Goal: Task Accomplishment & Management: Use online tool/utility

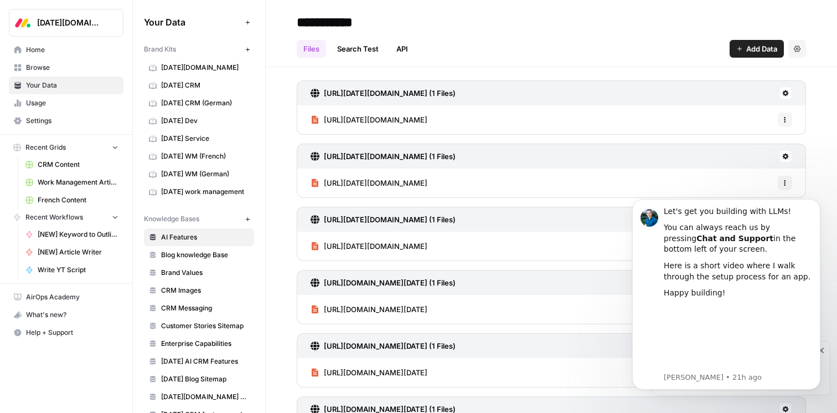
click at [193, 66] on span "[DATE][DOMAIN_NAME]" at bounding box center [205, 68] width 88 height 10
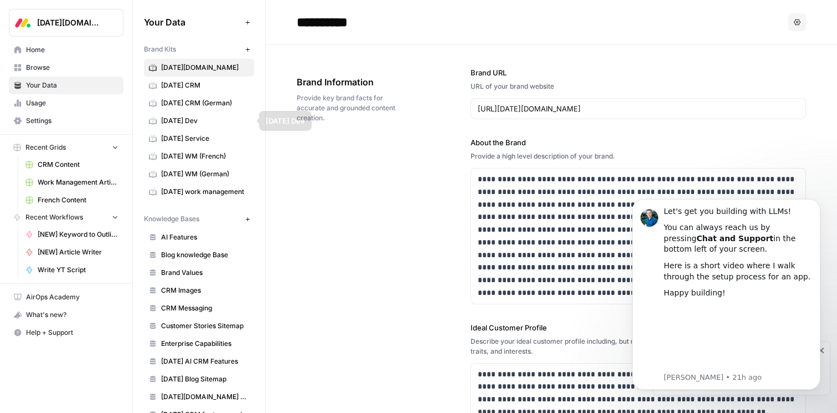
click at [214, 107] on span "monday CRM (German)" at bounding box center [205, 103] width 88 height 10
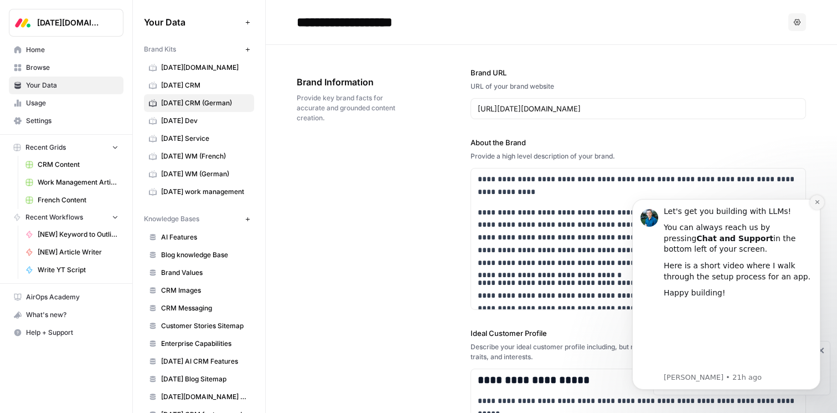
click at [818, 202] on icon "Dismiss notification" at bounding box center [818, 202] width 6 height 6
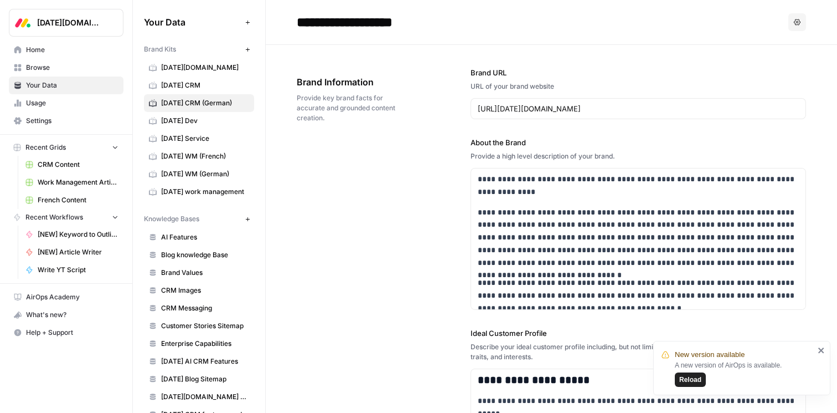
click at [194, 118] on span "monday Dev" at bounding box center [205, 121] width 88 height 10
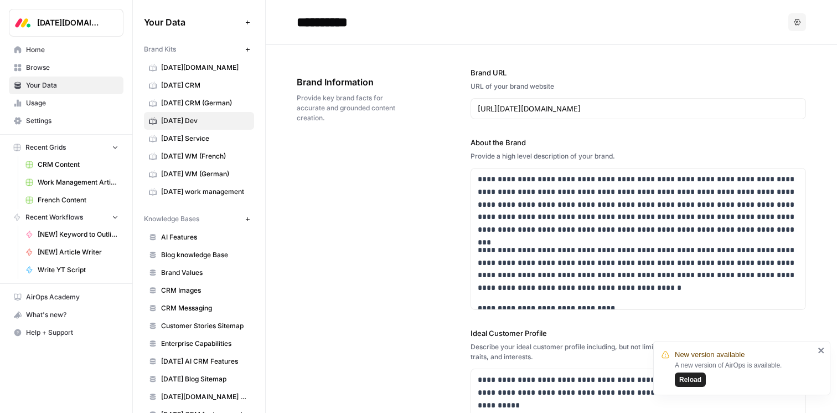
click at [192, 135] on span "monday Service" at bounding box center [205, 138] width 88 height 10
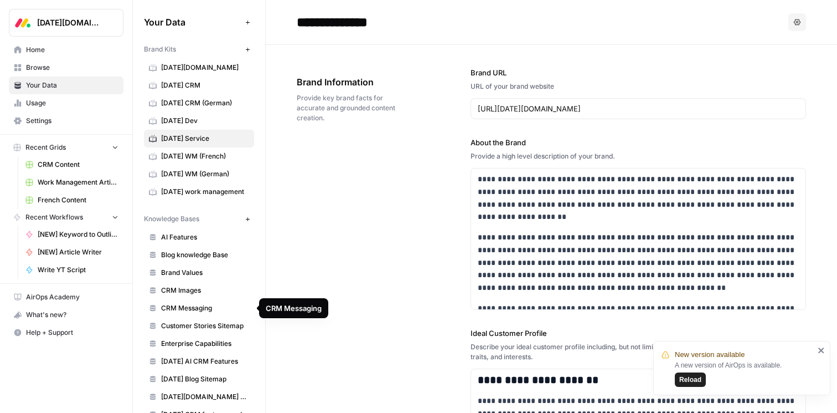
click at [210, 311] on span "CRM Messaging" at bounding box center [205, 308] width 88 height 10
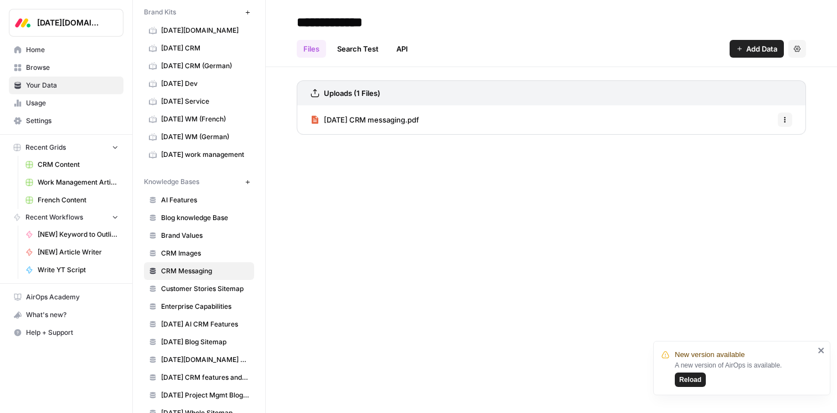
scroll to position [47, 0]
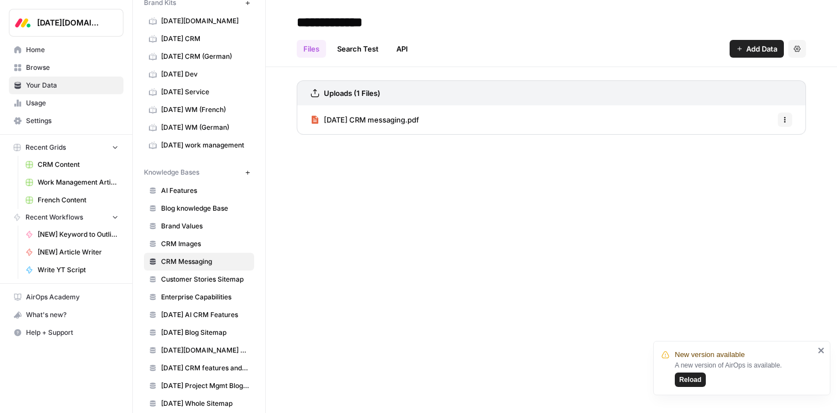
click at [208, 285] on link "Customer Stories Sitemap" at bounding box center [199, 279] width 110 height 18
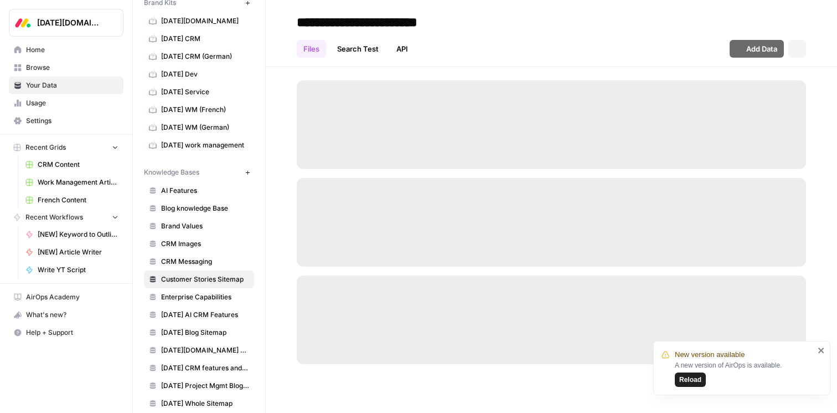
click at [208, 248] on span "CRM Images" at bounding box center [205, 244] width 88 height 10
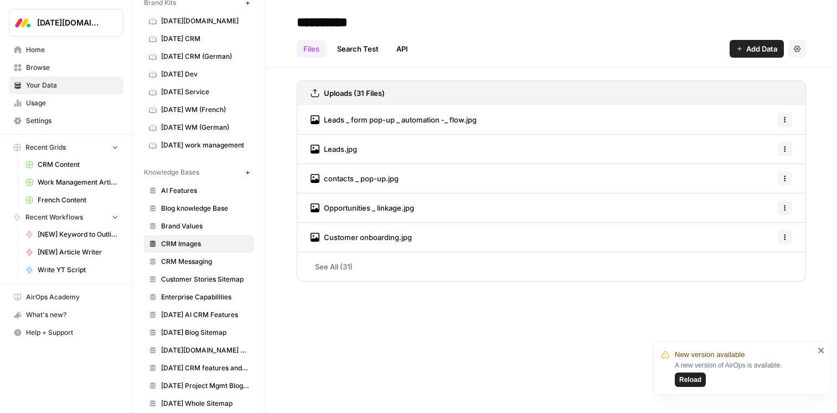
click at [461, 121] on span "Leads _ form pop-up _ automation -_ flow.jpg" at bounding box center [400, 119] width 153 height 11
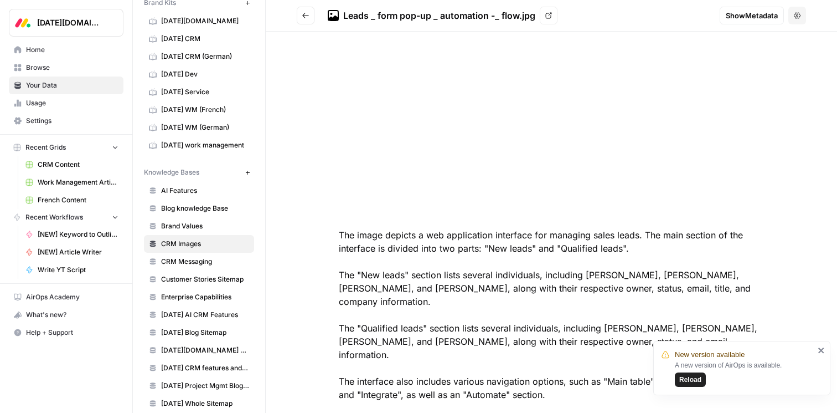
scroll to position [166, 0]
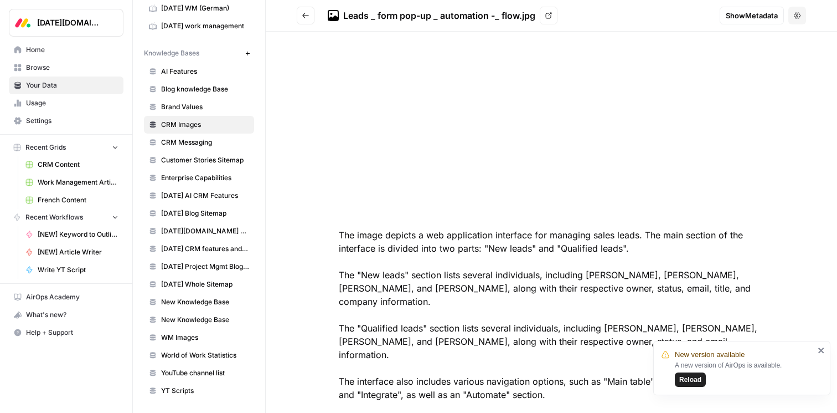
click at [184, 343] on link "WM Images" at bounding box center [199, 337] width 110 height 18
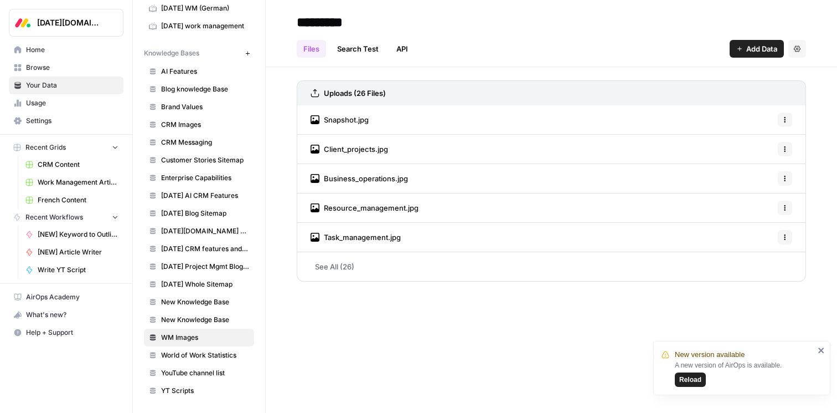
click at [450, 123] on div "Snapshot.jpg Options" at bounding box center [551, 119] width 509 height 29
click at [364, 121] on span "Snapshot.jpg" at bounding box center [346, 119] width 45 height 11
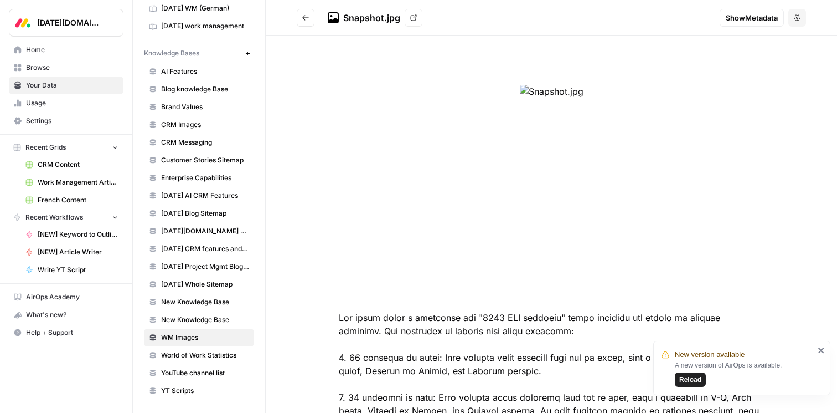
scroll to position [159, 0]
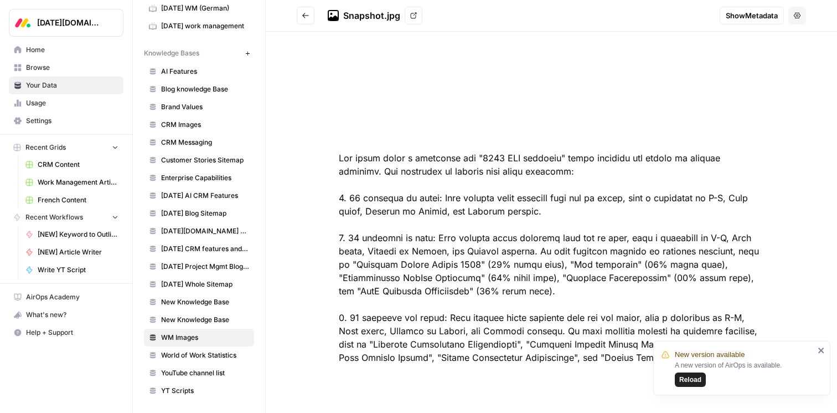
click at [303, 13] on icon "Go back" at bounding box center [306, 16] width 8 height 8
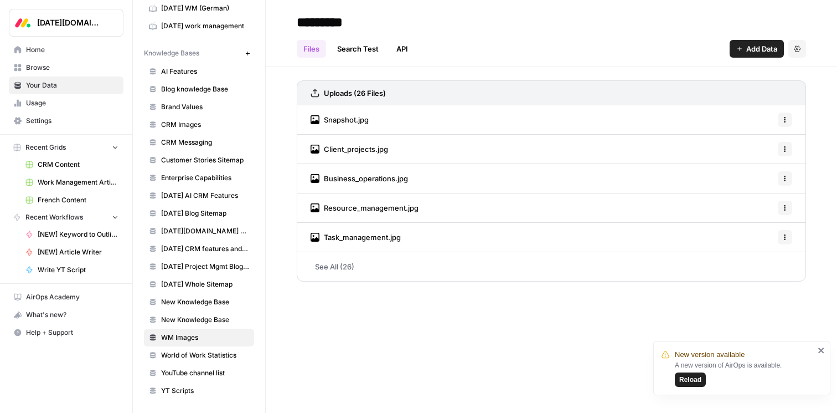
click at [388, 147] on div "Client_projects.jpg Options" at bounding box center [551, 149] width 509 height 29
click at [351, 148] on span "Client_projects.jpg" at bounding box center [356, 148] width 64 height 11
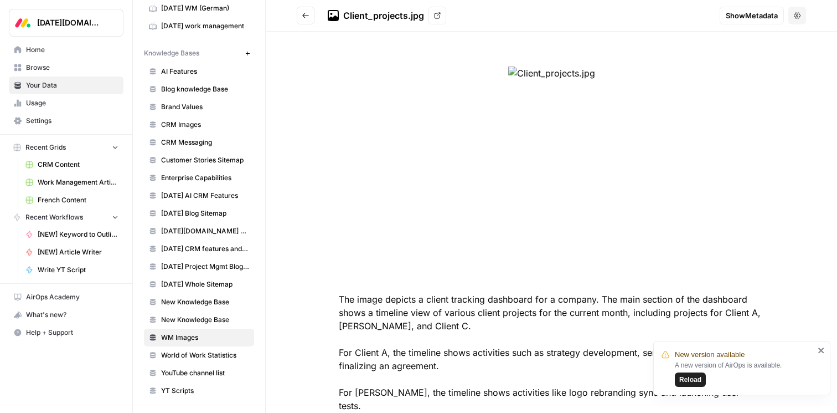
scroll to position [12, 0]
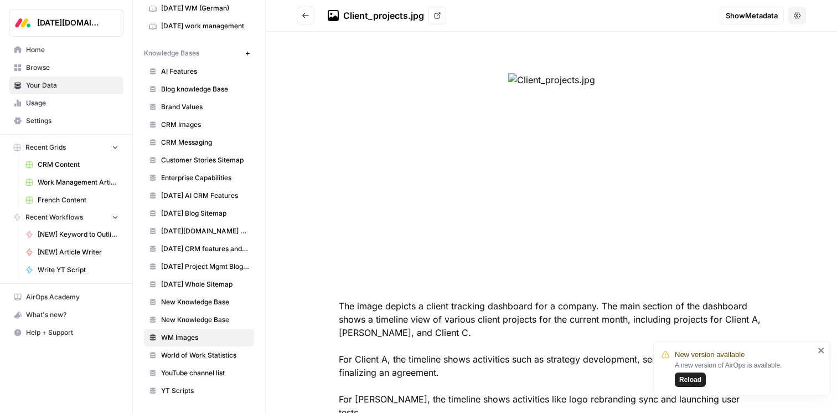
click at [301, 13] on button "Go back" at bounding box center [306, 16] width 18 height 18
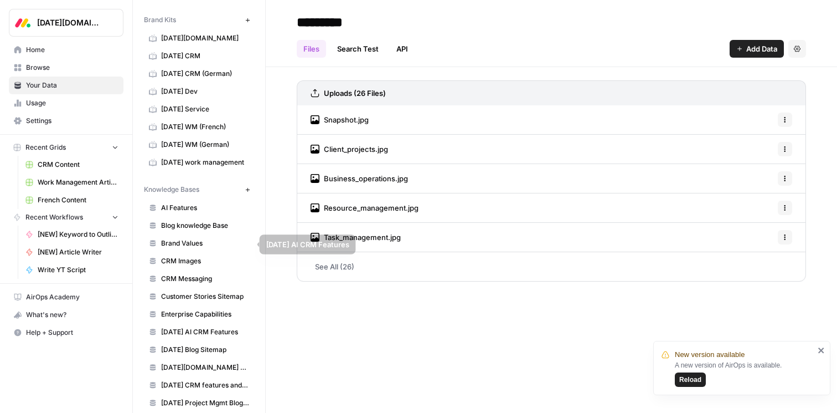
scroll to position [8, 0]
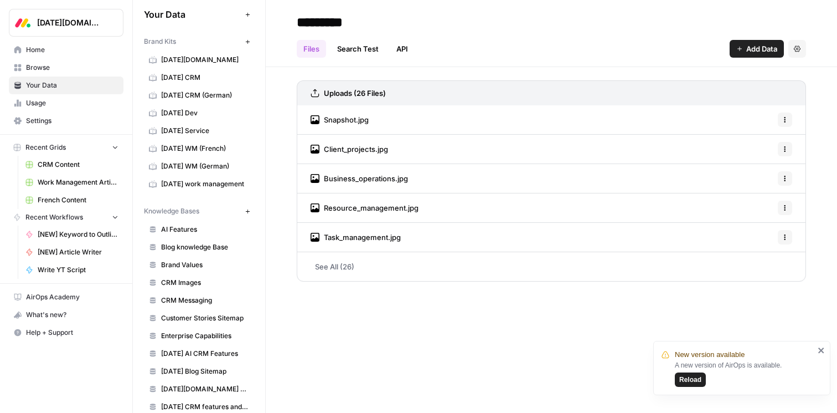
click at [569, 23] on h2 "*********" at bounding box center [551, 22] width 509 height 18
click at [60, 171] on link "Language Rules" at bounding box center [71, 165] width 103 height 18
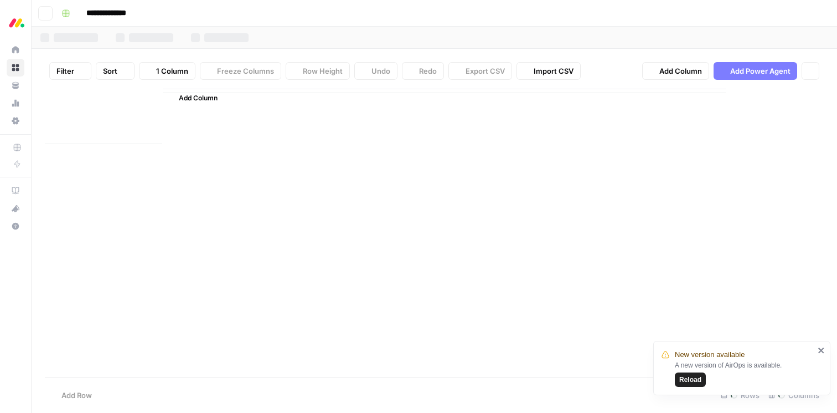
click at [27, 178] on span "CRM Content" at bounding box center [27, 182] width 0 height 10
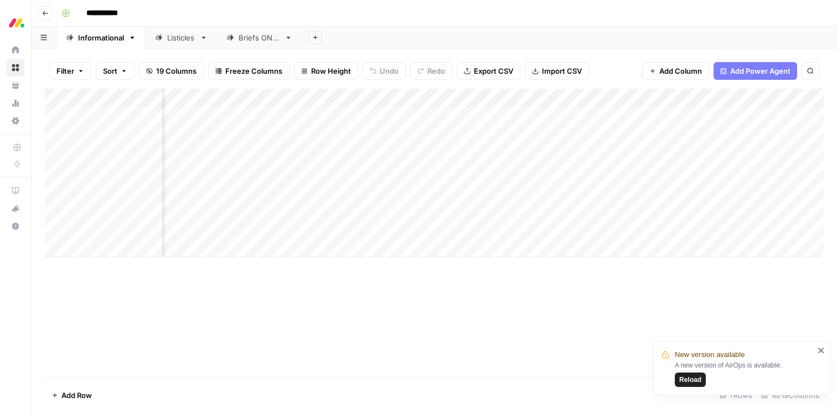
scroll to position [0, 87]
click at [410, 98] on div "Add Column" at bounding box center [434, 173] width 779 height 168
click at [377, 358] on div "Add Column" at bounding box center [434, 233] width 779 height 288
click at [409, 117] on div "Add Column" at bounding box center [434, 173] width 779 height 168
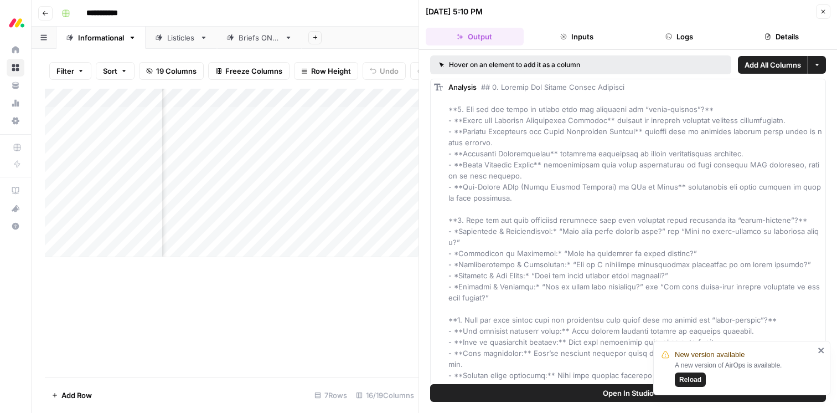
click at [583, 37] on button "Inputs" at bounding box center [577, 37] width 98 height 18
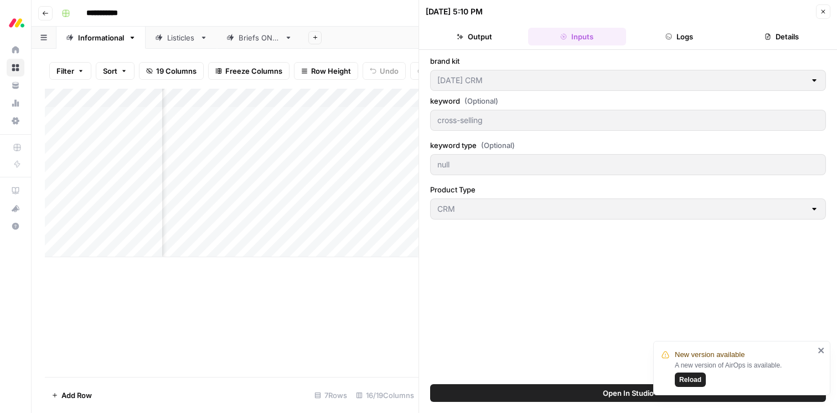
click at [680, 35] on button "Logs" at bounding box center [680, 37] width 98 height 18
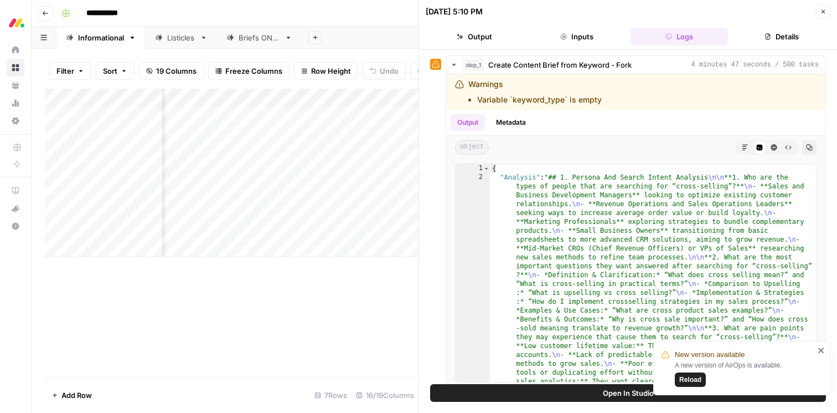
click at [774, 37] on button "Details" at bounding box center [782, 37] width 98 height 18
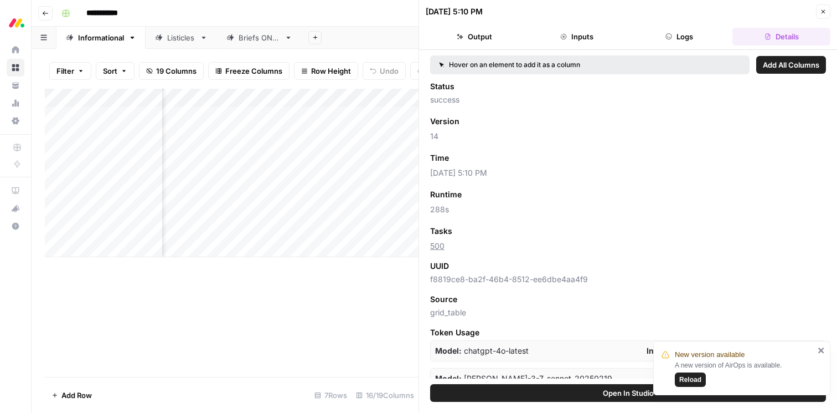
click at [828, 15] on button "Close" at bounding box center [823, 11] width 14 height 14
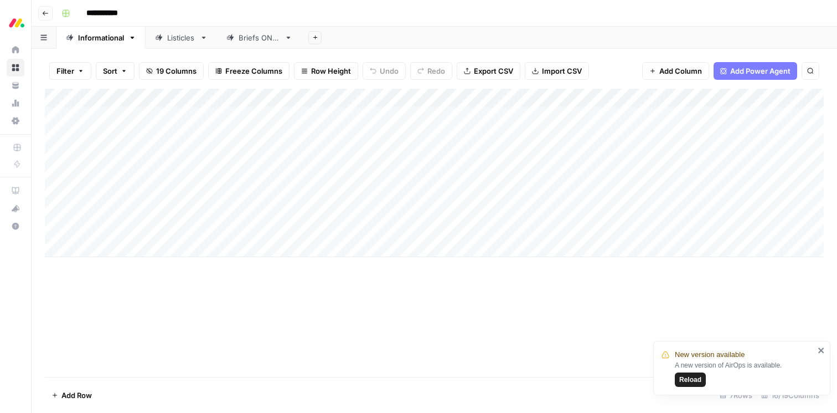
click at [494, 99] on div "Add Column" at bounding box center [434, 173] width 779 height 168
click at [335, 333] on div "Add Column" at bounding box center [434, 233] width 779 height 288
click at [43, 40] on icon "button" at bounding box center [43, 37] width 7 height 6
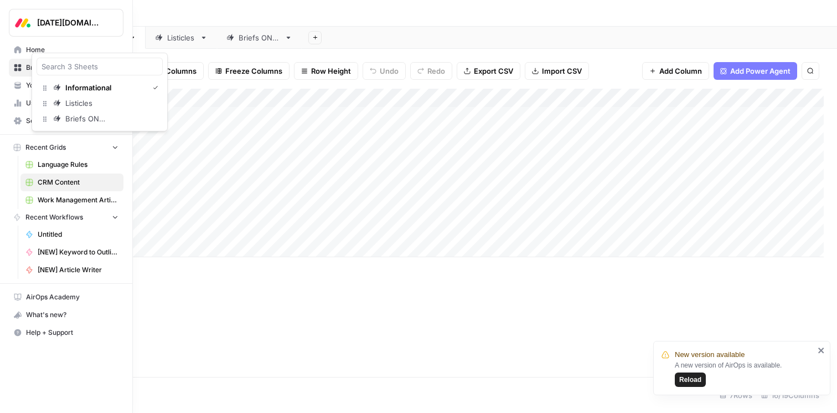
click at [18, 88] on icon at bounding box center [17, 87] width 6 height 3
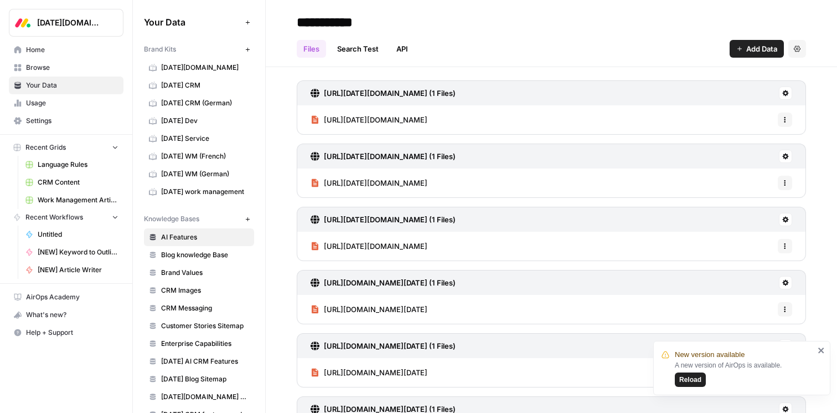
click at [45, 69] on span "Browse" at bounding box center [72, 68] width 92 height 10
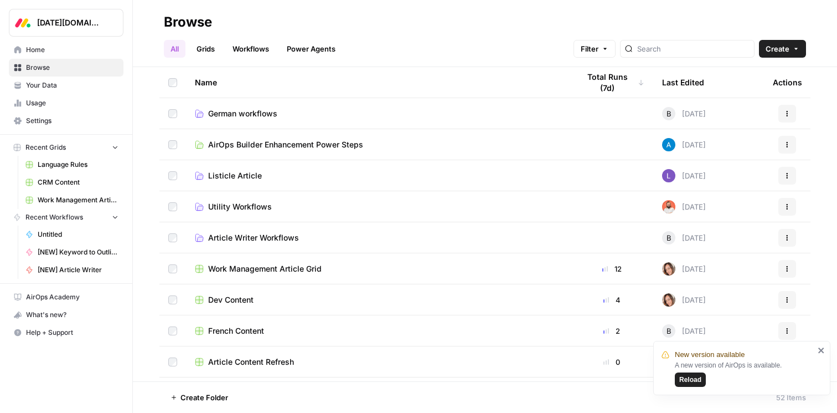
click at [73, 161] on span "Language Rules" at bounding box center [78, 164] width 81 height 10
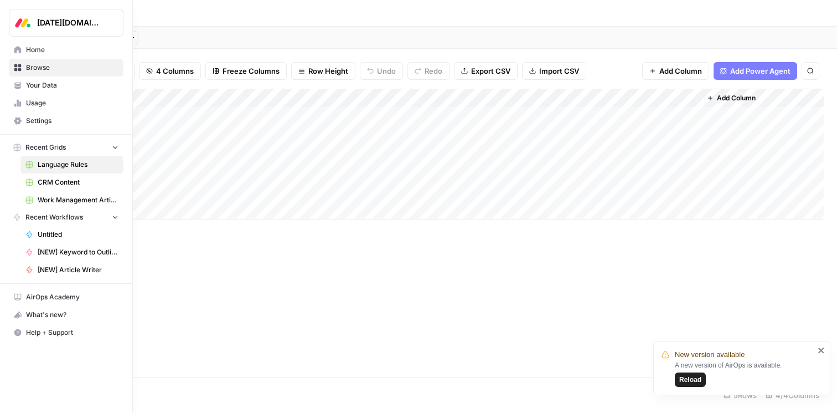
click at [80, 182] on span "CRM Content" at bounding box center [78, 182] width 81 height 10
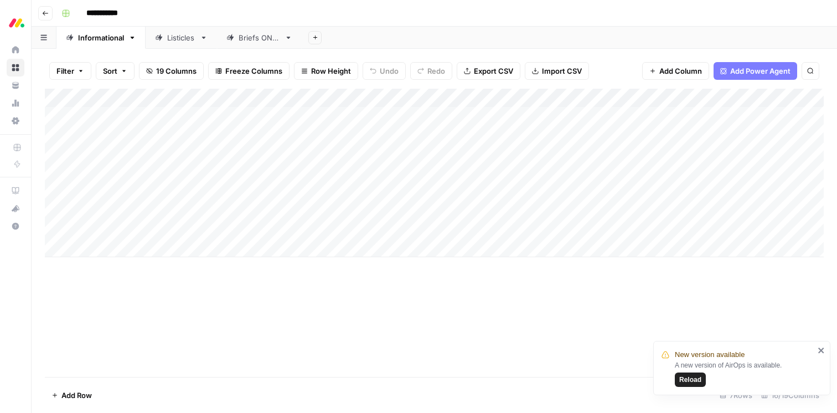
click at [497, 97] on div "Add Column" at bounding box center [434, 173] width 779 height 168
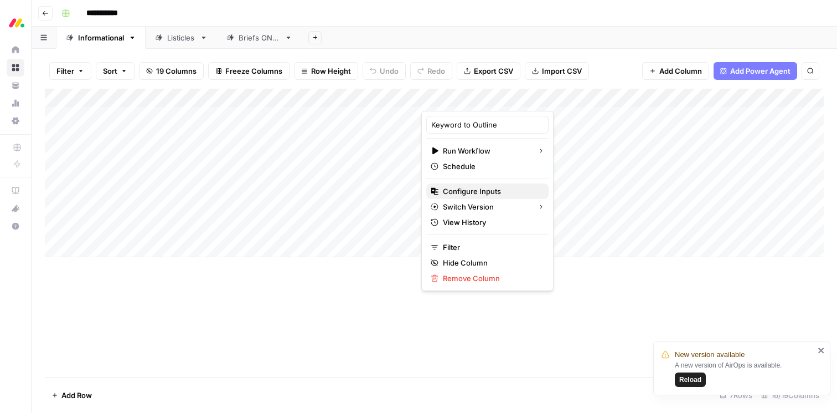
click at [473, 193] on span "Configure Inputs" at bounding box center [491, 190] width 97 height 11
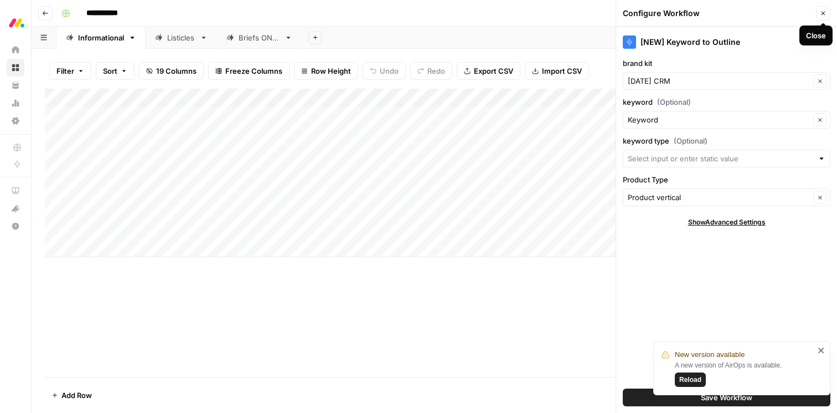
click at [819, 13] on button "Close" at bounding box center [823, 13] width 14 height 14
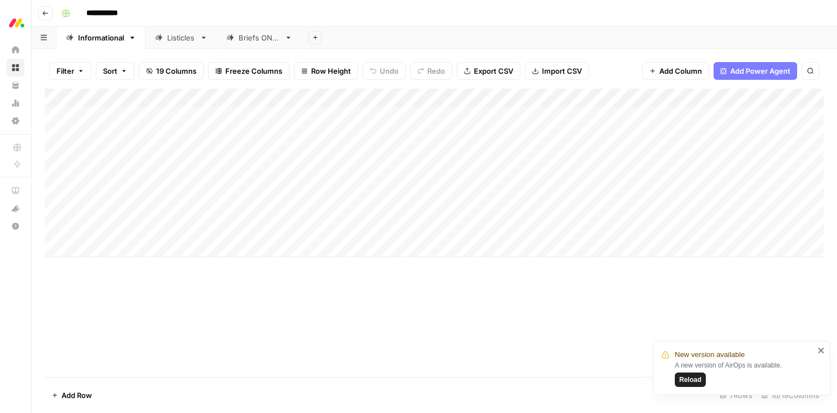
click at [498, 99] on div "Add Column" at bounding box center [434, 173] width 779 height 168
click at [589, 300] on div "Add Column" at bounding box center [434, 233] width 779 height 288
click at [338, 96] on div "Add Column" at bounding box center [434, 173] width 779 height 168
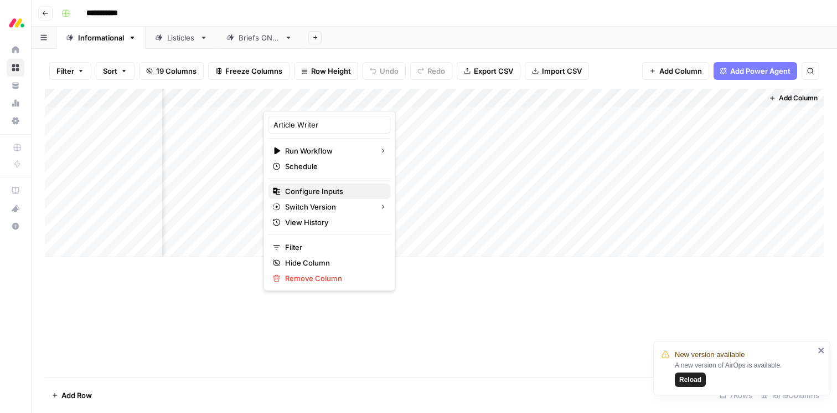
click at [322, 187] on span "Configure Inputs" at bounding box center [333, 190] width 97 height 11
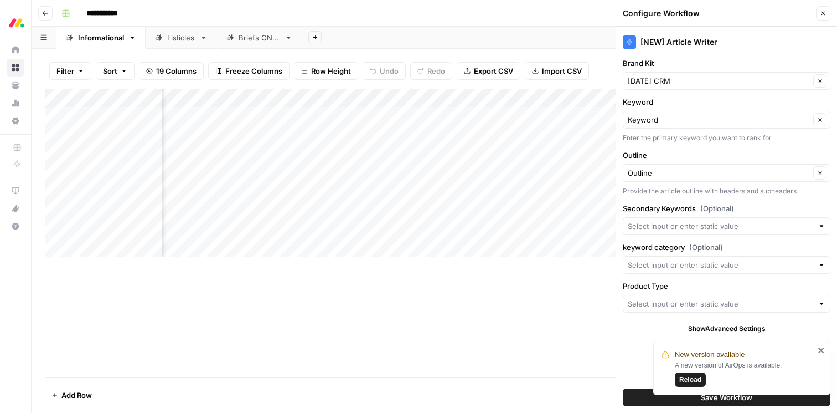
click at [820, 349] on icon "close" at bounding box center [821, 350] width 6 height 6
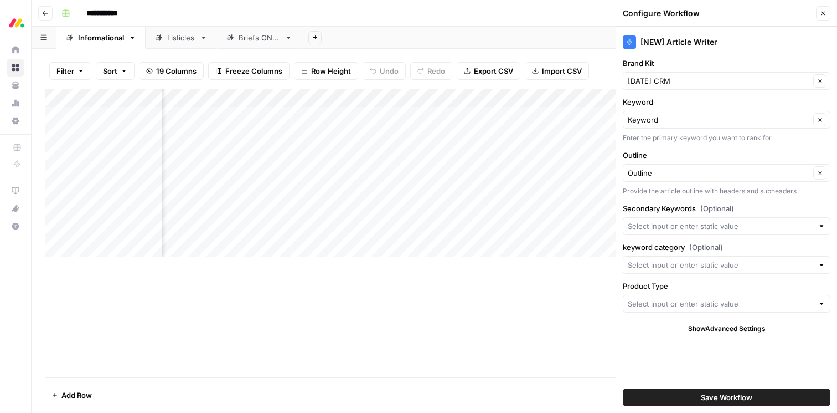
click at [732, 324] on span "Show Advanced Settings" at bounding box center [727, 328] width 78 height 10
click at [827, 14] on button "Close" at bounding box center [823, 13] width 14 height 14
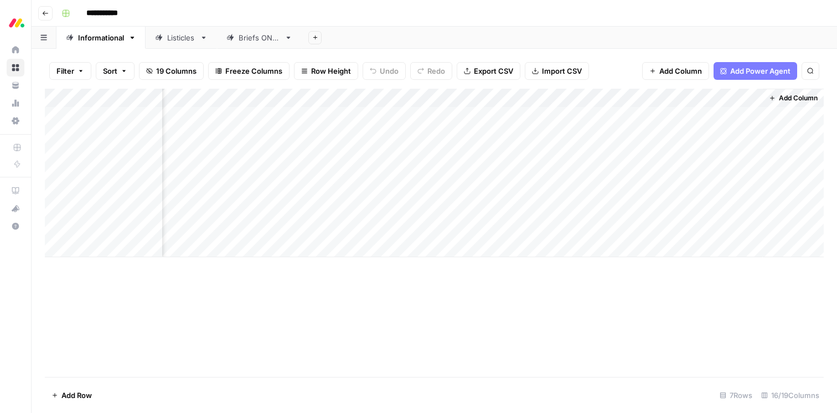
click at [541, 99] on div "Add Column" at bounding box center [434, 173] width 779 height 168
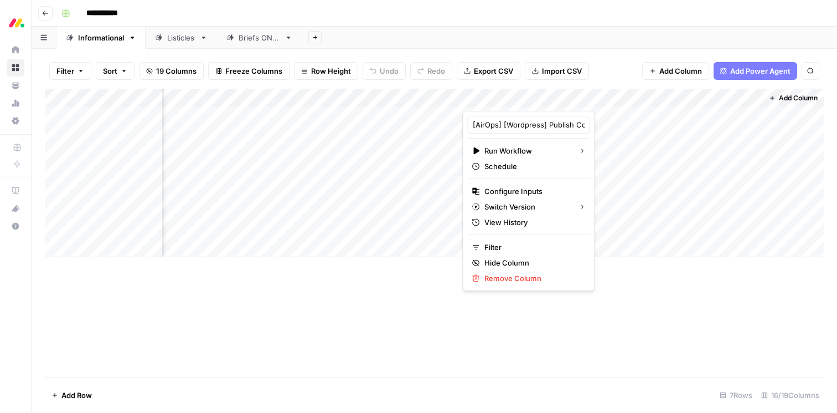
click at [317, 347] on div "Add Column" at bounding box center [434, 233] width 779 height 288
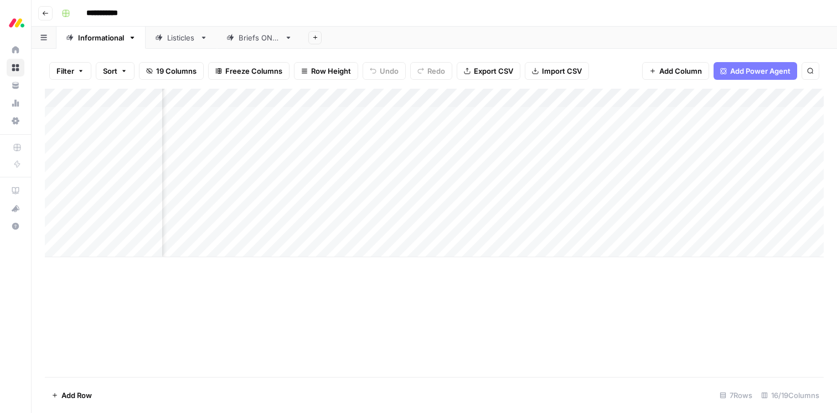
scroll to position [0, 0]
click at [497, 97] on div "Add Column" at bounding box center [434, 173] width 779 height 168
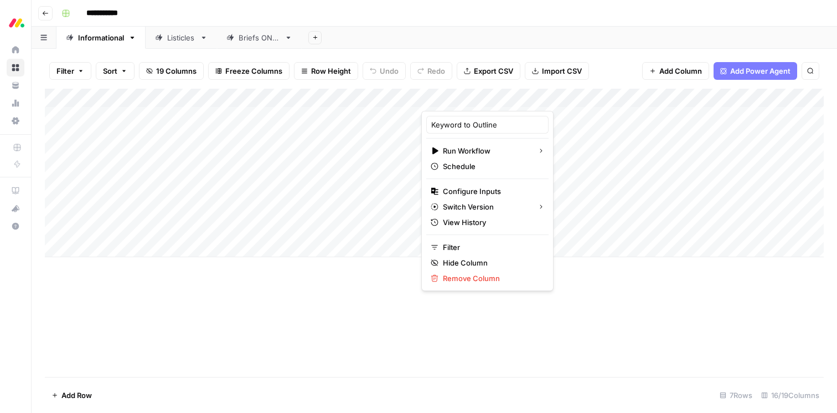
click at [344, 302] on div "Add Column" at bounding box center [434, 233] width 779 height 288
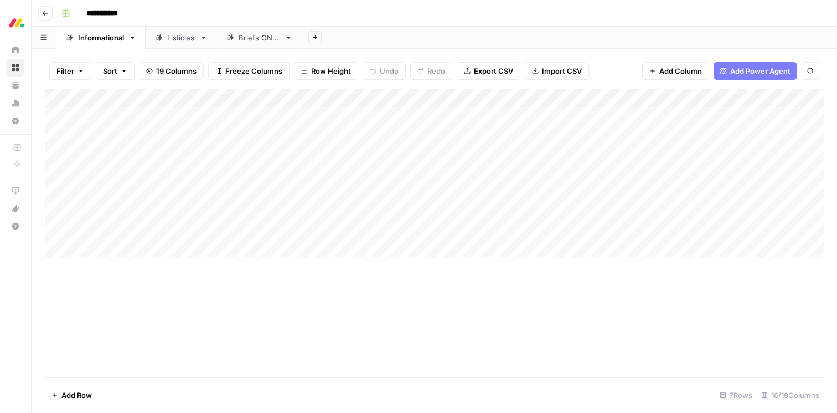
click at [498, 96] on div "Add Column" at bounding box center [434, 173] width 779 height 168
click at [545, 10] on div "**********" at bounding box center [441, 13] width 769 height 18
click at [544, 18] on div "**********" at bounding box center [441, 13] width 769 height 18
click at [498, 99] on div "Add Column" at bounding box center [434, 173] width 779 height 168
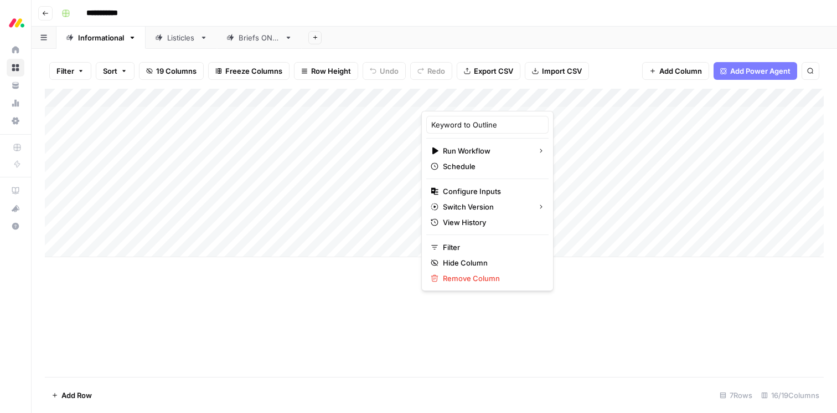
click at [508, 17] on div "**********" at bounding box center [441, 13] width 769 height 18
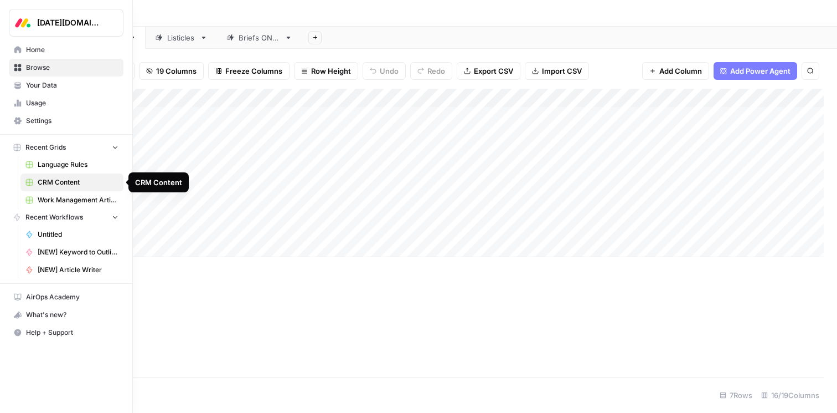
click at [61, 183] on span "CRM Content" at bounding box center [78, 182] width 81 height 10
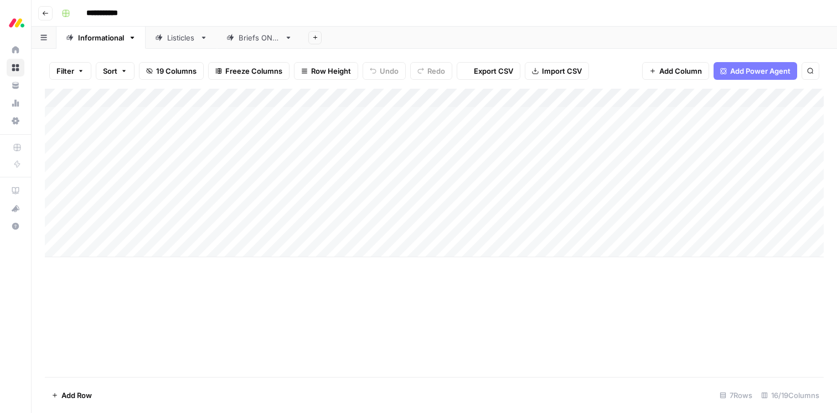
click at [454, 6] on div "**********" at bounding box center [441, 13] width 769 height 18
click at [498, 97] on div "Add Column" at bounding box center [434, 173] width 779 height 168
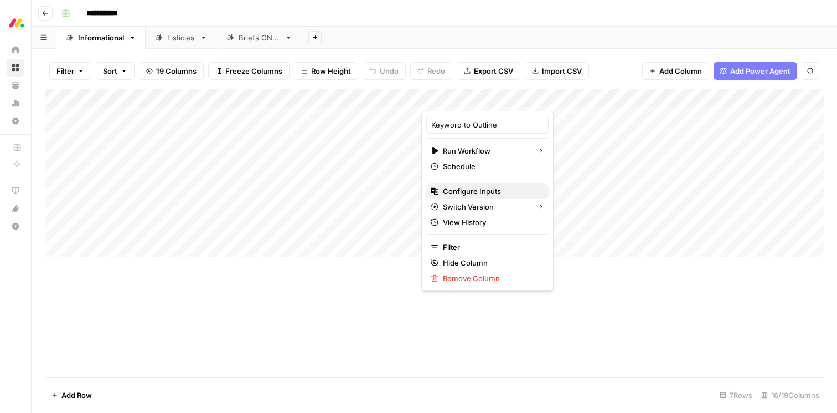
click at [492, 194] on span "Configure Inputs" at bounding box center [491, 190] width 97 height 11
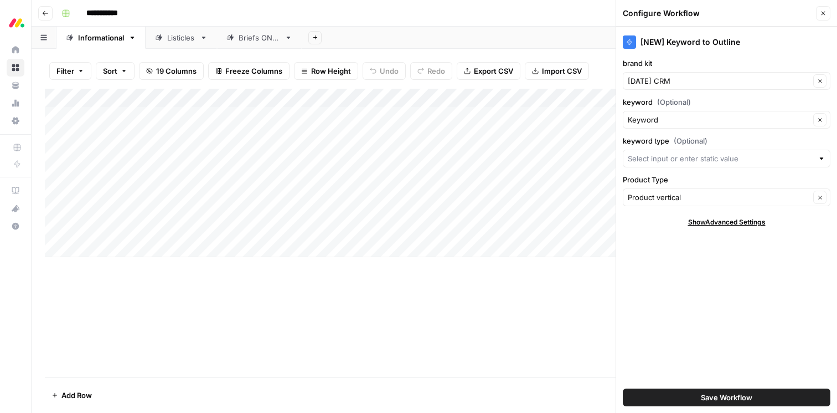
click at [826, 14] on icon "button" at bounding box center [823, 13] width 7 height 7
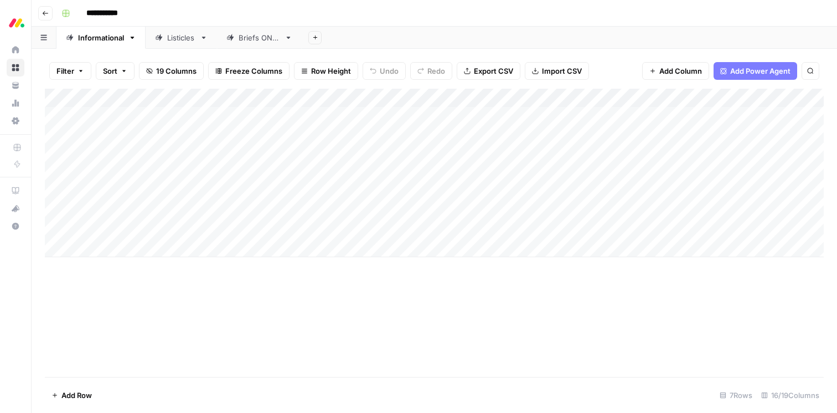
click at [497, 97] on div "Add Column" at bounding box center [434, 173] width 779 height 168
click at [288, 307] on div "Add Column" at bounding box center [434, 233] width 779 height 288
click at [186, 39] on div "Listicles" at bounding box center [181, 37] width 28 height 11
click at [130, 42] on link "Informational" at bounding box center [100, 38] width 89 height 22
click at [135, 37] on icon "button" at bounding box center [132, 38] width 8 height 8
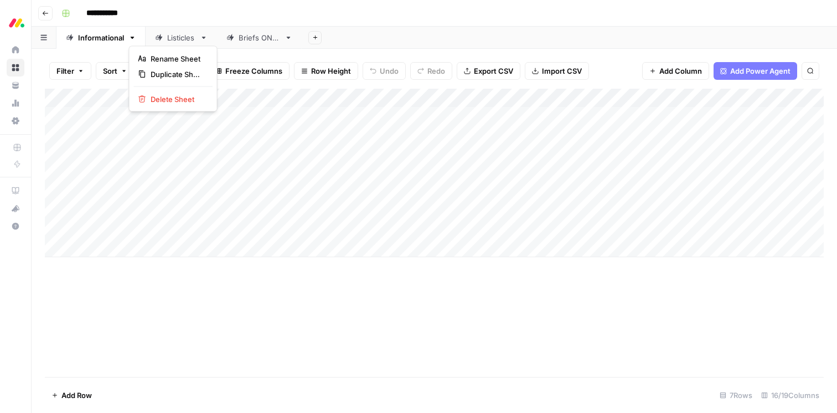
click at [248, 4] on div "**********" at bounding box center [441, 13] width 769 height 18
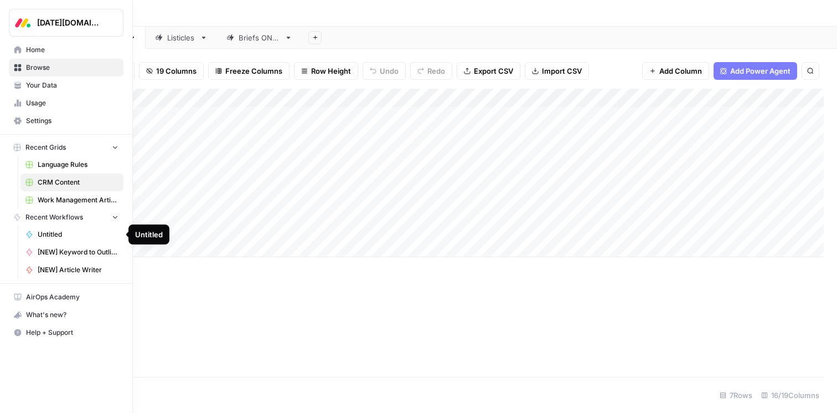
click at [71, 247] on span "[NEW] Keyword to Outline" at bounding box center [78, 252] width 81 height 10
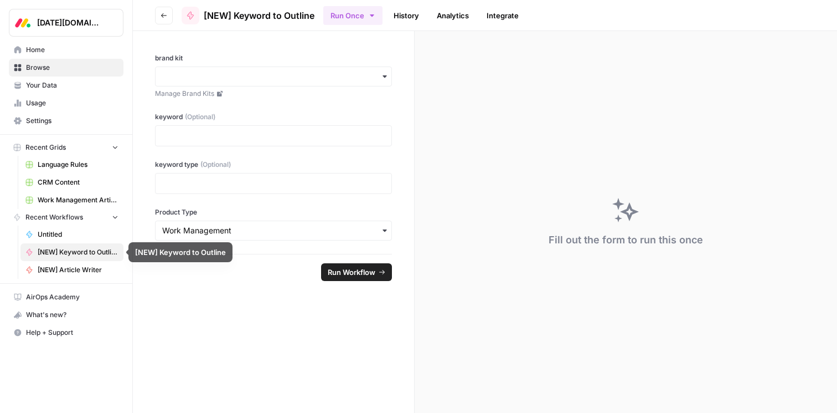
click at [71, 238] on span "Untitled" at bounding box center [78, 234] width 81 height 10
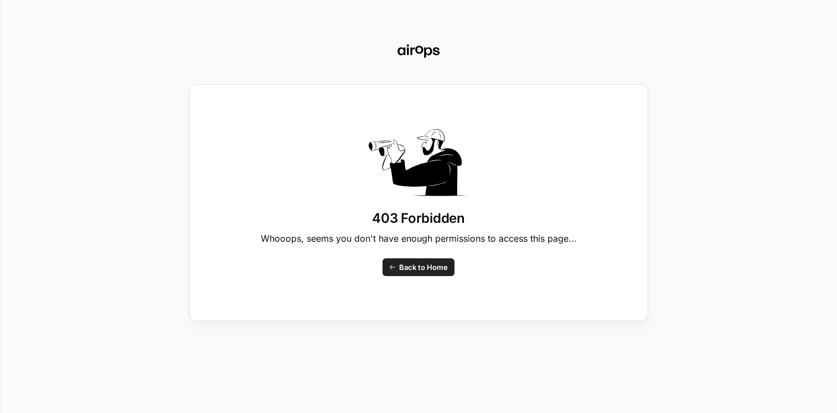
click at [437, 269] on span "Back to Home" at bounding box center [423, 266] width 49 height 11
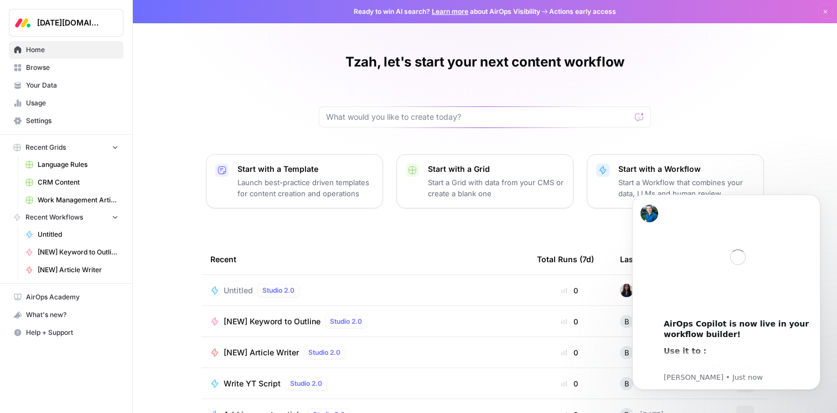
click at [85, 269] on span "[NEW] Article Writer" at bounding box center [78, 270] width 81 height 10
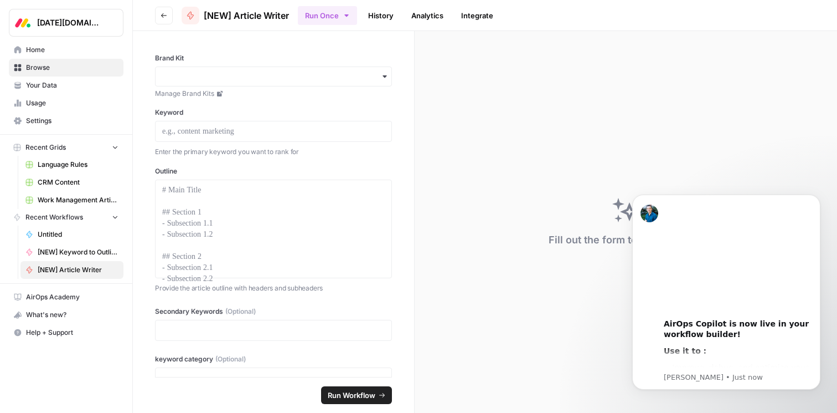
click at [51, 125] on span "Settings" at bounding box center [72, 121] width 92 height 10
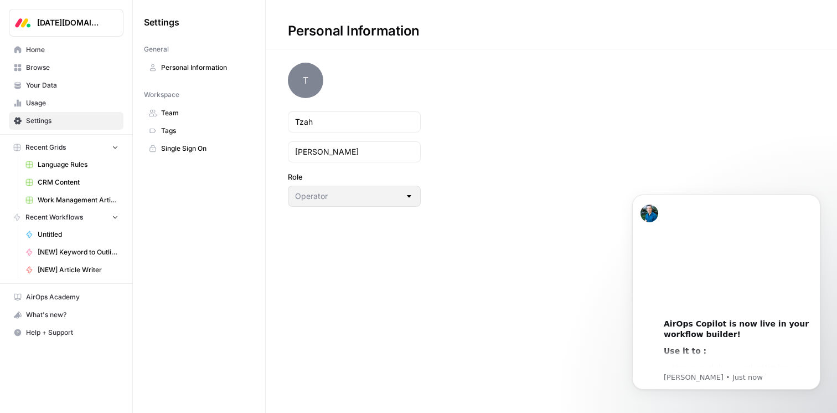
click at [58, 184] on span "CRM Content" at bounding box center [78, 182] width 81 height 10
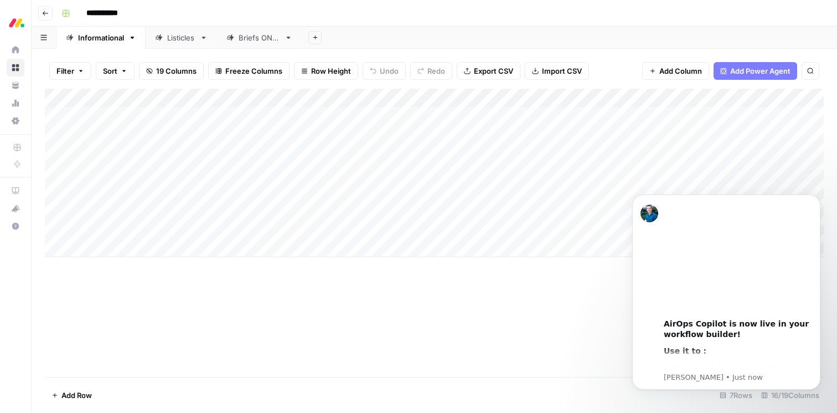
click at [498, 99] on div "Add Column" at bounding box center [434, 173] width 779 height 168
click at [466, 332] on div "Add Column" at bounding box center [434, 233] width 779 height 288
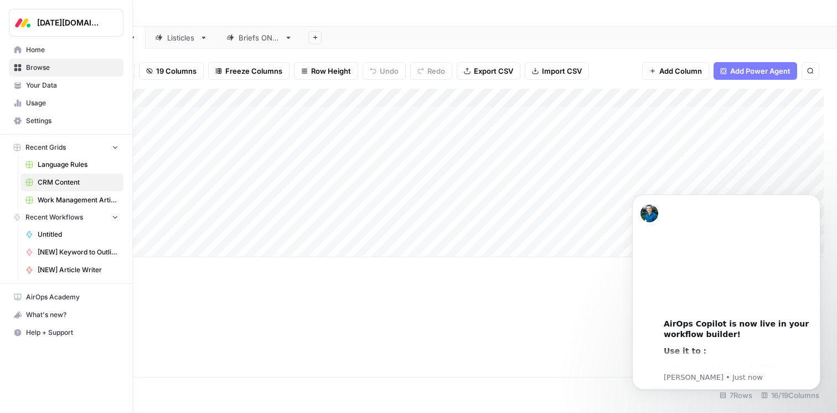
click at [49, 120] on span "Settings" at bounding box center [72, 121] width 92 height 10
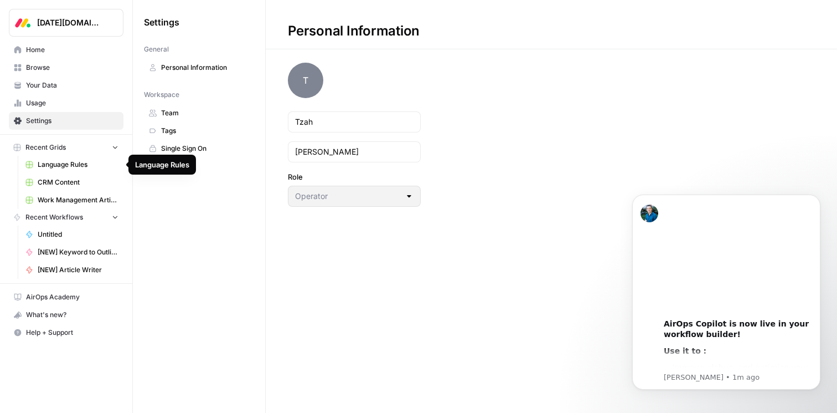
click at [53, 162] on span "Language Rules" at bounding box center [78, 164] width 81 height 10
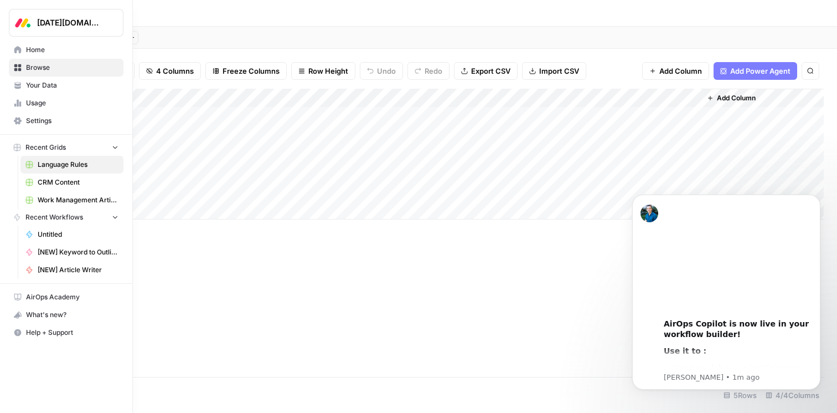
click at [53, 178] on span "CRM Content" at bounding box center [78, 182] width 81 height 10
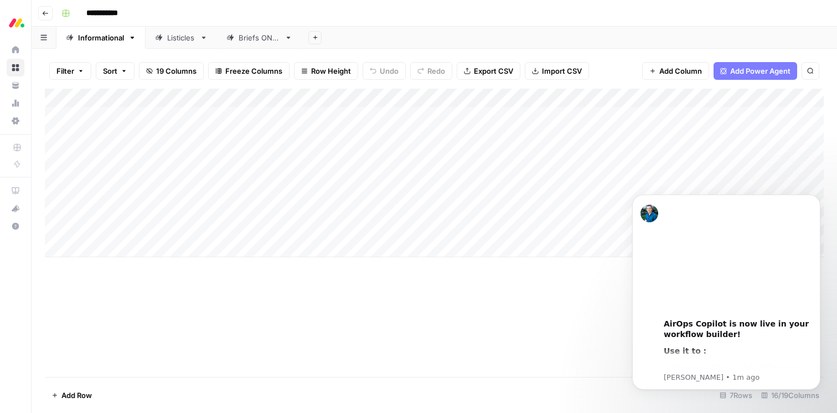
click at [456, 29] on div "Add Sheet" at bounding box center [569, 38] width 535 height 22
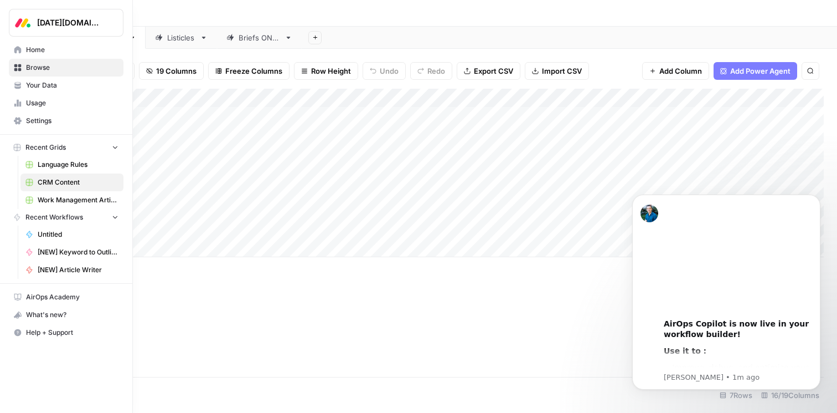
click at [69, 197] on span "Work Management Article Grid" at bounding box center [78, 200] width 81 height 10
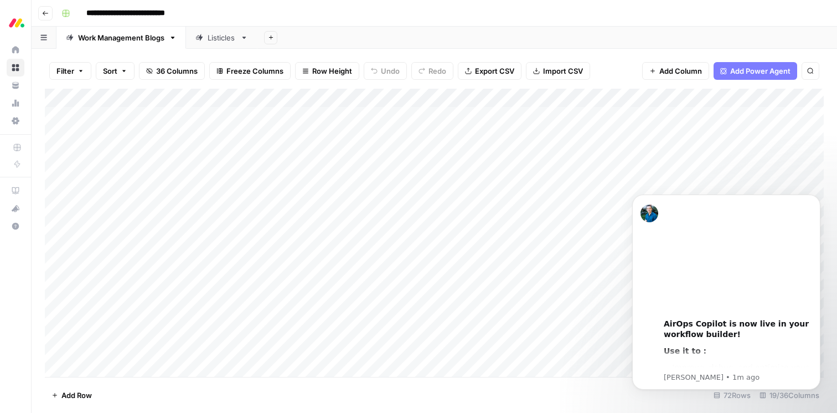
click at [595, 100] on div "Add Column" at bounding box center [434, 233] width 779 height 288
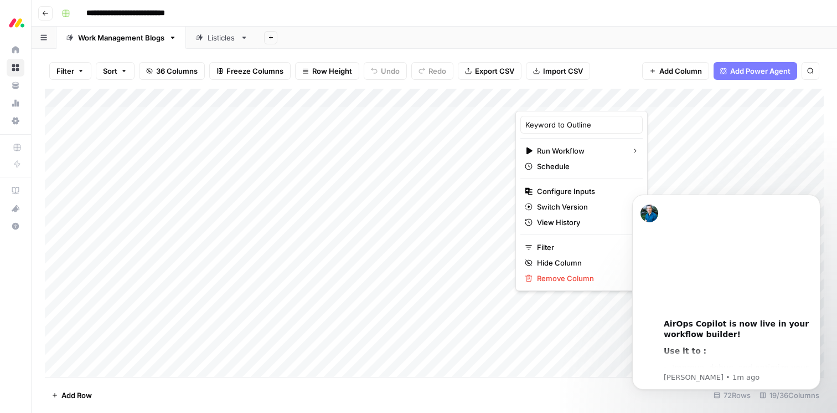
click at [614, 7] on div "**********" at bounding box center [441, 13] width 769 height 18
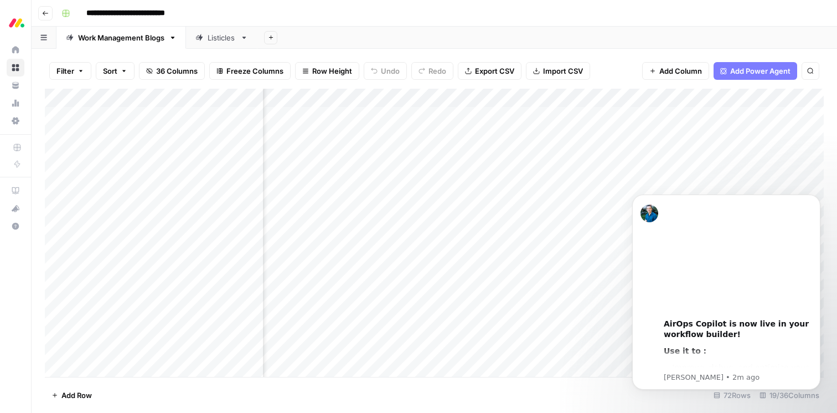
scroll to position [0, 727]
click at [483, 94] on div "Add Column" at bounding box center [434, 233] width 779 height 288
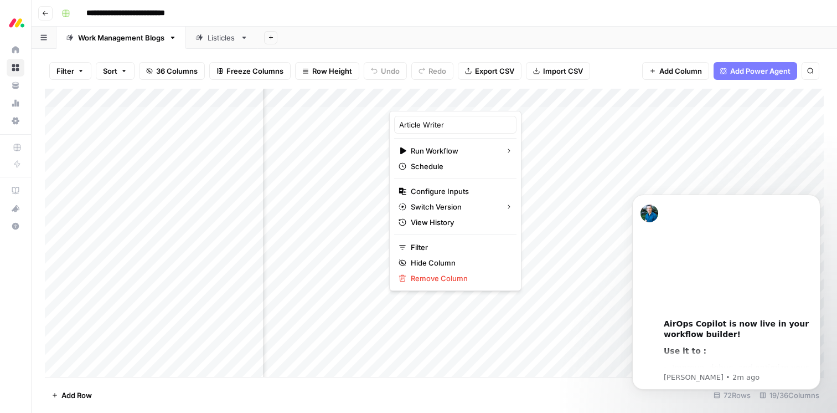
click at [539, 15] on div "**********" at bounding box center [441, 13] width 769 height 18
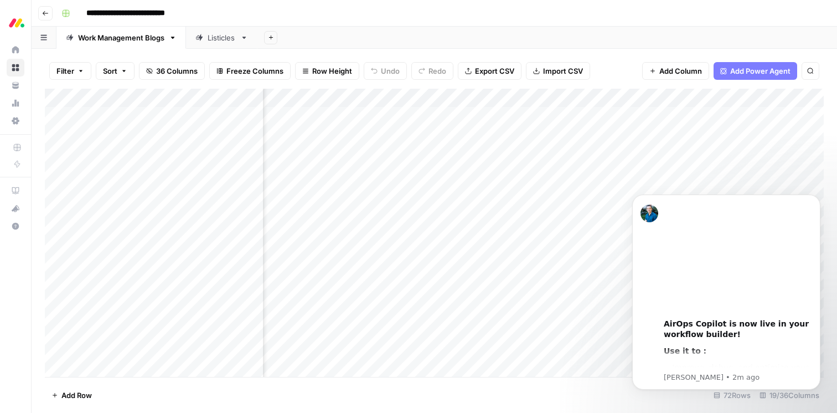
click at [482, 97] on div "Add Column" at bounding box center [434, 233] width 779 height 288
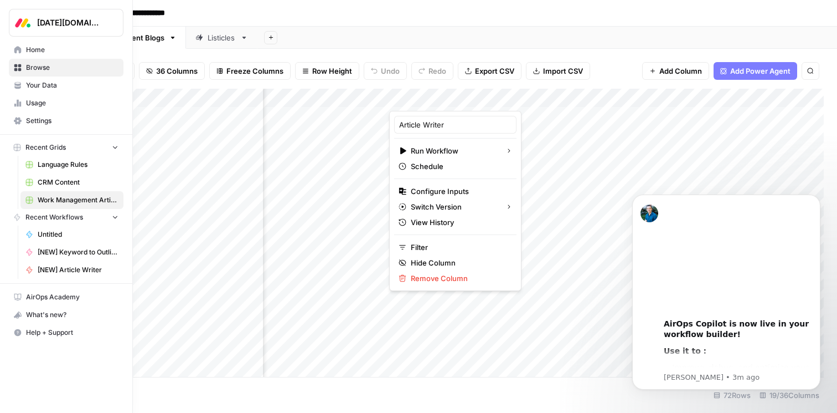
click at [19, 50] on icon at bounding box center [17, 49] width 7 height 7
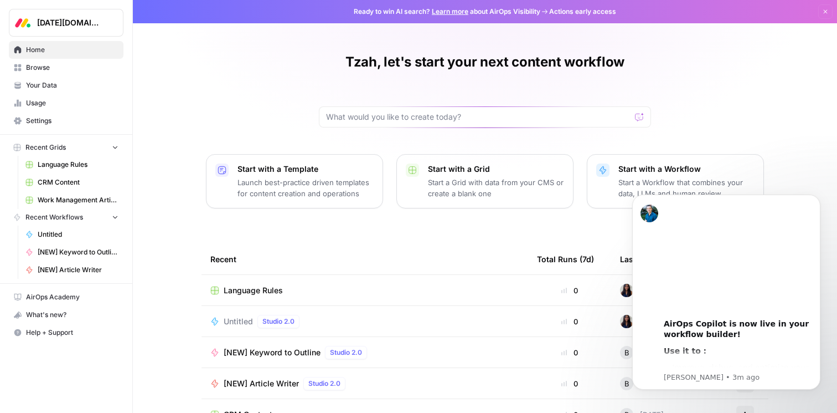
click at [58, 67] on span "Browse" at bounding box center [72, 68] width 92 height 10
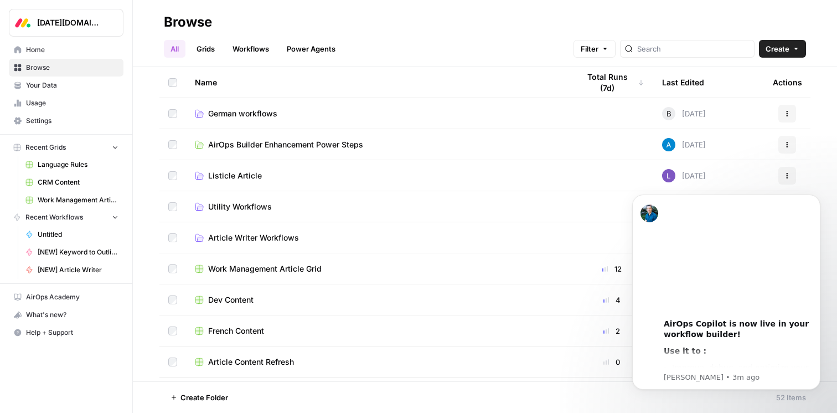
click at [55, 87] on span "Your Data" at bounding box center [72, 85] width 92 height 10
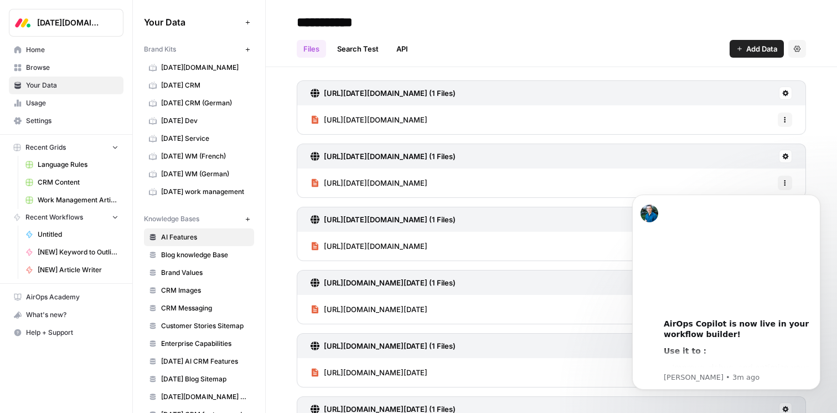
click at [79, 73] on link "Browse" at bounding box center [66, 68] width 115 height 18
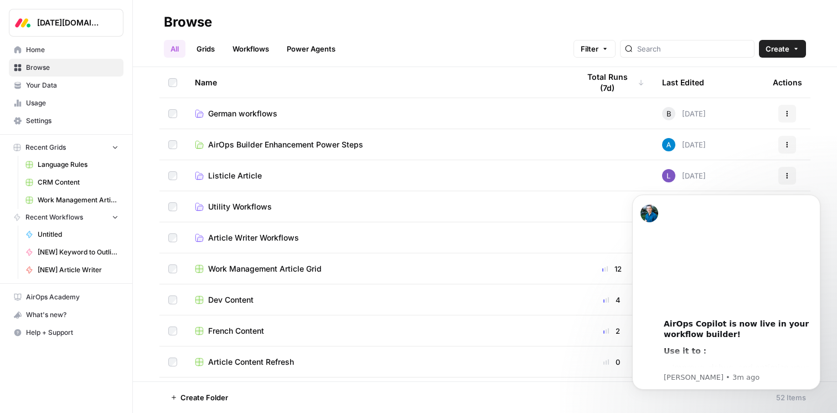
click at [56, 110] on link "Usage" at bounding box center [66, 103] width 115 height 18
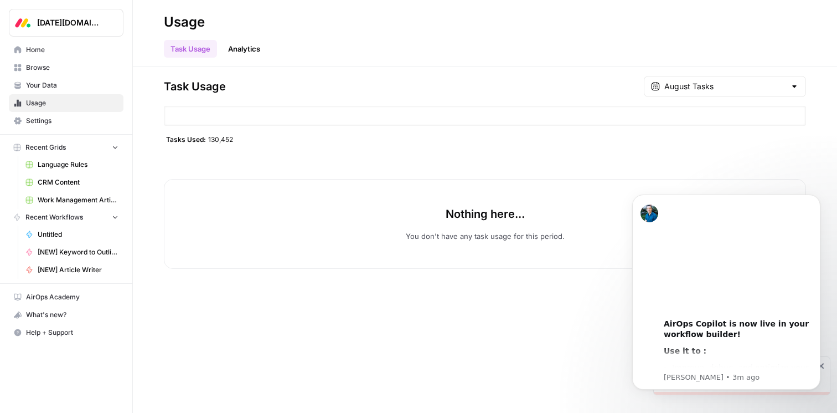
click at [63, 89] on span "Your Data" at bounding box center [72, 85] width 92 height 10
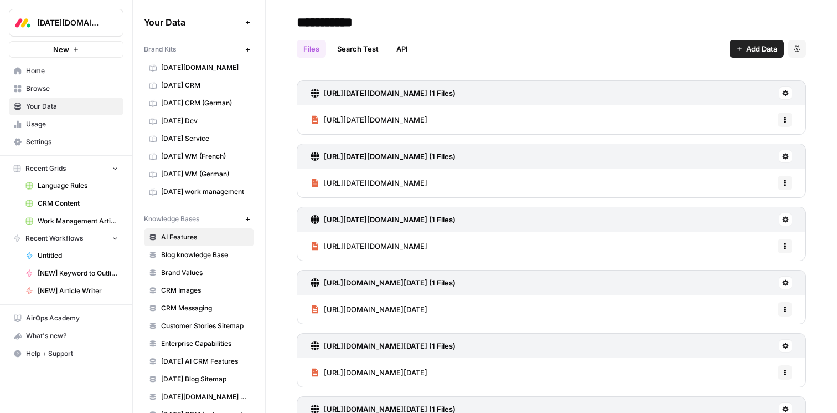
click at [70, 184] on span "Language Rules" at bounding box center [78, 186] width 81 height 10
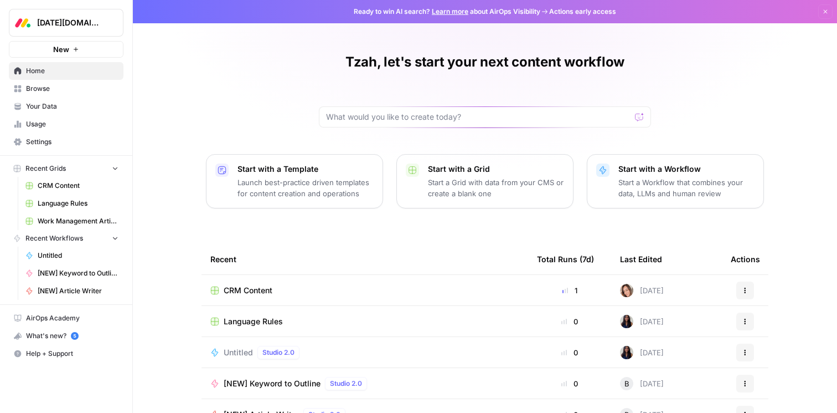
click at [65, 87] on span "Browse" at bounding box center [72, 89] width 92 height 10
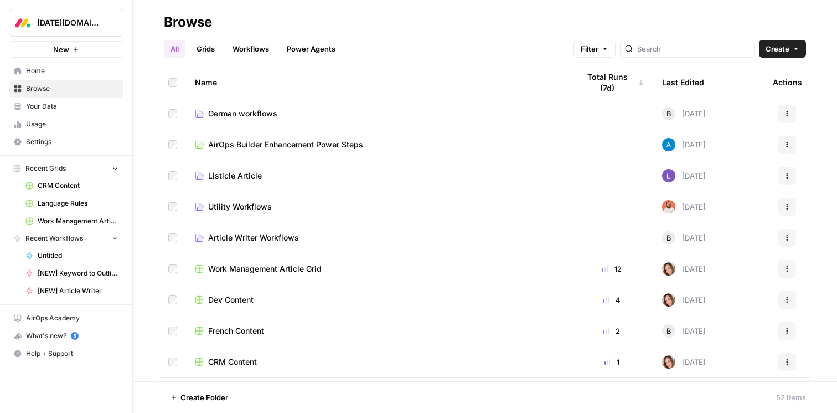
click at [42, 121] on span "Usage" at bounding box center [72, 124] width 92 height 10
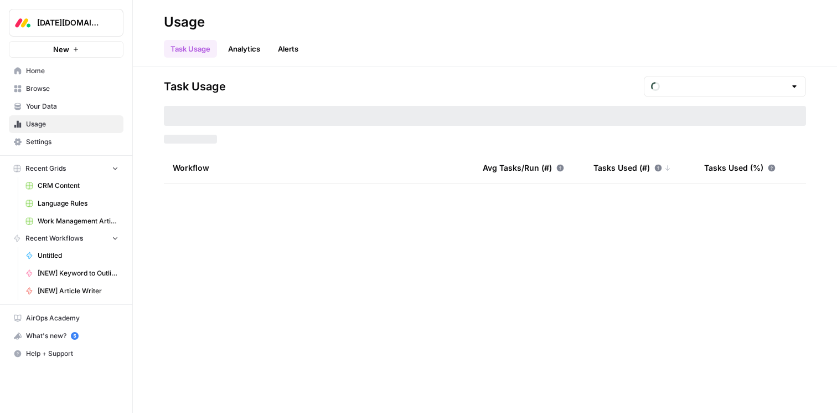
type input "August Tasks"
click at [51, 114] on link "Your Data" at bounding box center [66, 106] width 115 height 18
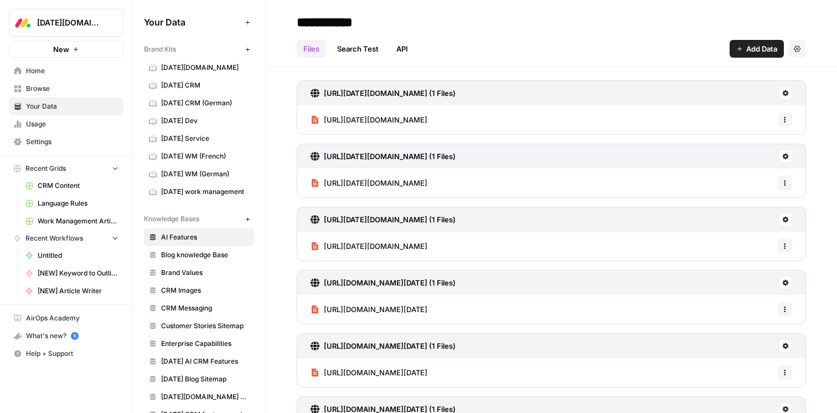
click at [200, 59] on link "[DATE][DOMAIN_NAME]" at bounding box center [199, 68] width 110 height 18
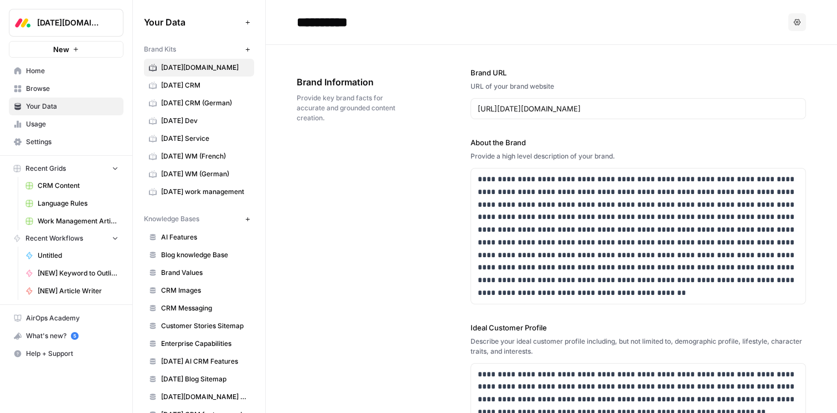
click at [63, 179] on link "CRM Content" at bounding box center [71, 186] width 103 height 18
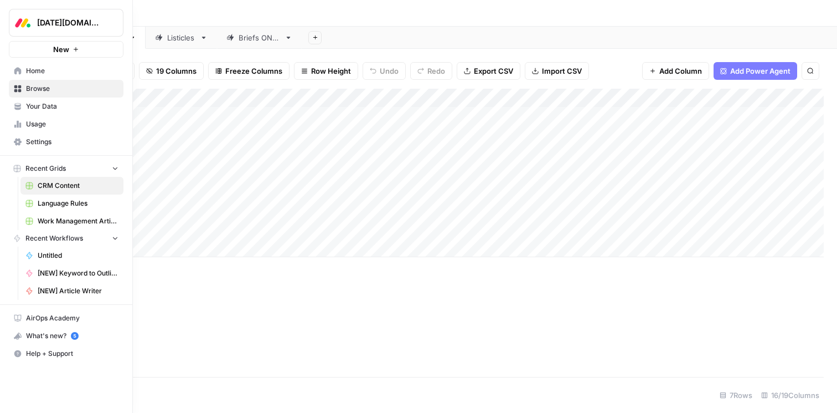
click at [57, 107] on span "Your Data" at bounding box center [72, 106] width 92 height 10
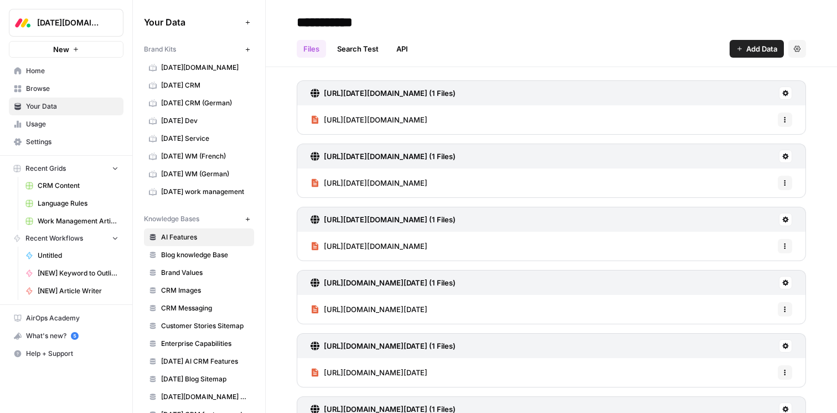
click at [565, 5] on header "**********" at bounding box center [551, 33] width 571 height 67
click at [400, 42] on link "API" at bounding box center [402, 49] width 25 height 18
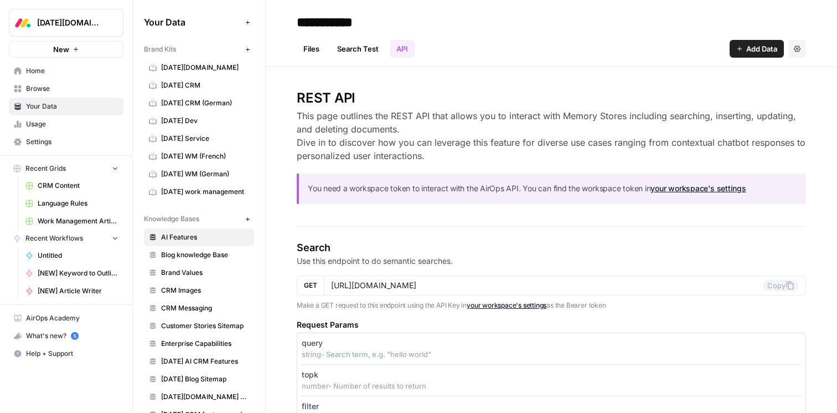
click at [308, 51] on link "Files" at bounding box center [311, 49] width 29 height 18
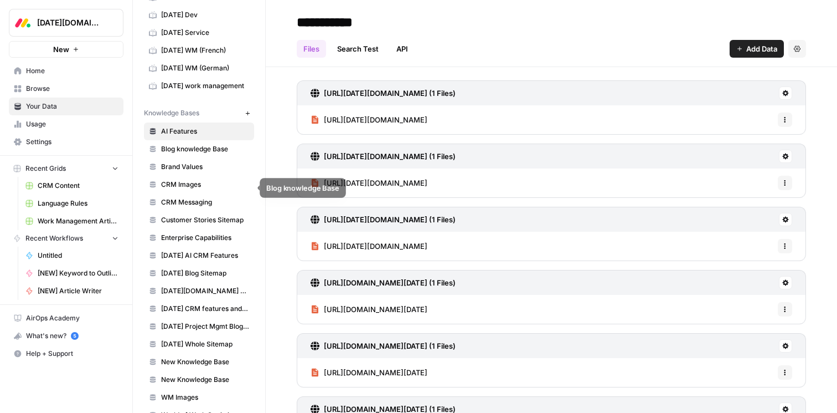
scroll to position [106, 0]
click at [209, 174] on link "Brand Values" at bounding box center [199, 166] width 110 height 18
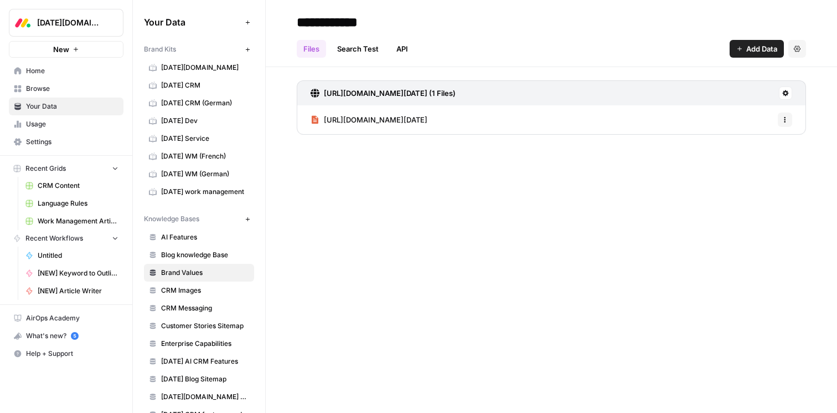
click at [210, 91] on link "[DATE] CRM" at bounding box center [199, 85] width 110 height 18
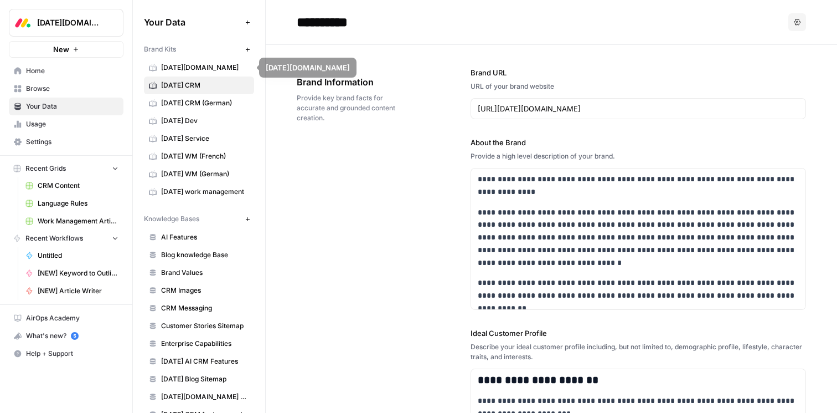
click at [204, 67] on span "[DATE][DOMAIN_NAME]" at bounding box center [205, 68] width 88 height 10
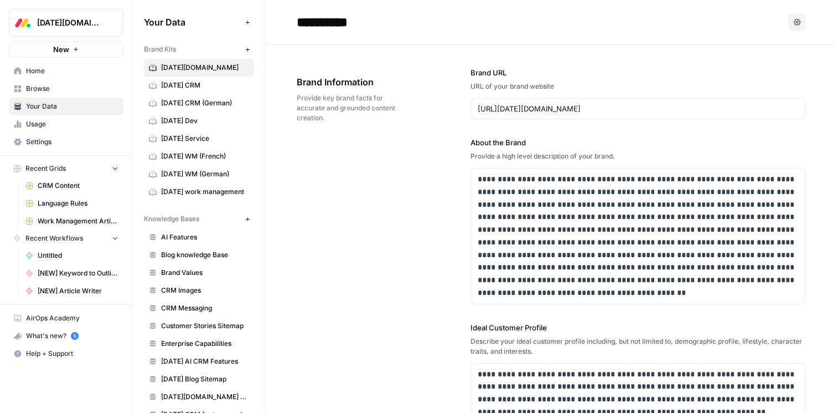
click at [208, 81] on span "[DATE] CRM" at bounding box center [205, 85] width 88 height 10
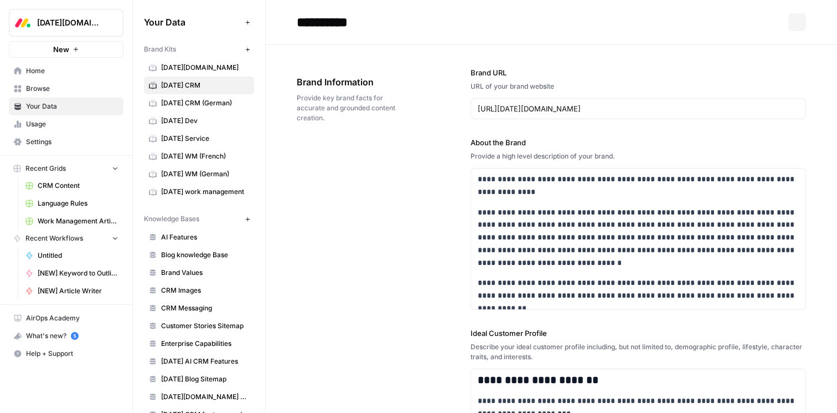
click at [208, 101] on span "monday CRM (German)" at bounding box center [205, 103] width 88 height 10
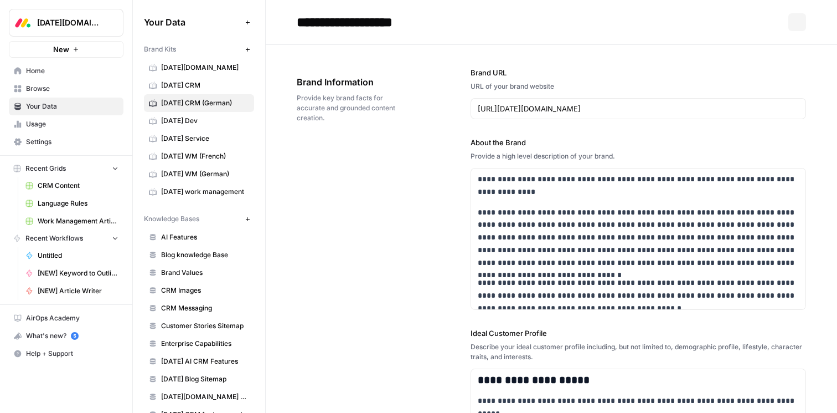
click at [208, 69] on span "monday.com" at bounding box center [205, 68] width 88 height 10
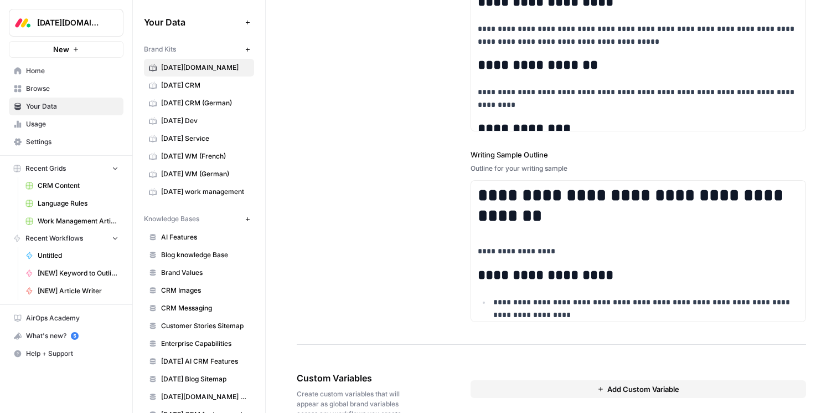
scroll to position [1495, 0]
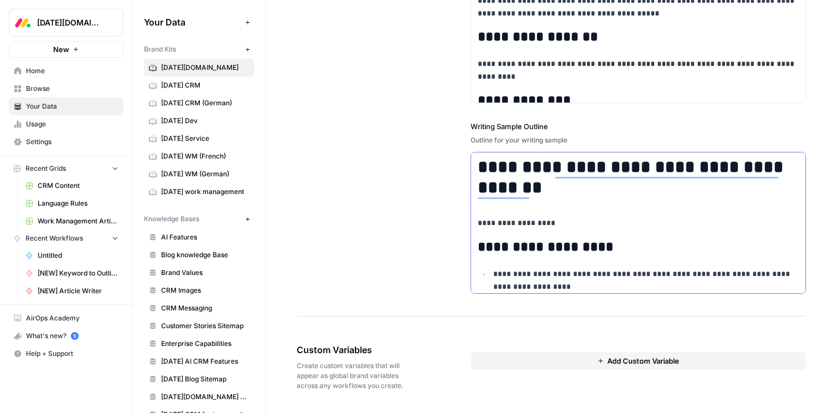
scroll to position [0, 0]
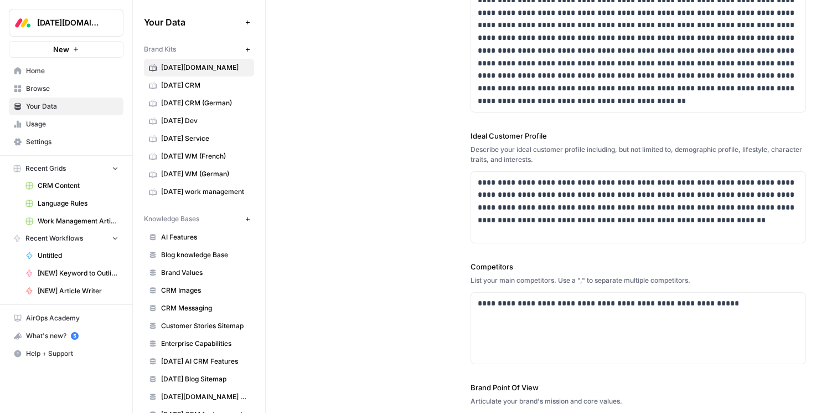
drag, startPoint x: 465, startPoint y: 135, endPoint x: 647, endPoint y: 260, distance: 221.0
click at [647, 260] on div "**********" at bounding box center [551, 180] width 509 height 654
click at [426, 152] on div "**********" at bounding box center [551, 180] width 509 height 654
click at [48, 186] on span "CRM Content" at bounding box center [78, 186] width 81 height 10
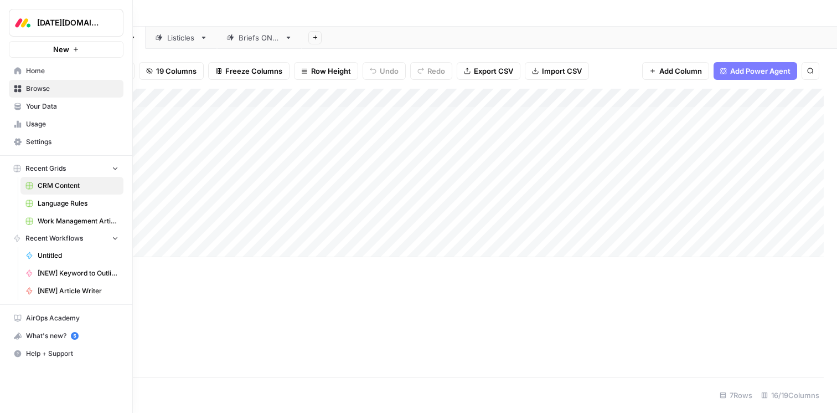
click at [45, 70] on span "Home" at bounding box center [72, 71] width 92 height 10
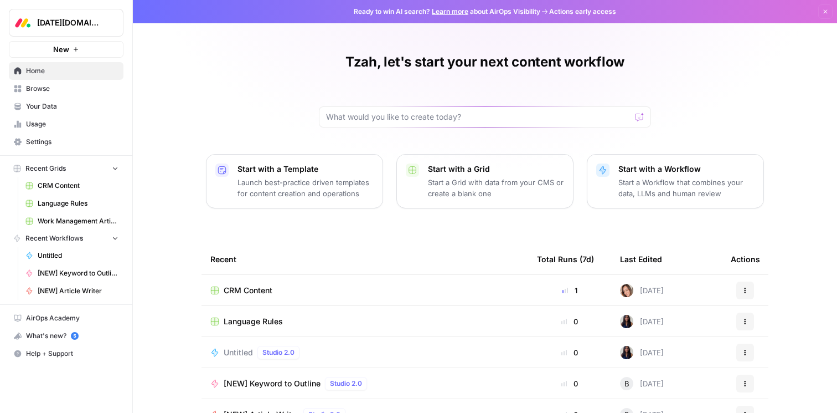
click at [62, 124] on span "Usage" at bounding box center [72, 124] width 92 height 10
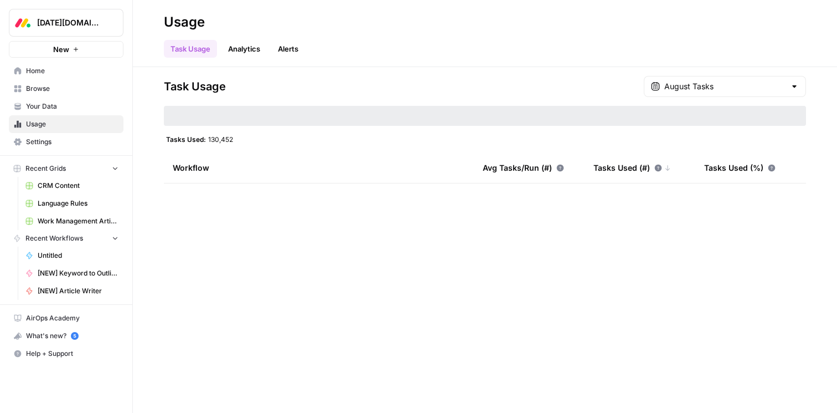
click at [59, 103] on span "Your Data" at bounding box center [72, 106] width 92 height 10
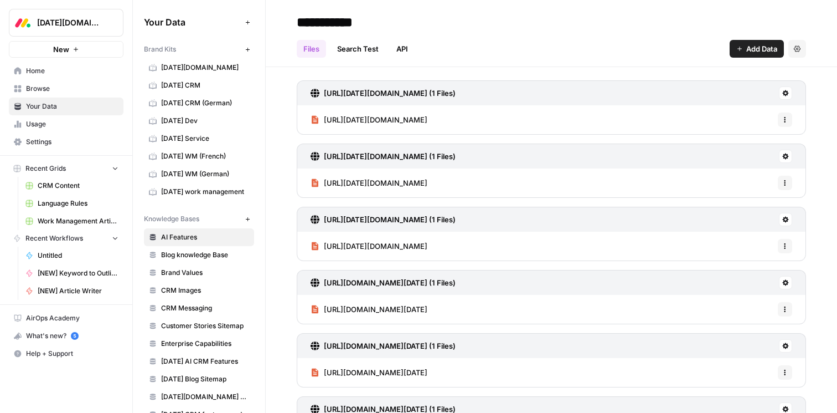
click at [195, 71] on span "monday.com" at bounding box center [205, 68] width 88 height 10
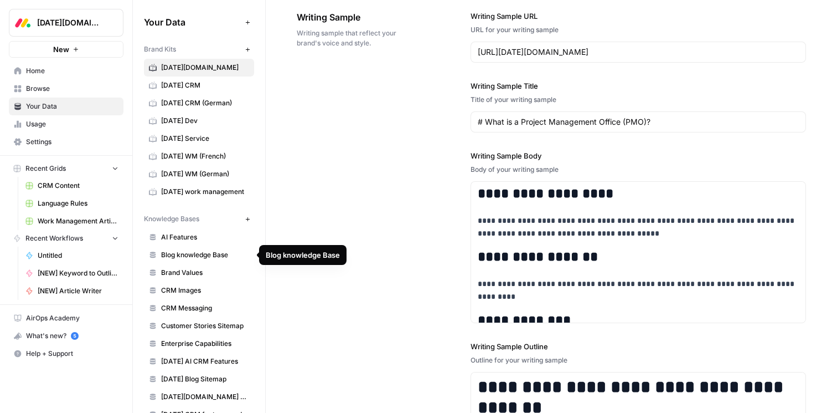
click at [202, 249] on link "Blog knowledge Base" at bounding box center [199, 255] width 110 height 18
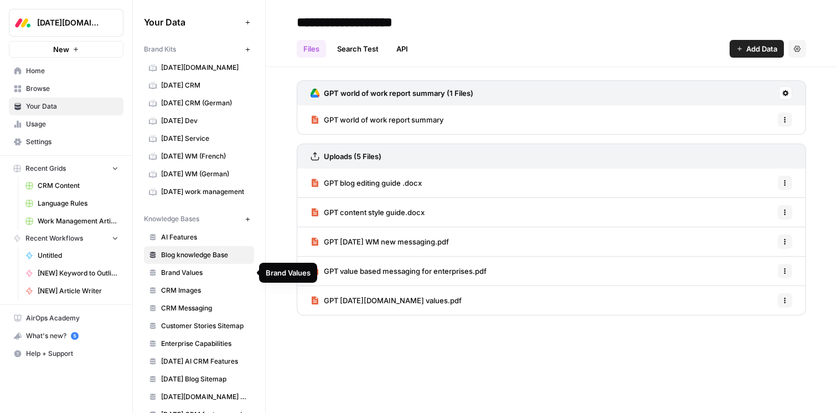
click at [197, 269] on span "Brand Values" at bounding box center [205, 272] width 88 height 10
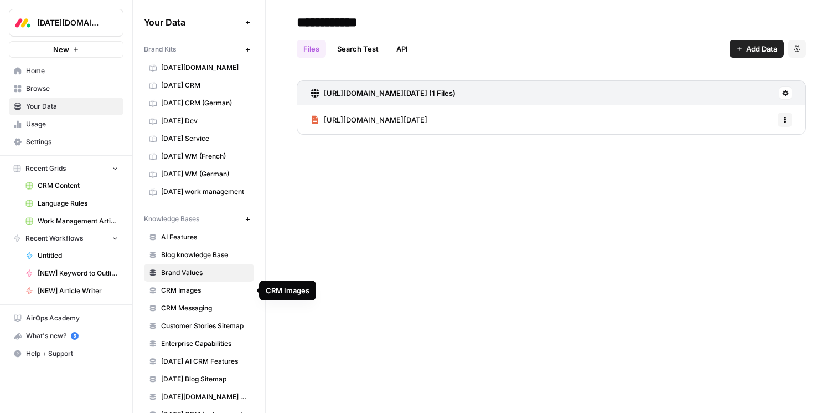
click at [201, 291] on span "CRM Images" at bounding box center [205, 290] width 88 height 10
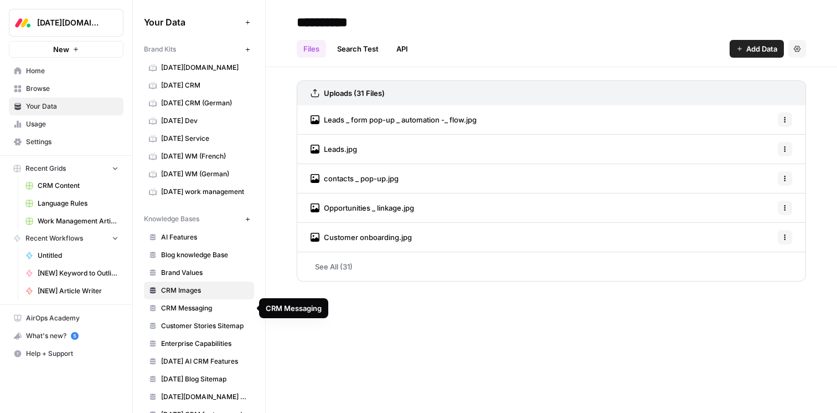
click at [204, 307] on span "CRM Messaging" at bounding box center [205, 308] width 88 height 10
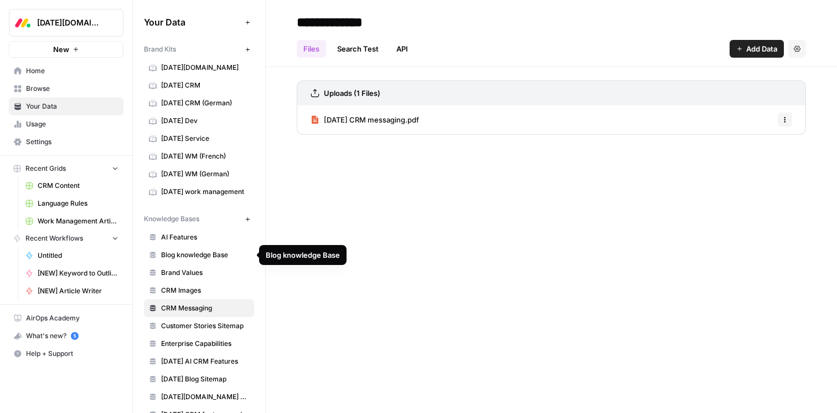
click at [207, 258] on span "Blog knowledge Base" at bounding box center [205, 255] width 88 height 10
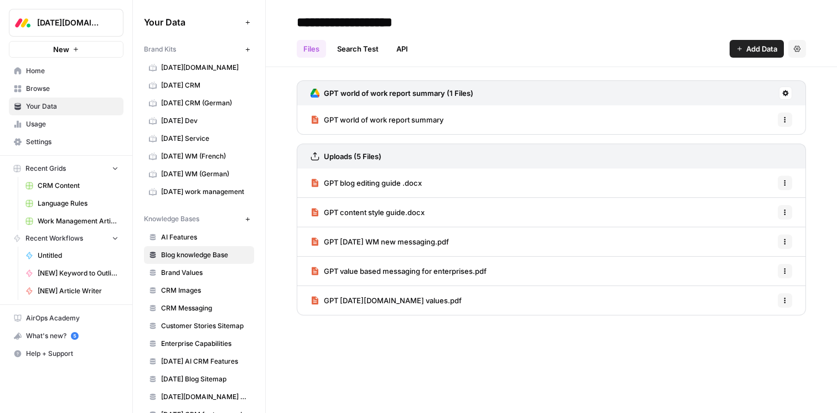
click at [199, 230] on link "AI Features" at bounding box center [199, 237] width 110 height 18
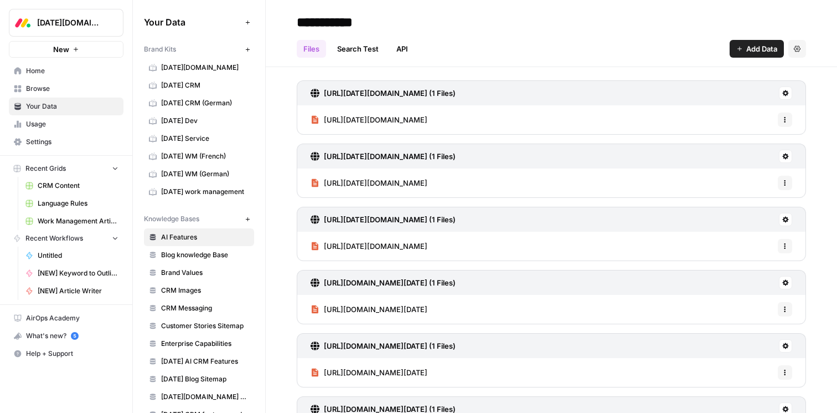
click at [394, 47] on link "API" at bounding box center [402, 49] width 25 height 18
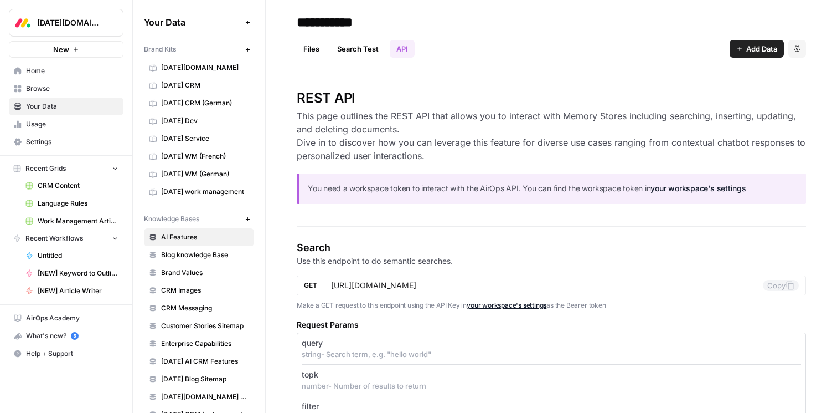
click at [219, 250] on span "Blog knowledge Base" at bounding box center [205, 255] width 88 height 10
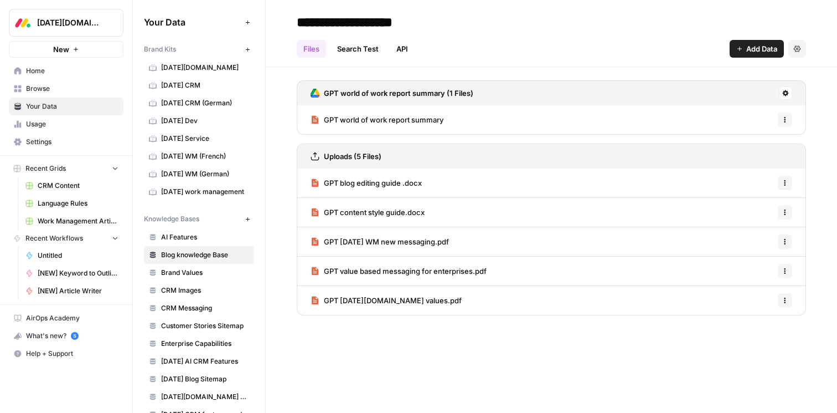
click at [404, 48] on link "API" at bounding box center [402, 49] width 25 height 18
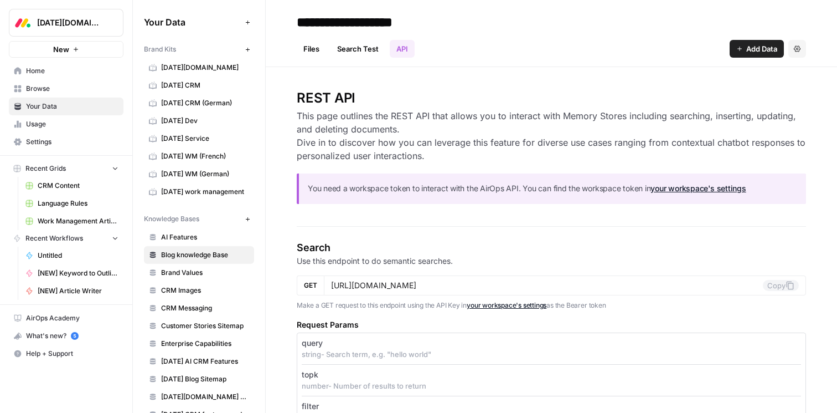
click at [180, 240] on span "AI Features" at bounding box center [205, 237] width 88 height 10
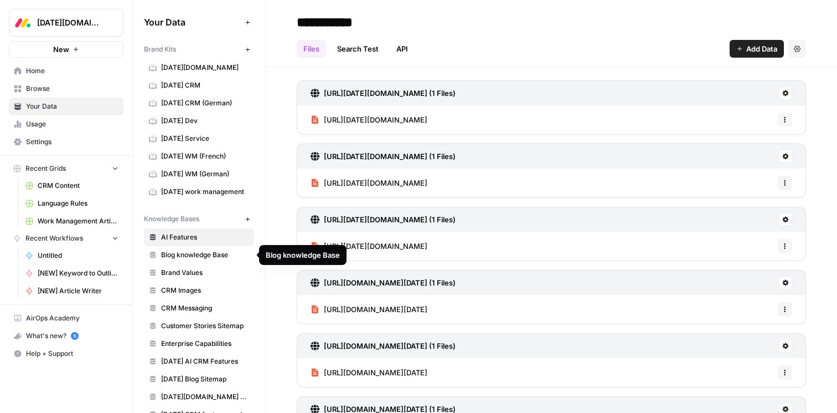
click at [190, 255] on span "Blog knowledge Base" at bounding box center [205, 255] width 88 height 10
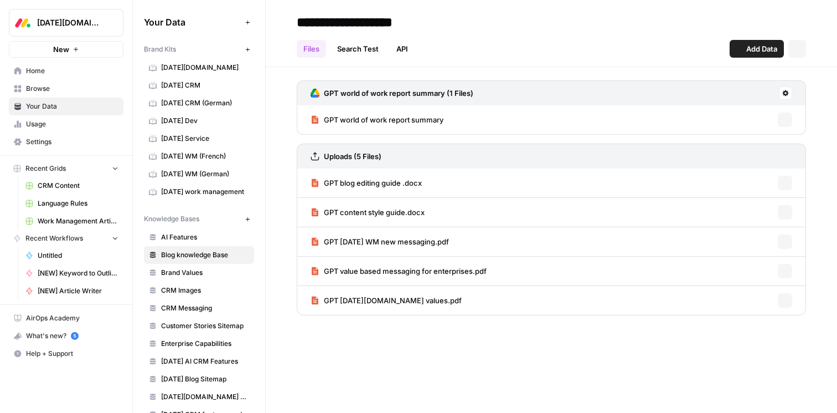
click at [191, 272] on span "Brand Values" at bounding box center [205, 272] width 88 height 10
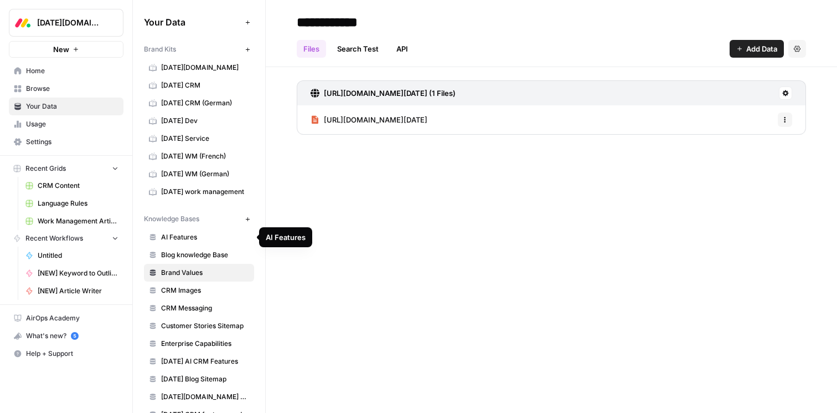
click at [192, 238] on span "AI Features" at bounding box center [205, 237] width 88 height 10
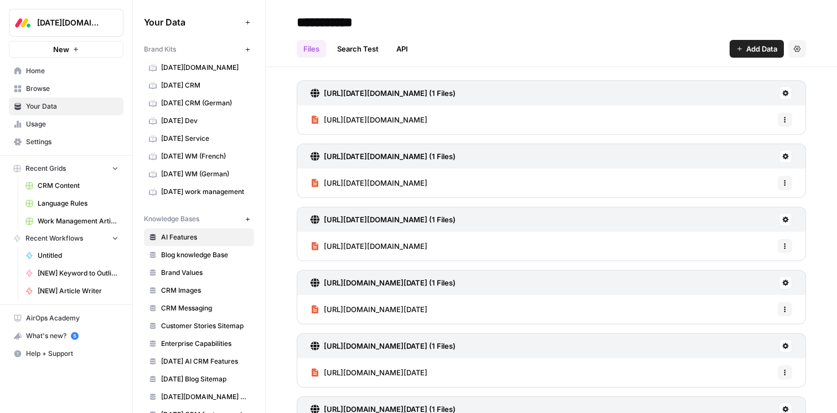
click at [407, 49] on link "API" at bounding box center [402, 49] width 25 height 18
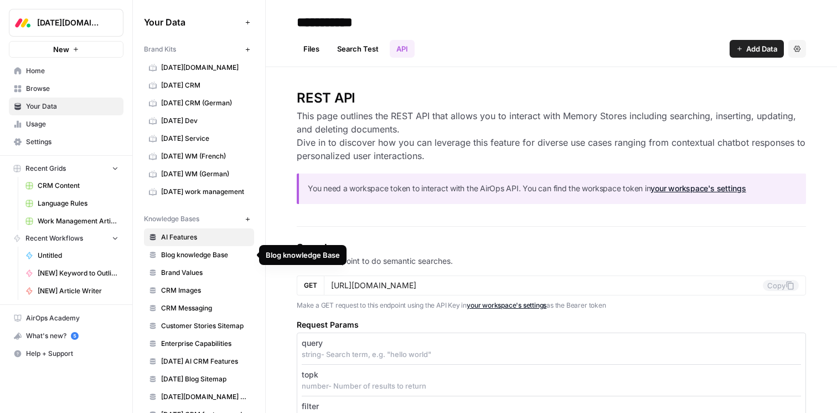
click at [210, 257] on span "Blog knowledge Base" at bounding box center [205, 255] width 88 height 10
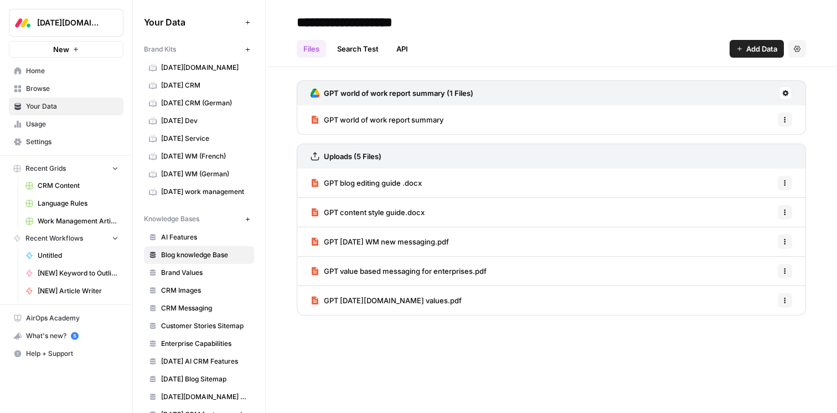
click at [407, 53] on link "API" at bounding box center [402, 49] width 25 height 18
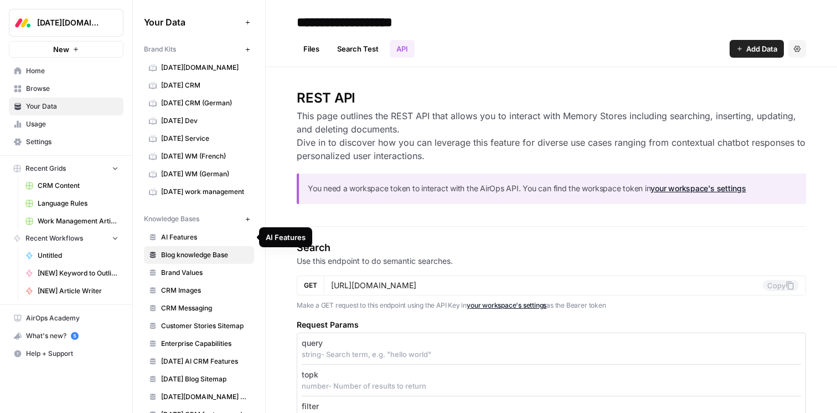
click at [201, 235] on span "AI Features" at bounding box center [205, 237] width 88 height 10
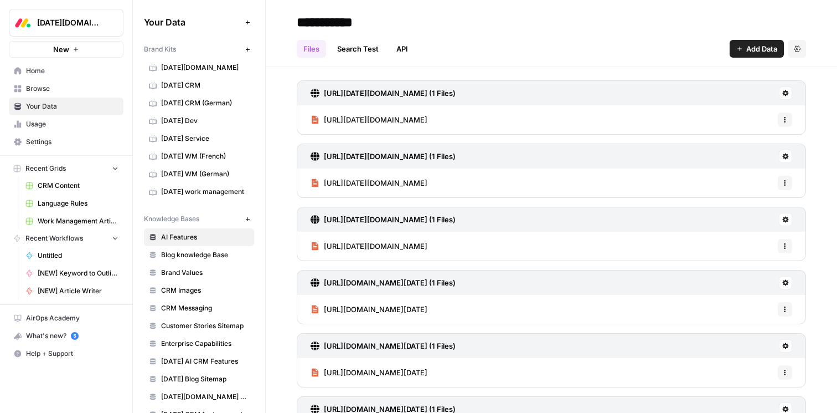
click at [770, 48] on span "Add Data" at bounding box center [761, 48] width 31 height 11
click at [517, 17] on h2 "**********" at bounding box center [551, 22] width 509 height 18
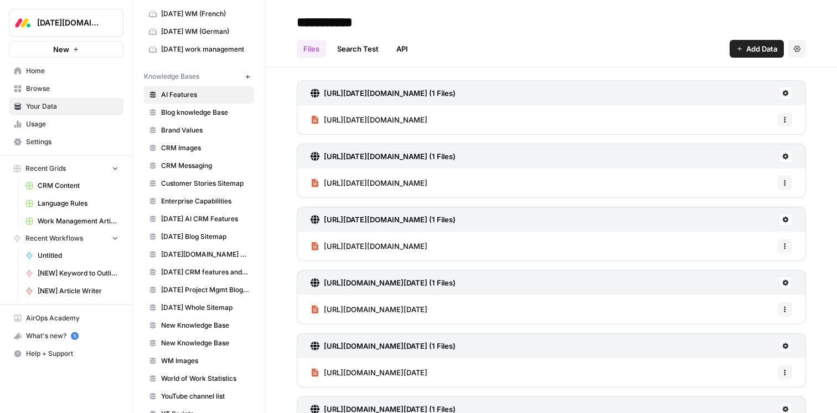
scroll to position [166, 0]
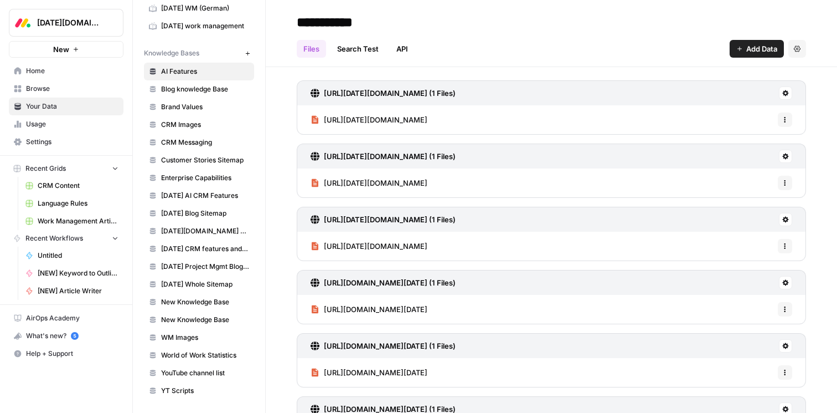
click at [409, 54] on link "API" at bounding box center [402, 49] width 25 height 18
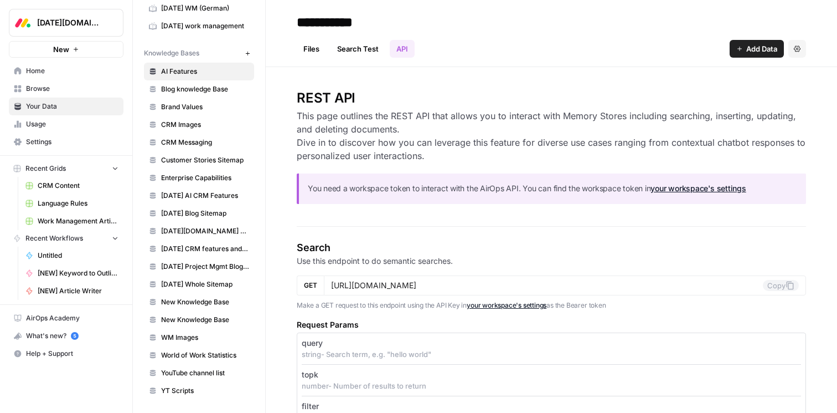
click at [353, 49] on link "Search Test" at bounding box center [358, 49] width 55 height 18
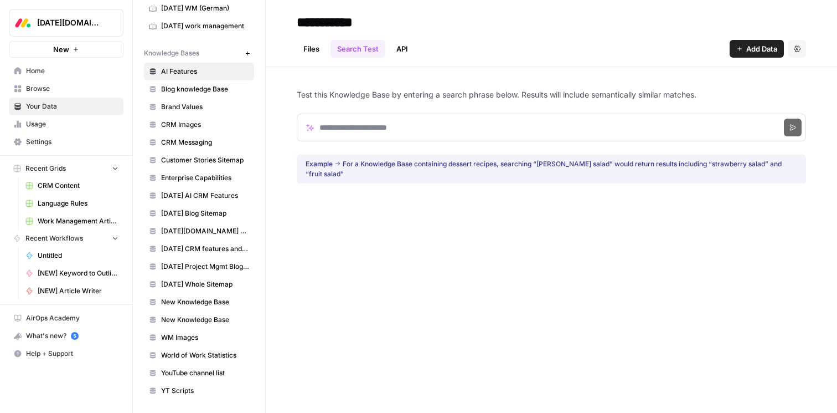
click at [405, 44] on link "API" at bounding box center [402, 49] width 25 height 18
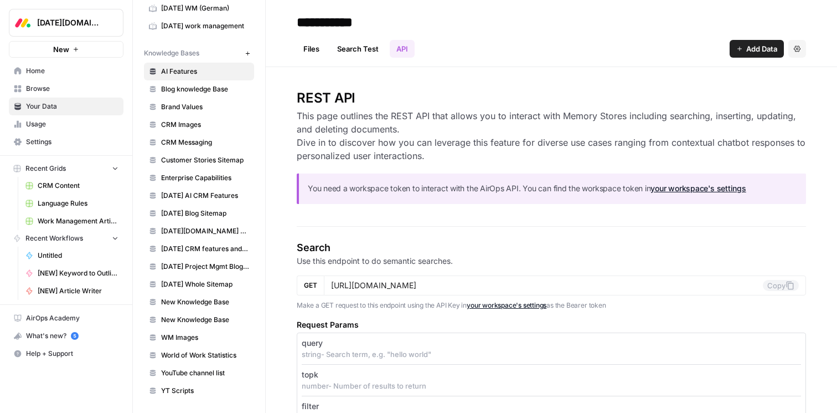
click at [312, 54] on link "Files" at bounding box center [311, 49] width 29 height 18
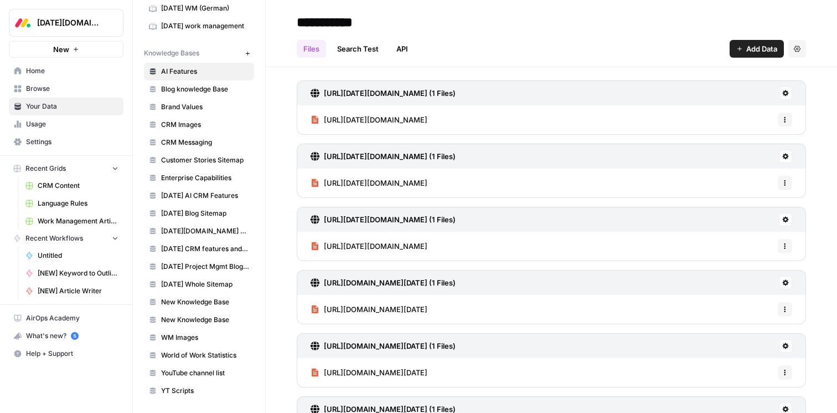
click at [404, 46] on link "API" at bounding box center [402, 49] width 25 height 18
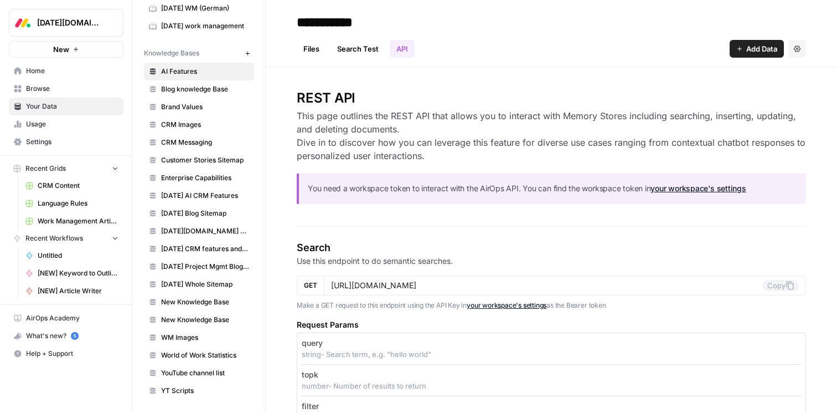
click at [305, 40] on link "Files" at bounding box center [311, 49] width 29 height 18
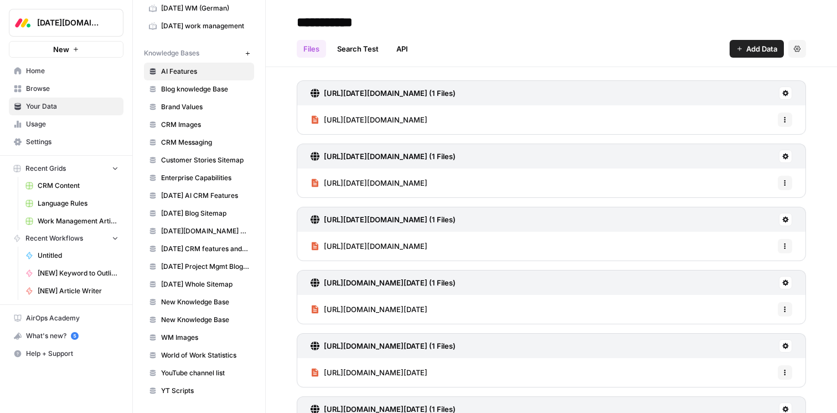
click at [568, 13] on h2 "**********" at bounding box center [551, 22] width 509 height 18
click at [762, 42] on button "Add Data" at bounding box center [757, 49] width 54 height 18
click at [570, 20] on h2 "**********" at bounding box center [551, 22] width 509 height 18
click at [741, 48] on icon "button" at bounding box center [739, 48] width 7 height 7
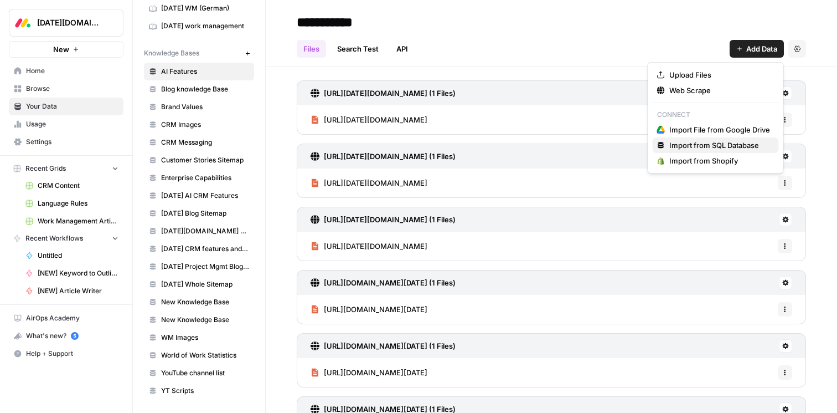
click at [708, 145] on span "Import from SQL Database" at bounding box center [719, 145] width 101 height 11
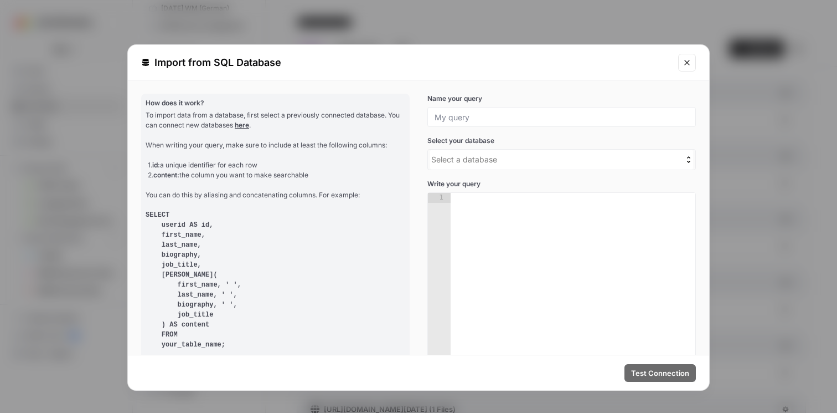
scroll to position [18, 0]
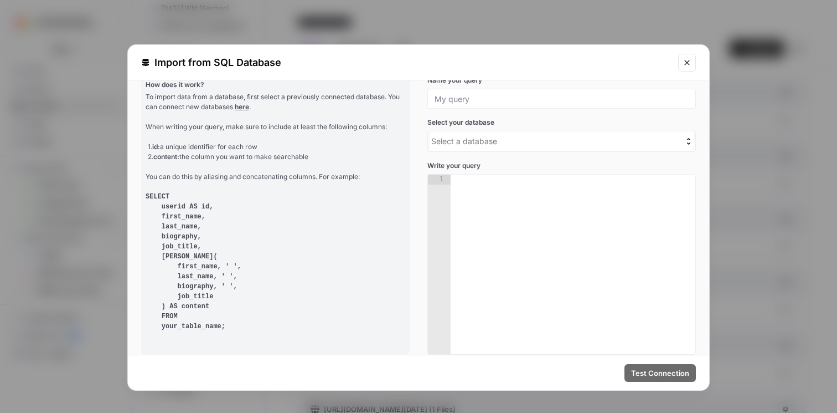
click at [687, 68] on button "Close modal" at bounding box center [687, 63] width 18 height 18
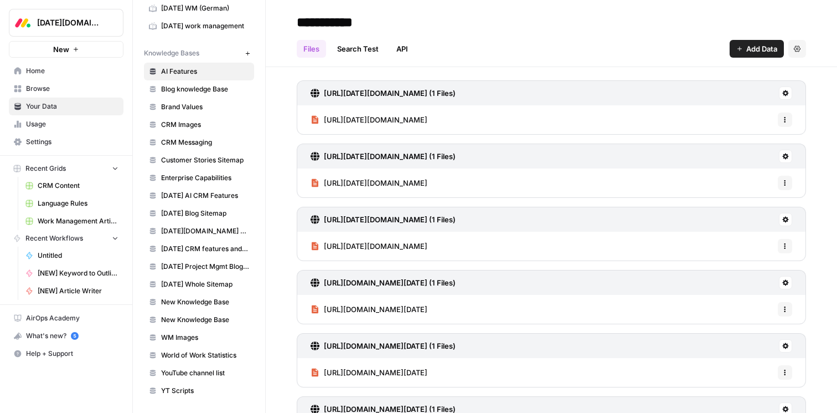
click at [407, 51] on link "API" at bounding box center [402, 49] width 25 height 18
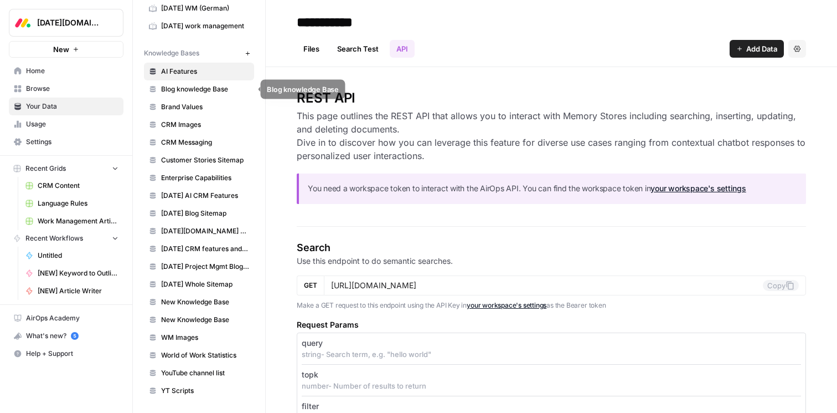
click at [219, 92] on span "Blog knowledge Base" at bounding box center [205, 89] width 88 height 10
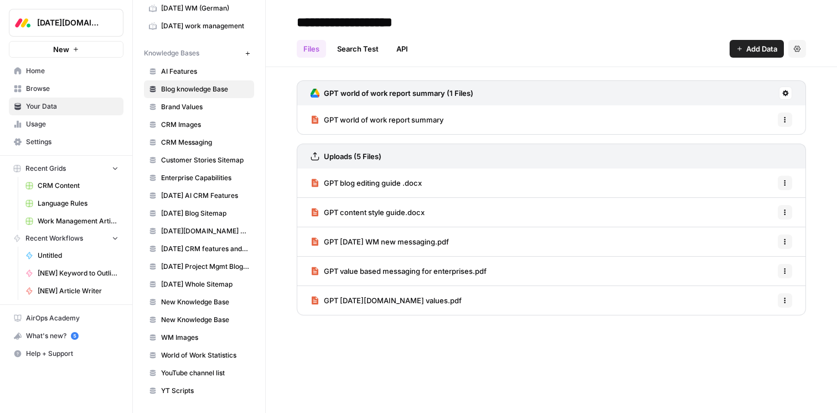
click at [403, 49] on link "API" at bounding box center [402, 49] width 25 height 18
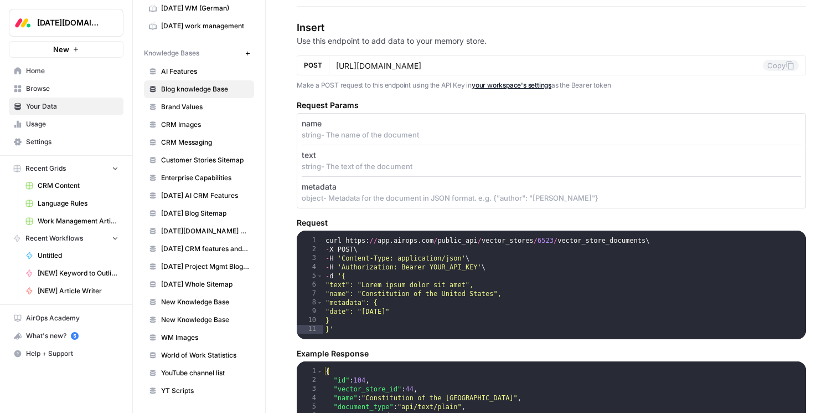
scroll to position [949, 0]
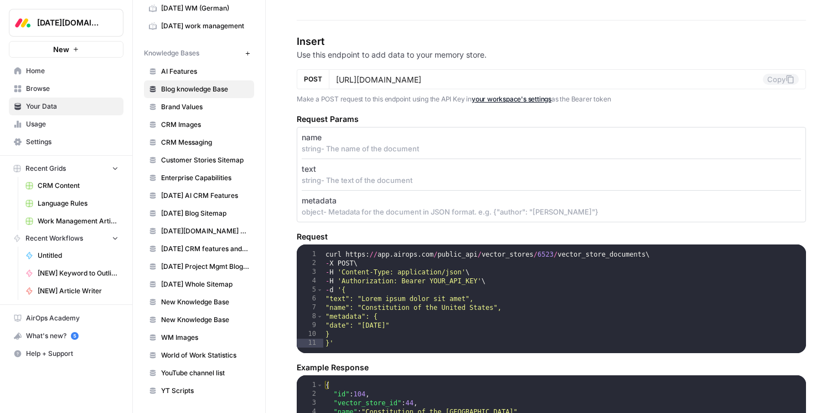
drag, startPoint x: 499, startPoint y: 53, endPoint x: 304, endPoint y: 54, distance: 195.5
click at [304, 54] on p "Use this endpoint to add data to your memory store." at bounding box center [551, 54] width 509 height 11
click at [359, 50] on p "Use this endpoint to add data to your memory store." at bounding box center [551, 54] width 509 height 11
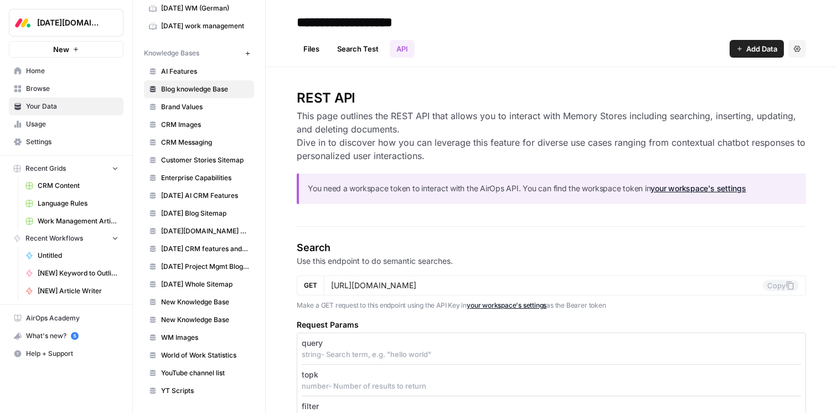
scroll to position [0, 0]
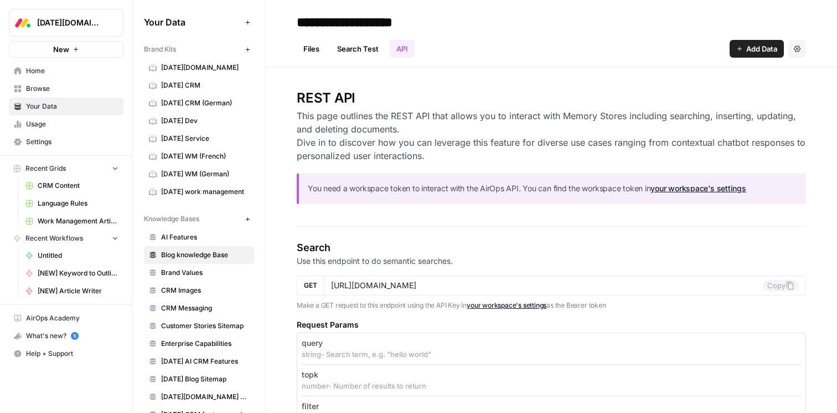
drag, startPoint x: 520, startPoint y: 32, endPoint x: 256, endPoint y: 31, distance: 264.7
click at [256, 31] on div "**********" at bounding box center [485, 206] width 704 height 413
click at [282, 43] on header "**********" at bounding box center [551, 33] width 571 height 67
click at [558, 16] on h2 "**********" at bounding box center [551, 22] width 509 height 18
click at [59, 190] on link "CRM Content" at bounding box center [71, 186] width 103 height 18
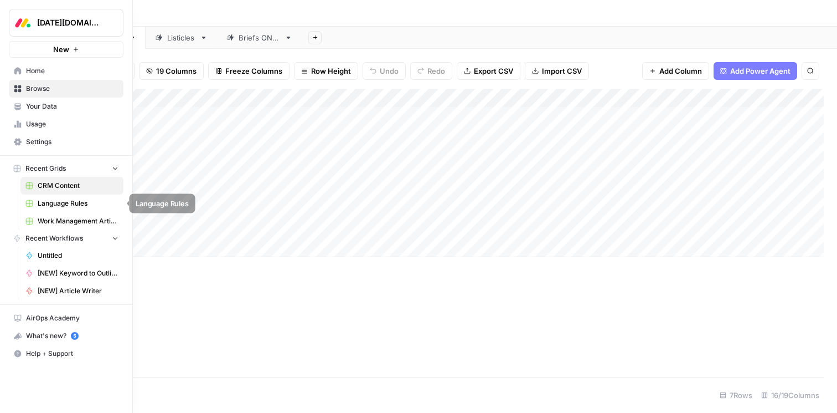
click at [50, 198] on span "Language Rules" at bounding box center [78, 203] width 81 height 10
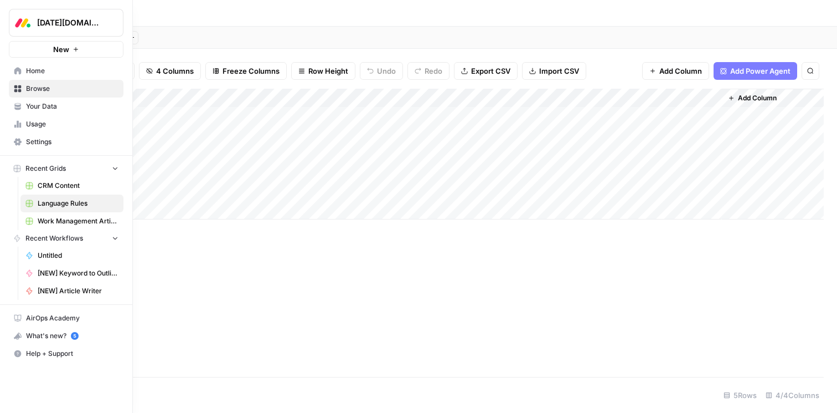
click at [48, 223] on span "Work Management Article Grid" at bounding box center [78, 221] width 81 height 10
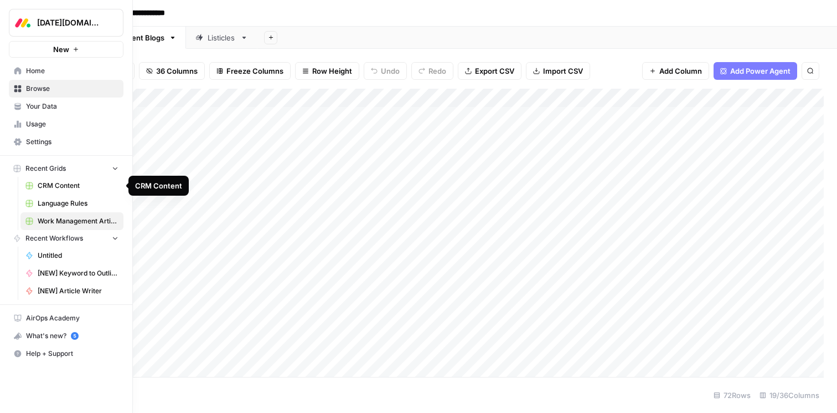
click at [68, 189] on span "CRM Content" at bounding box center [78, 186] width 81 height 10
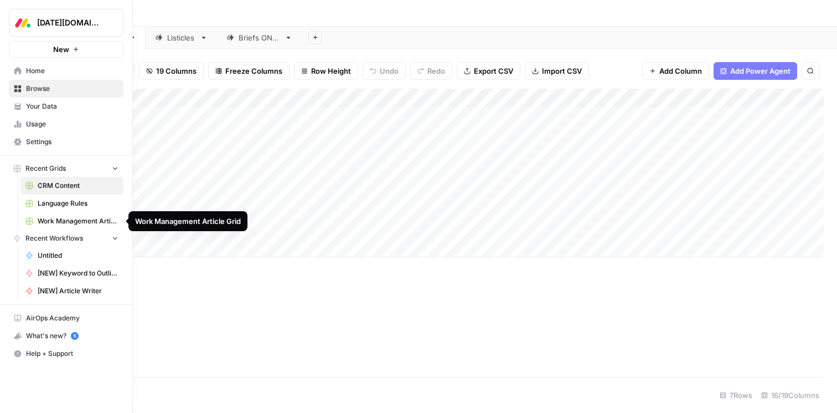
click at [73, 203] on span "Language Rules" at bounding box center [78, 203] width 81 height 10
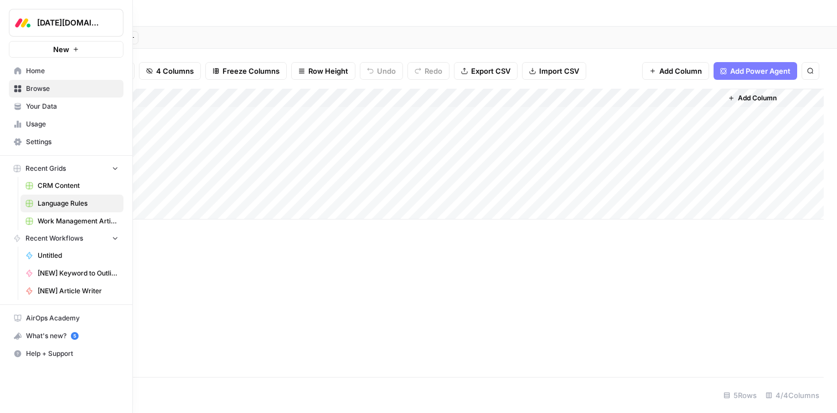
click at [53, 184] on span "CRM Content" at bounding box center [78, 186] width 81 height 10
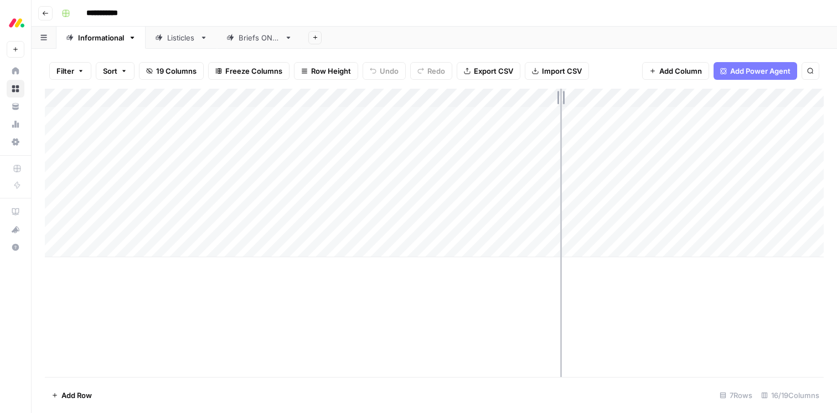
drag, startPoint x: 542, startPoint y: 99, endPoint x: 568, endPoint y: 99, distance: 26.0
click at [568, 99] on div "Add Column" at bounding box center [434, 173] width 779 height 168
click at [546, 97] on div "Add Column" at bounding box center [434, 173] width 779 height 168
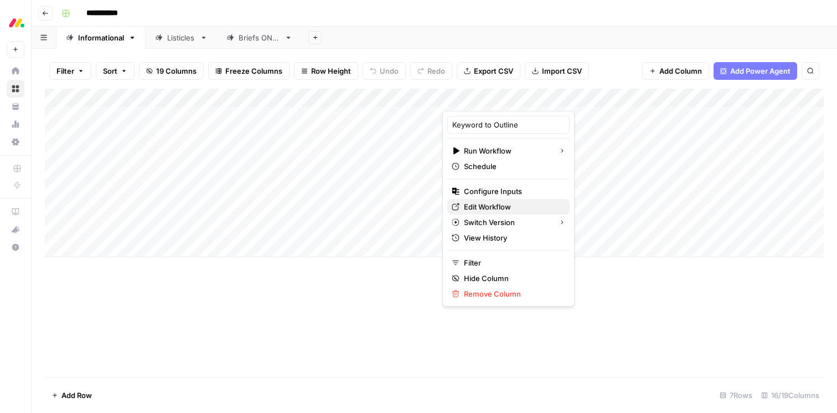
click at [501, 207] on span "Edit Workflow" at bounding box center [512, 206] width 97 height 11
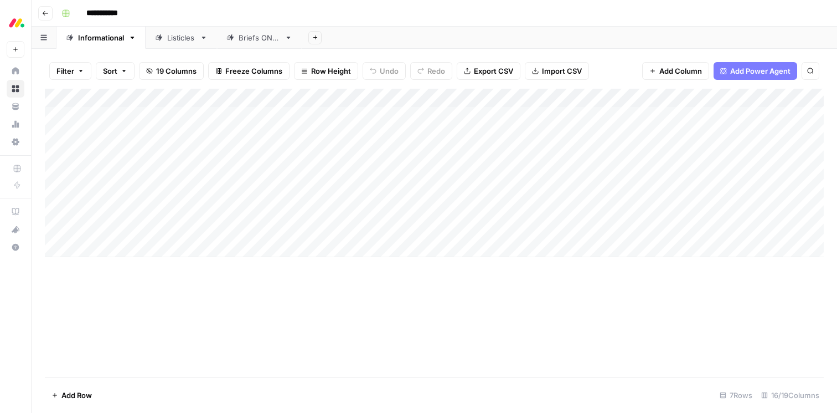
click at [602, 12] on div "**********" at bounding box center [441, 13] width 769 height 18
click at [384, 100] on div "Add Column" at bounding box center [434, 173] width 779 height 168
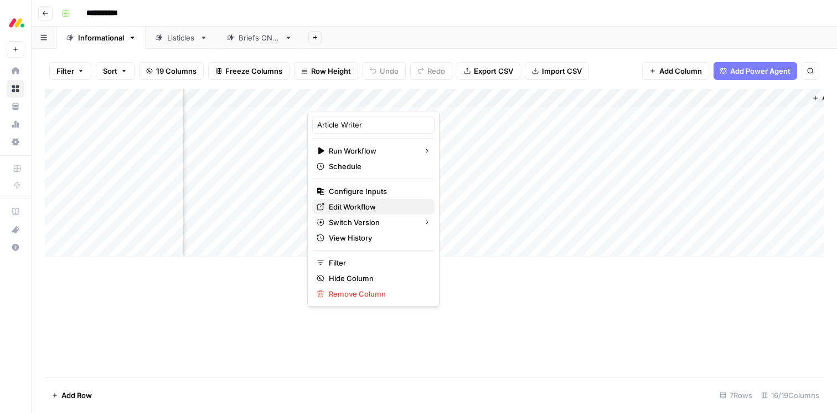
click at [369, 209] on span "Edit Workflow" at bounding box center [377, 206] width 97 height 11
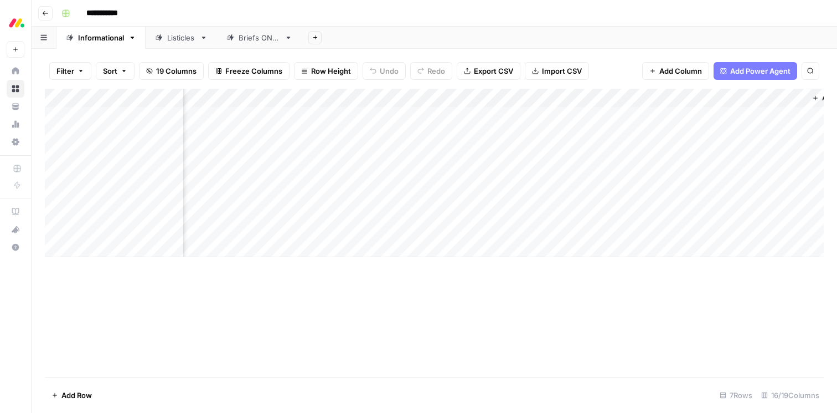
click at [384, 98] on div "Add Column" at bounding box center [434, 173] width 779 height 168
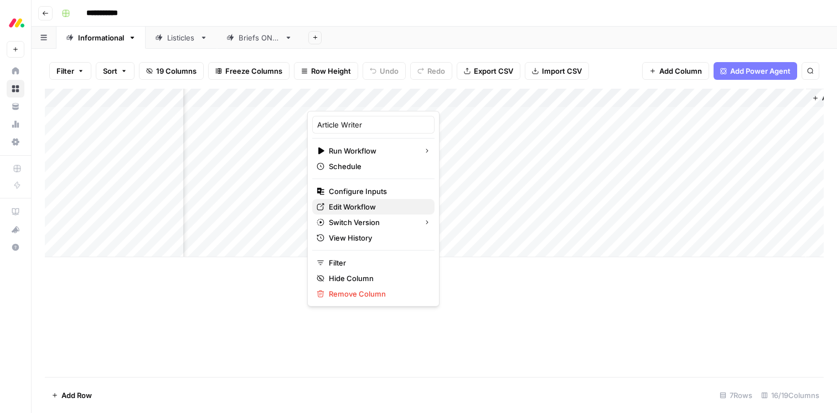
click at [359, 202] on span "Edit Workflow" at bounding box center [377, 206] width 97 height 11
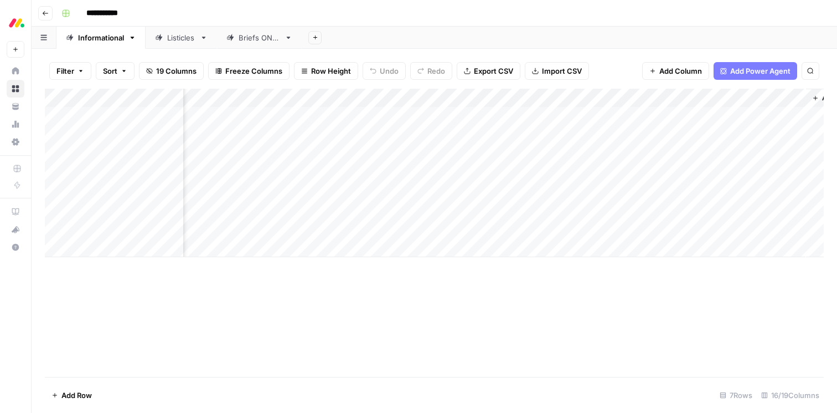
click at [527, 22] on header "**********" at bounding box center [435, 13] width 806 height 27
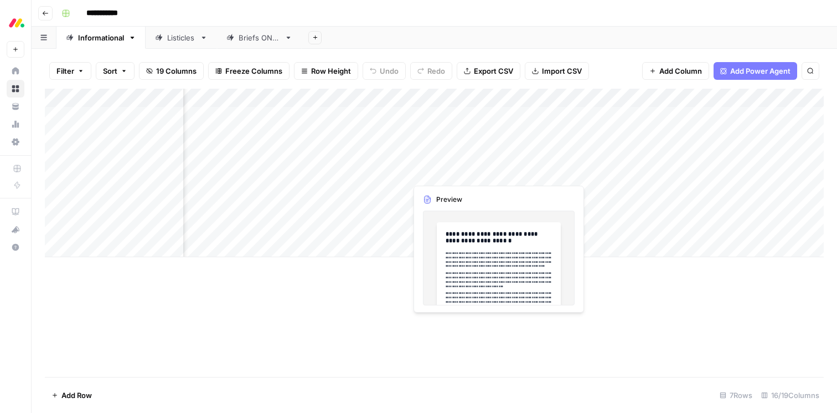
scroll to position [0, 0]
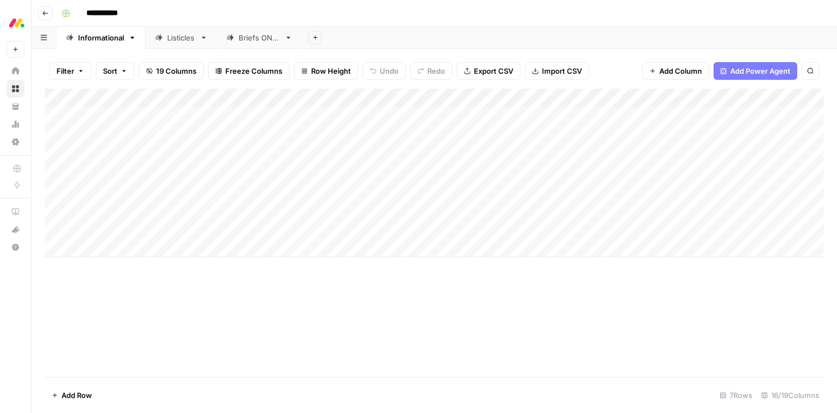
click at [545, 98] on div "Add Column" at bounding box center [434, 173] width 779 height 168
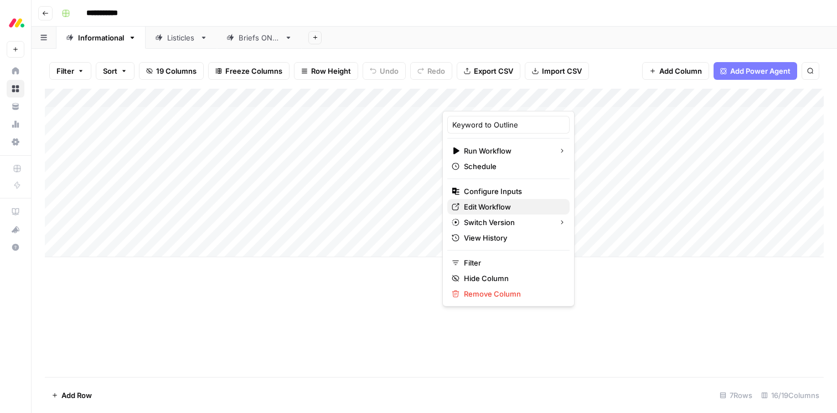
click at [499, 206] on span "Edit Workflow" at bounding box center [512, 206] width 97 height 11
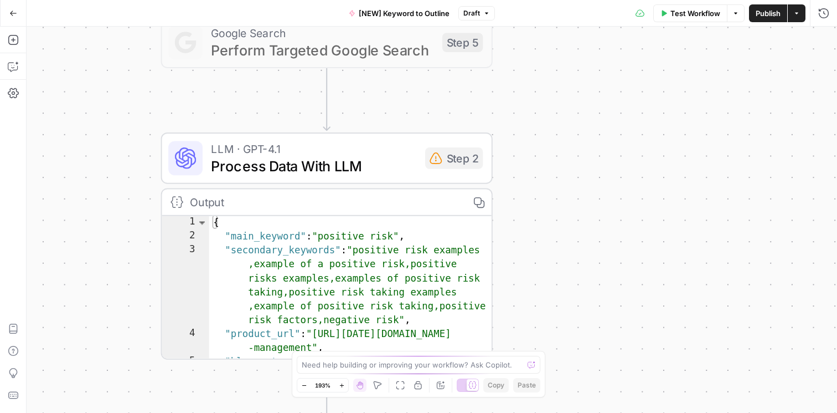
drag, startPoint x: 544, startPoint y: 227, endPoint x: 595, endPoint y: 300, distance: 88.6
click at [595, 300] on div "Workflow Set Inputs Inputs Power Agent Create Content Brief from Keyword - Fork…" at bounding box center [432, 220] width 811 height 386
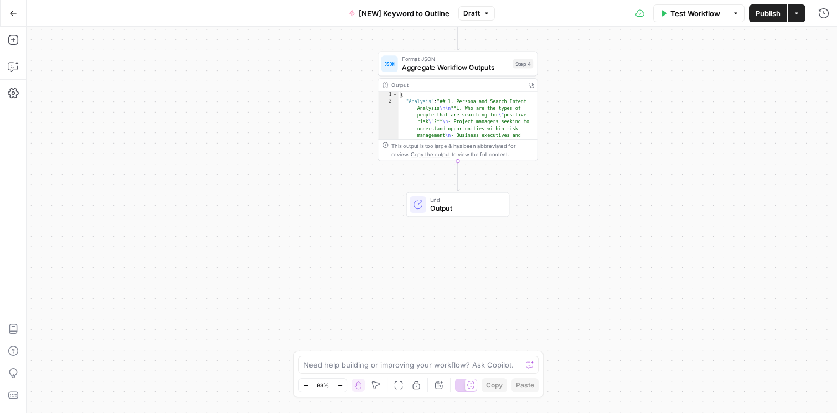
click at [442, 209] on span "Output" at bounding box center [465, 208] width 70 height 11
click at [827, 40] on button "Close" at bounding box center [823, 40] width 14 height 14
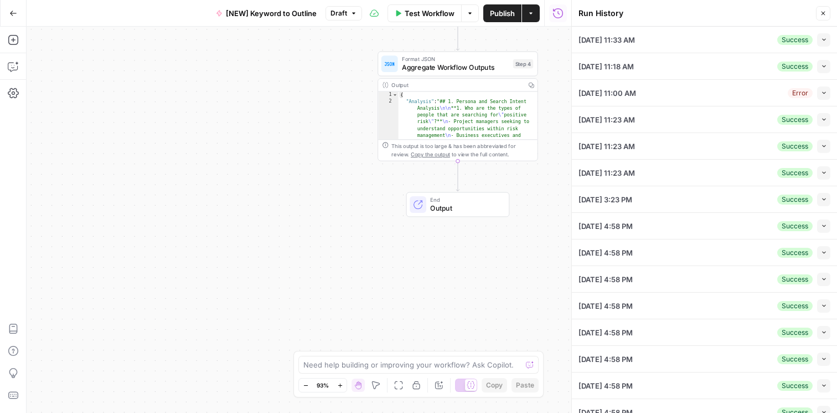
click at [676, 43] on div "08/14/25 at 11:33 AM Success Collapse" at bounding box center [705, 40] width 252 height 26
click at [827, 42] on span "button" at bounding box center [824, 40] width 6 height 6
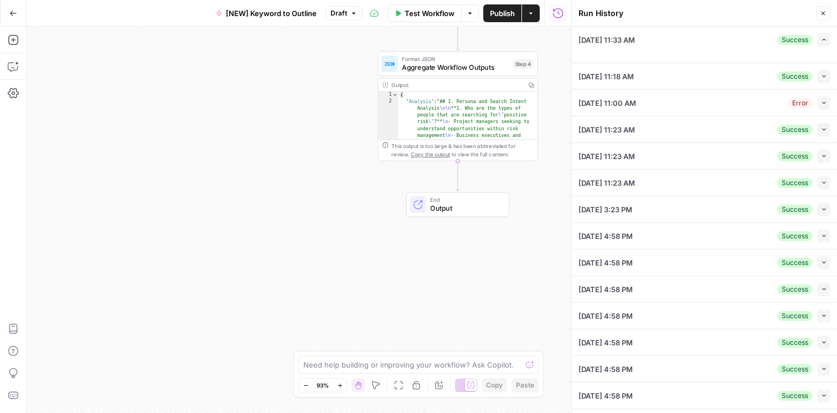
type input "[DATE] Dev"
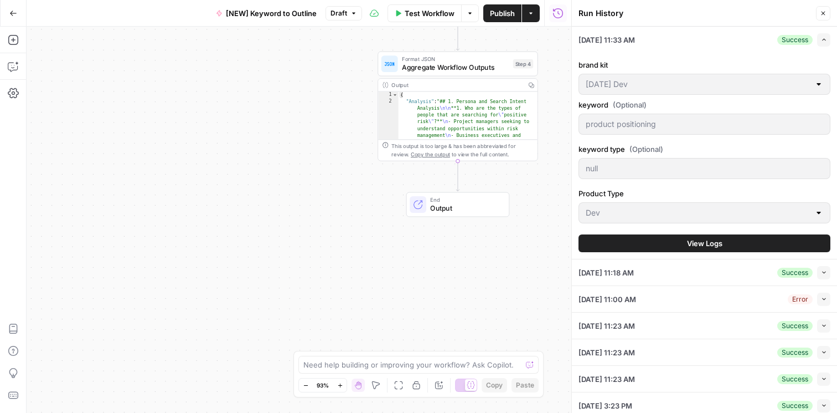
click at [689, 238] on span "View Logs" at bounding box center [704, 243] width 35 height 11
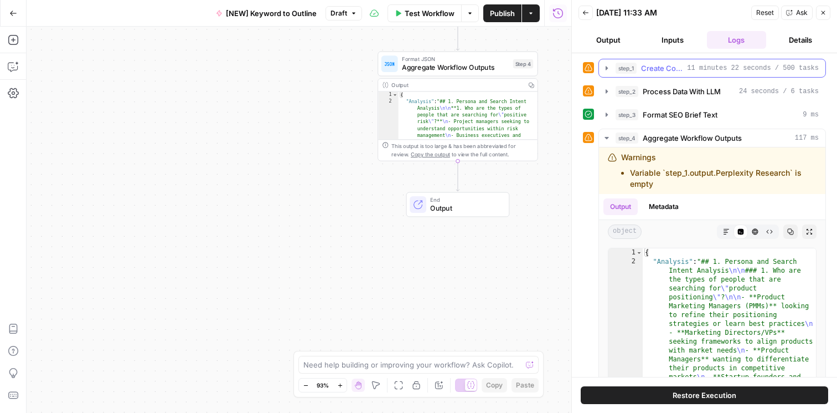
click at [689, 70] on span "11 minutes 22 seconds / 500 tasks" at bounding box center [753, 68] width 132 height 10
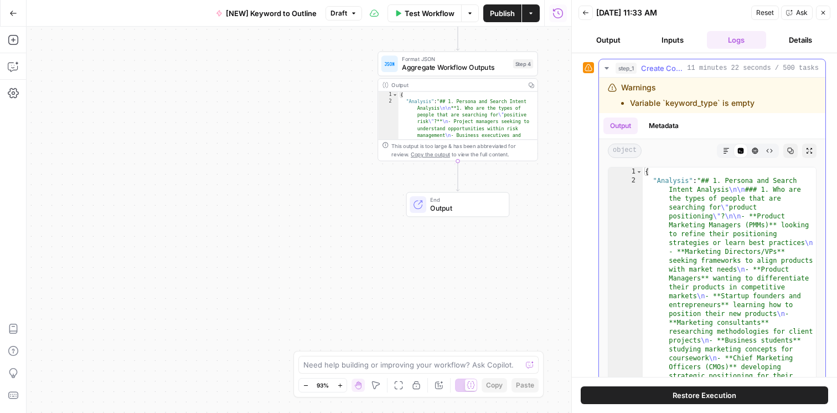
click at [607, 68] on icon "button" at bounding box center [607, 68] width 4 height 2
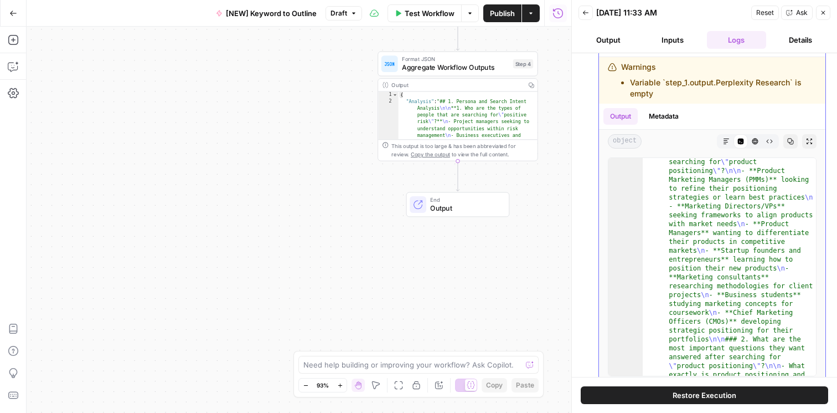
scroll to position [8, 0]
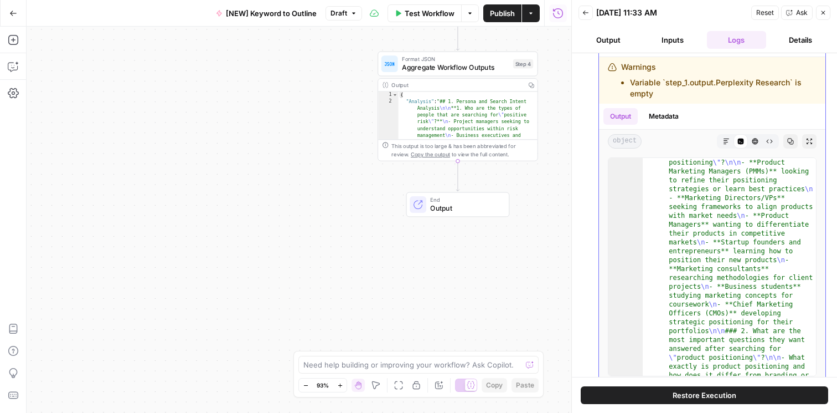
click at [669, 120] on button "Metadata" at bounding box center [663, 116] width 43 height 17
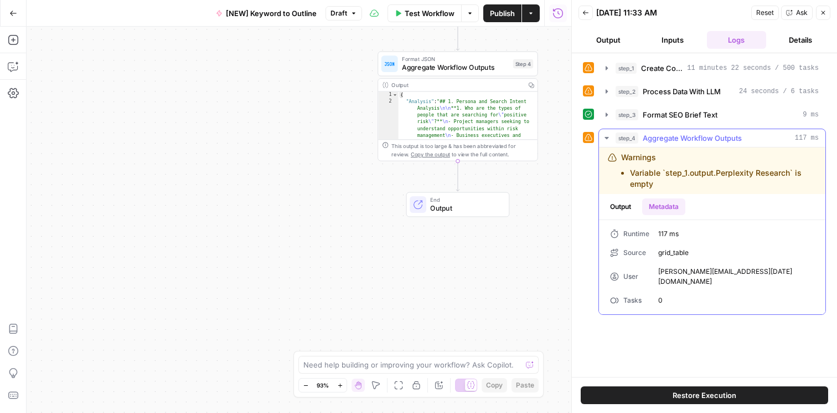
click at [623, 208] on button "Output" at bounding box center [621, 206] width 34 height 17
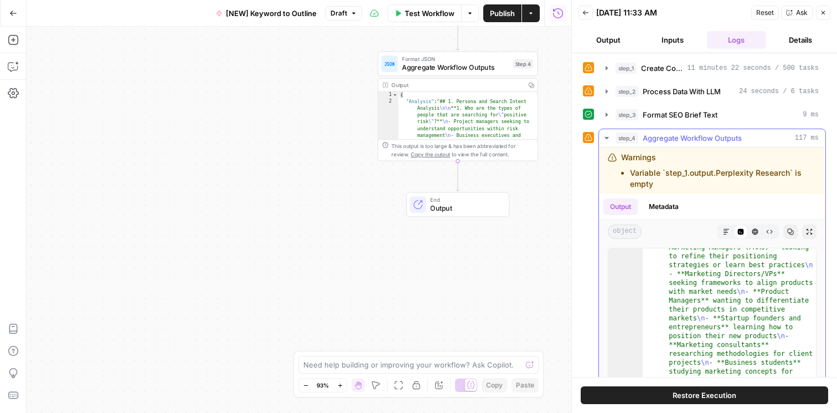
scroll to position [10, 0]
click at [726, 236] on button "Markdown" at bounding box center [726, 231] width 14 height 14
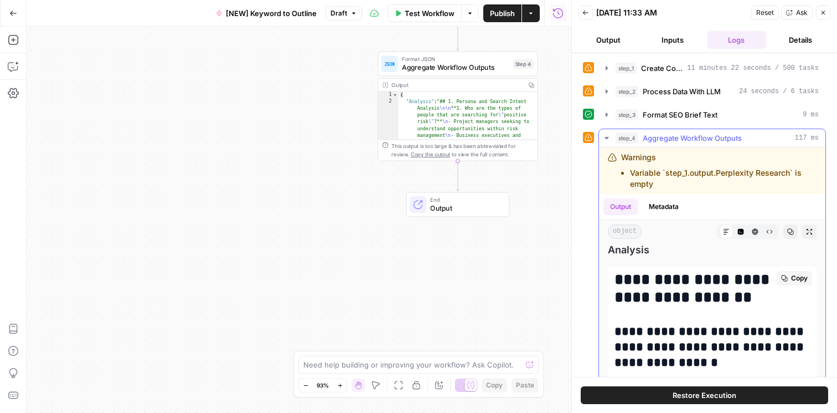
scroll to position [0, 0]
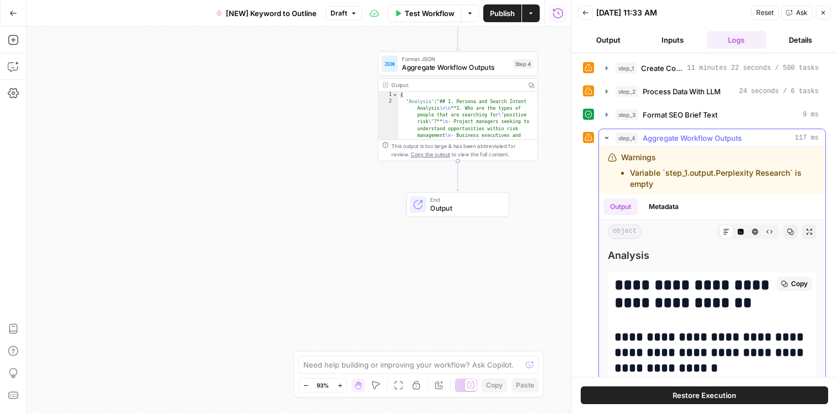
click at [790, 288] on button "Copy" at bounding box center [794, 283] width 35 height 14
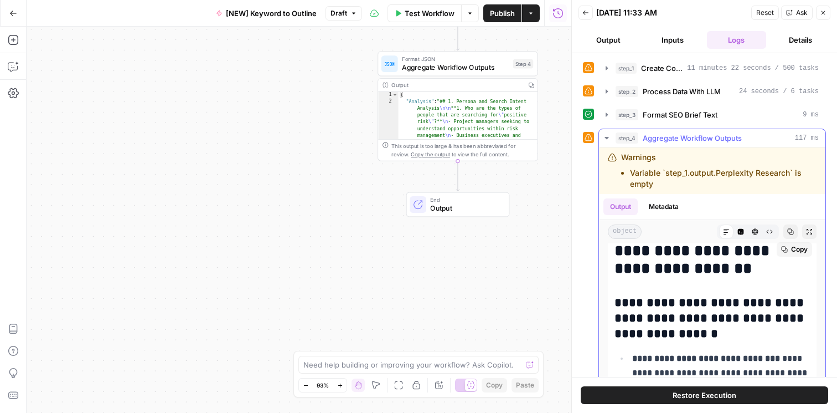
scroll to position [30, 0]
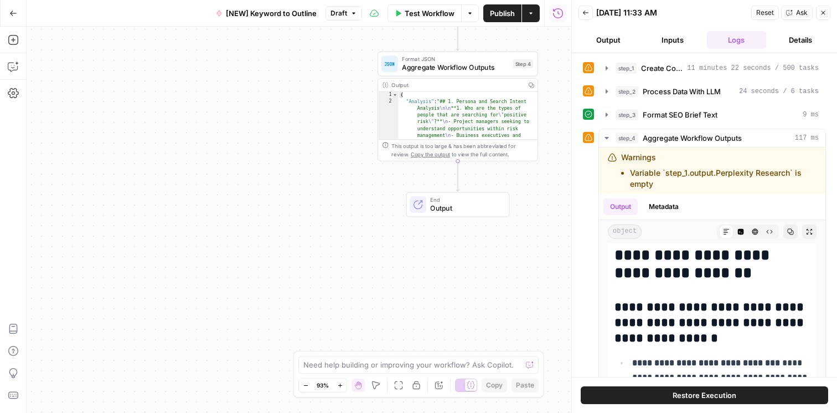
click at [828, 12] on button "Close" at bounding box center [823, 13] width 14 height 14
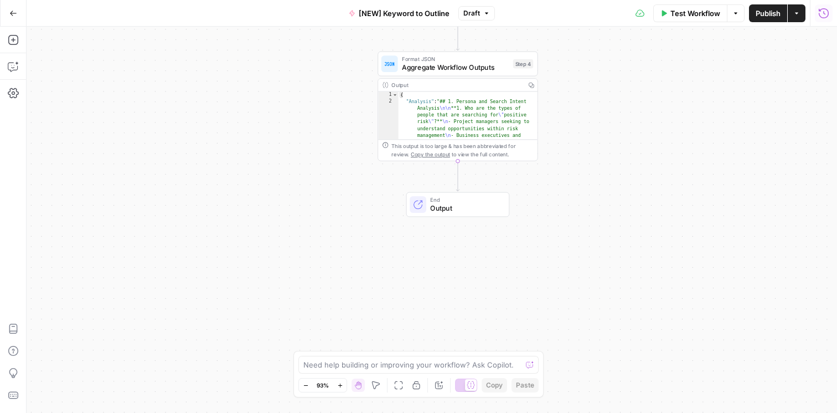
click at [461, 211] on span "Output" at bounding box center [465, 208] width 70 height 11
click at [824, 9] on icon "button" at bounding box center [823, 13] width 11 height 11
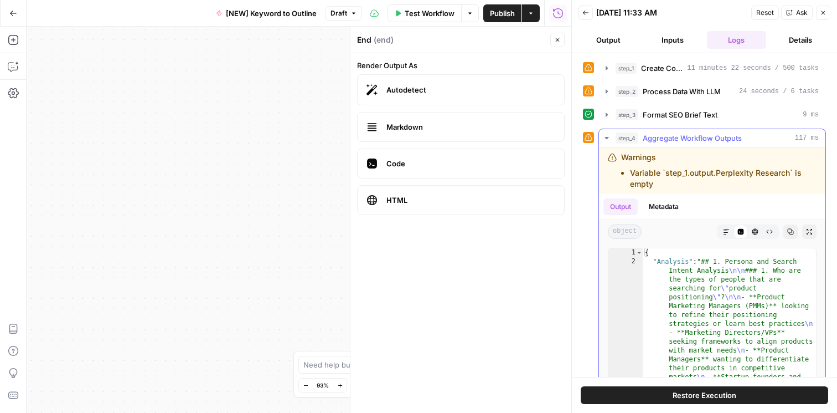
click at [726, 233] on icon "button" at bounding box center [726, 231] width 7 height 7
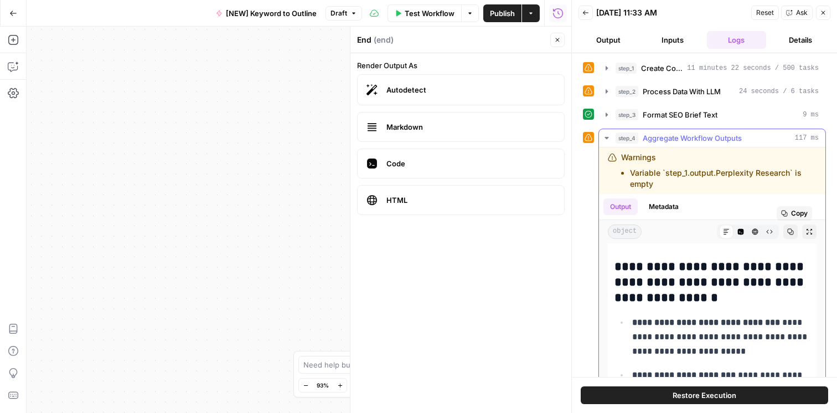
scroll to position [0, 0]
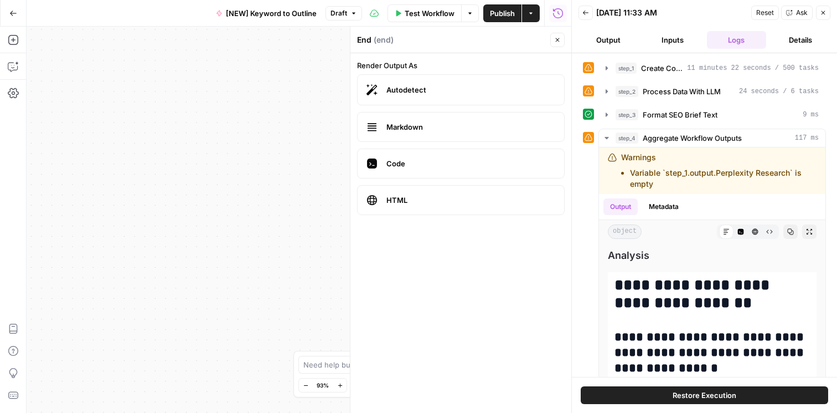
click at [820, 13] on icon "button" at bounding box center [823, 12] width 7 height 7
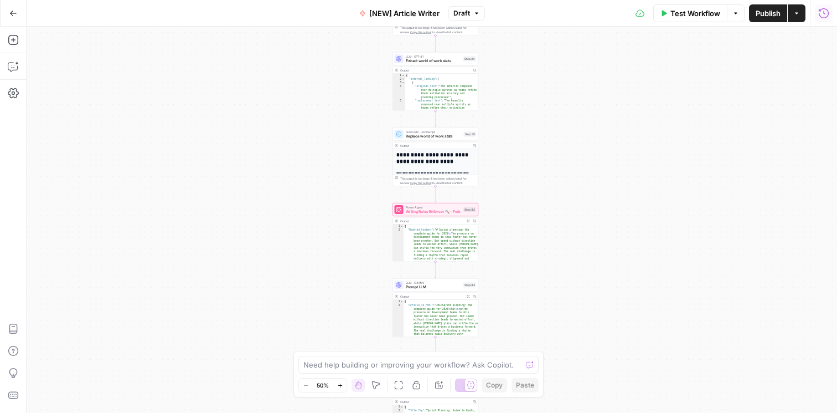
click at [831, 14] on button "Run History" at bounding box center [824, 13] width 18 height 18
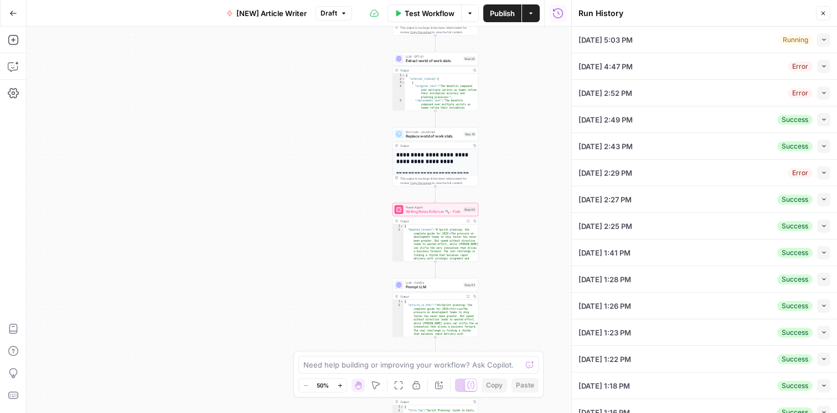
click at [688, 113] on div "[DATE] 2:49 PM Success Collapse" at bounding box center [705, 119] width 252 height 26
click at [769, 126] on div "[DATE] 2:49 PM Success Collapse" at bounding box center [705, 119] width 252 height 26
click at [824, 123] on button "Collapse" at bounding box center [823, 119] width 13 height 13
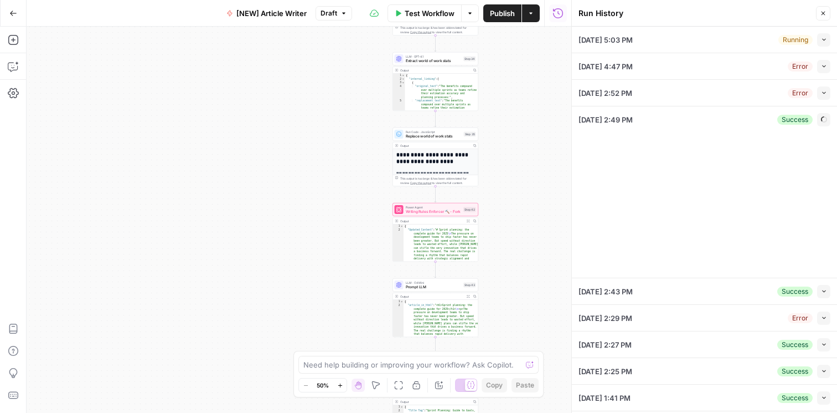
type input "[DATE] CRM"
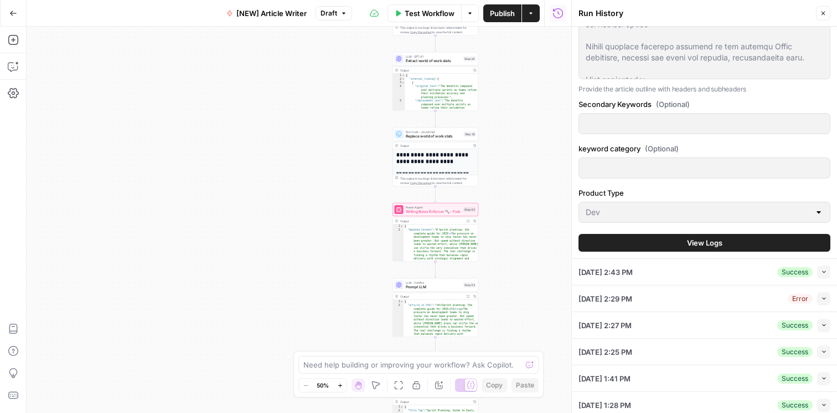
scroll to position [394, 0]
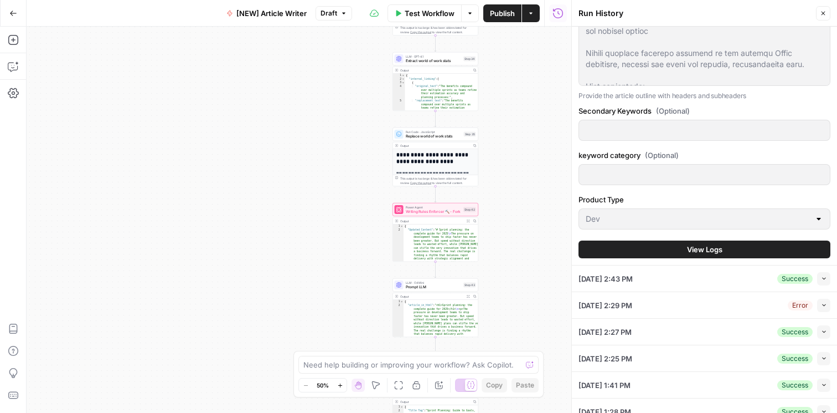
click at [669, 248] on button "View Logs" at bounding box center [705, 249] width 252 height 18
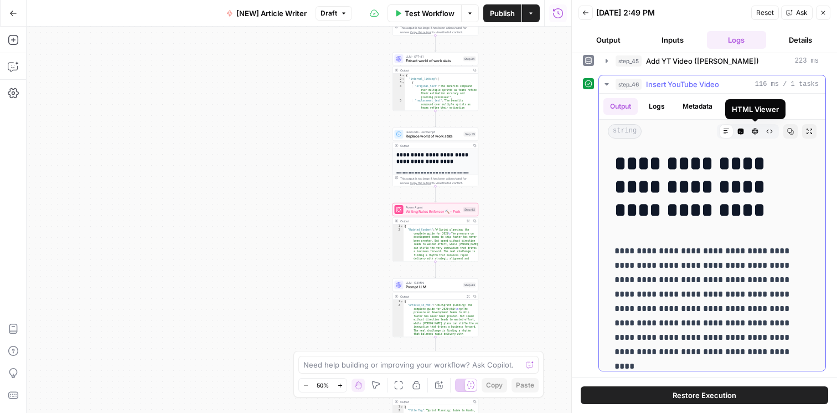
click at [755, 130] on icon "button" at bounding box center [755, 131] width 6 height 6
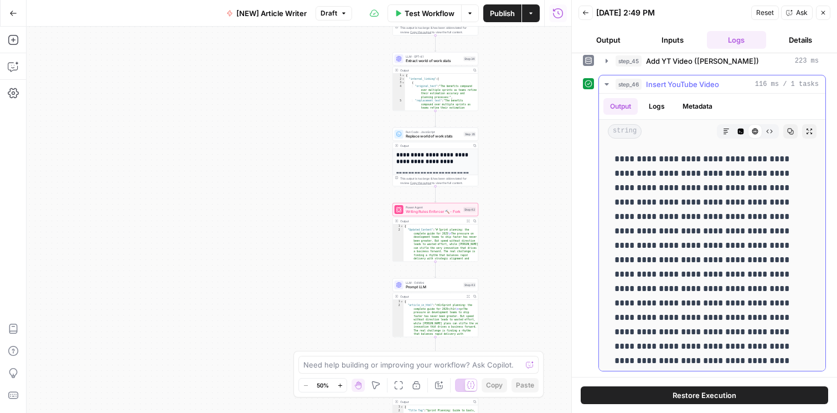
click at [755, 133] on icon at bounding box center [755, 131] width 6 height 6
click at [728, 127] on button "Markdown" at bounding box center [726, 131] width 14 height 14
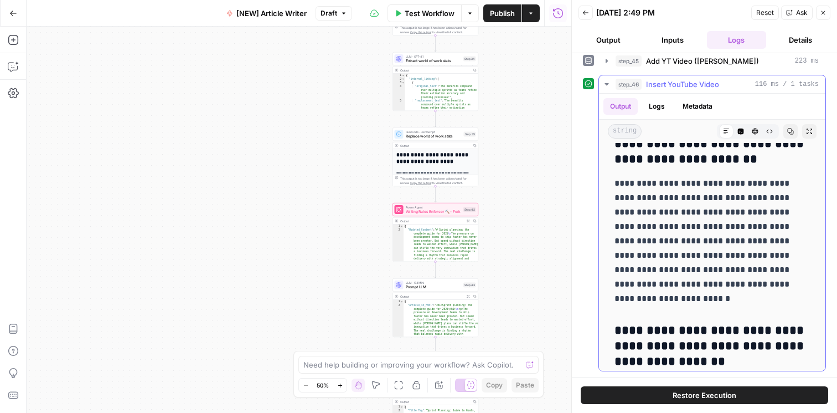
scroll to position [10332, 0]
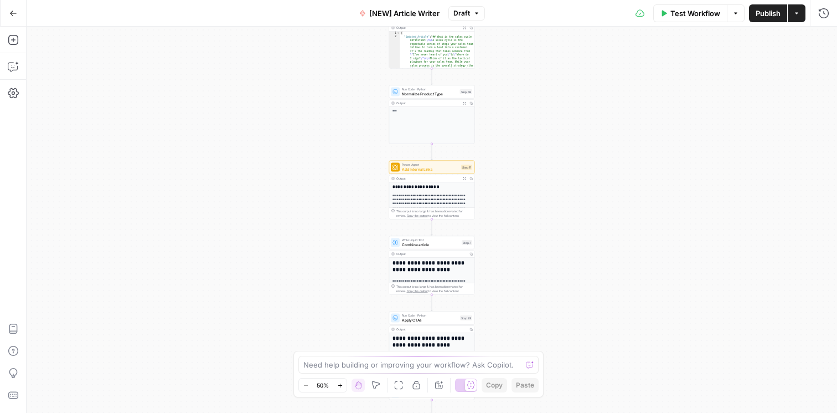
scroll to position [98, 0]
click at [429, 333] on div "**********" at bounding box center [431, 378] width 85 height 90
click at [825, 13] on icon "button" at bounding box center [823, 13] width 11 height 11
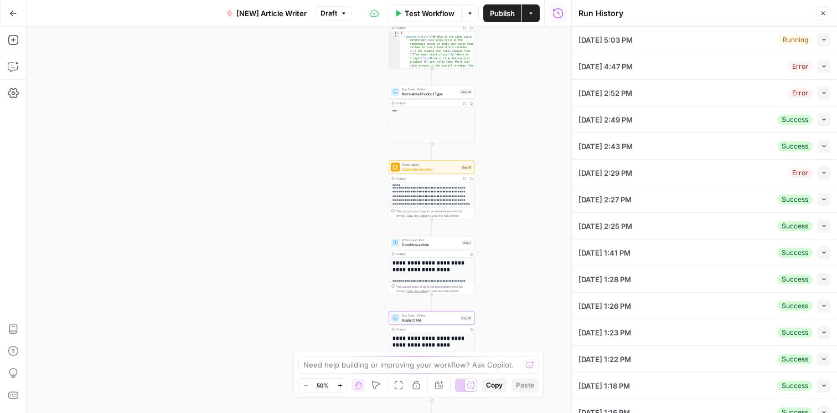
click at [681, 115] on div "[DATE] 2:49 PM Success Collapse" at bounding box center [705, 119] width 252 height 26
click at [824, 118] on icon "button" at bounding box center [824, 119] width 6 height 6
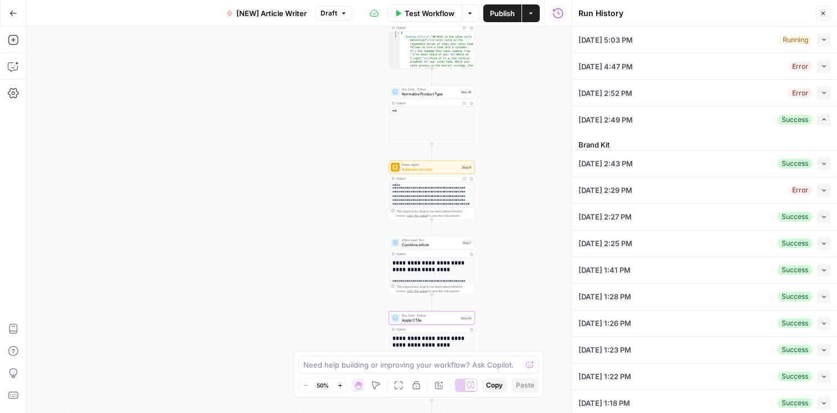
type input "monday CRM"
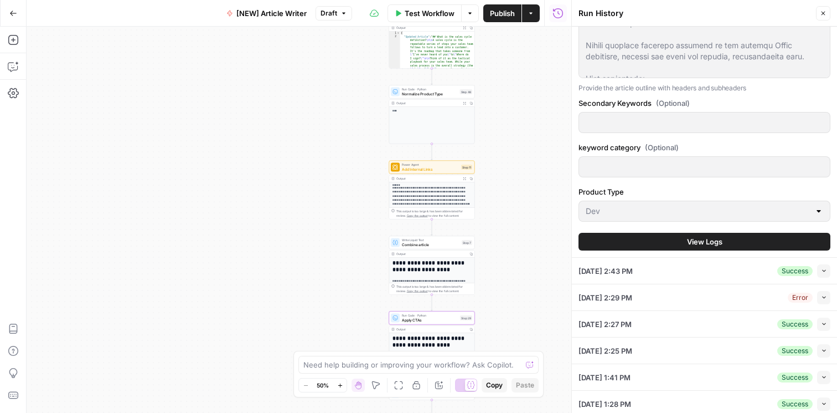
scroll to position [388, 0]
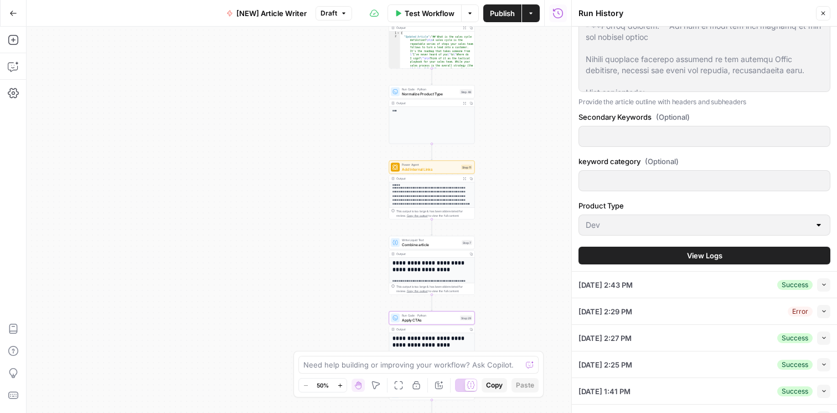
click at [699, 253] on span "View Logs" at bounding box center [704, 255] width 35 height 11
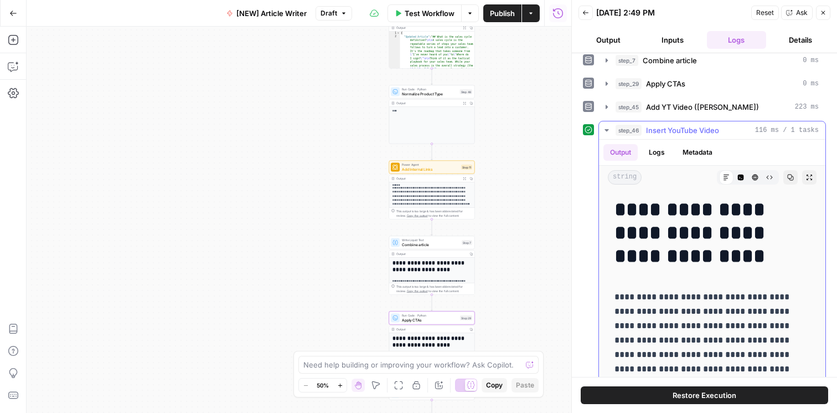
click at [694, 152] on button "Metadata" at bounding box center [697, 152] width 43 height 17
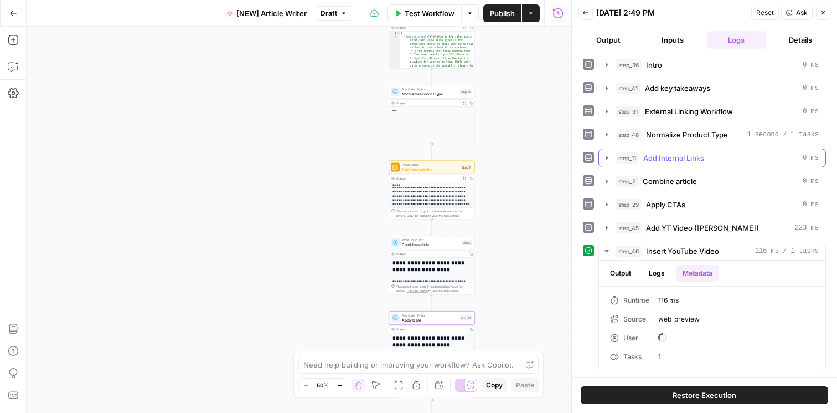
scroll to position [166, 0]
click at [662, 275] on button "Logs" at bounding box center [656, 273] width 29 height 17
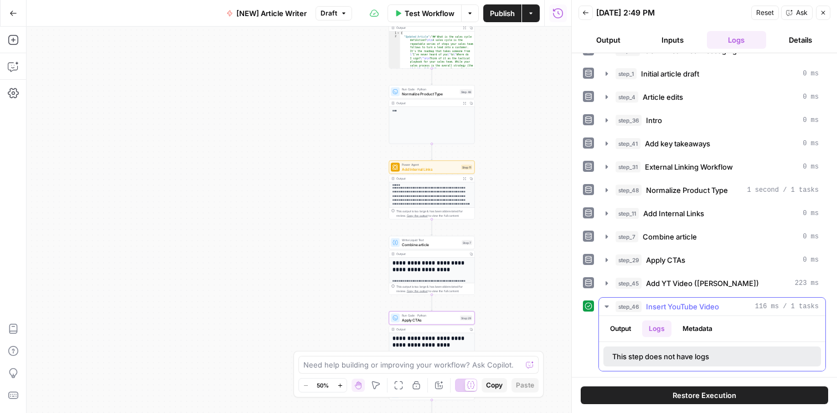
click at [627, 327] on button "Output" at bounding box center [621, 328] width 34 height 17
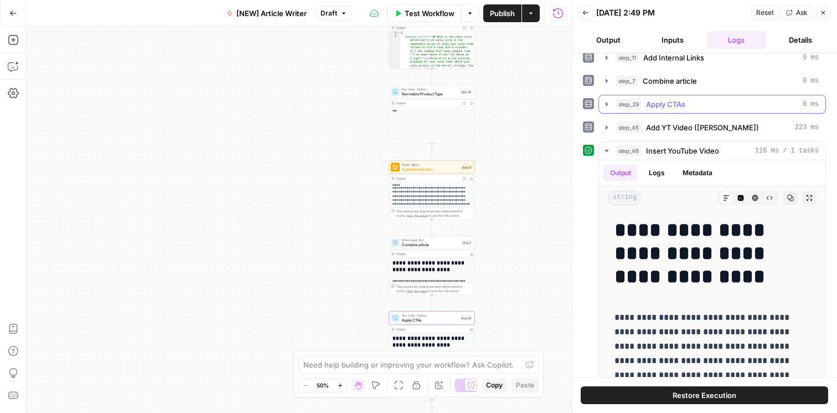
scroll to position [276, 0]
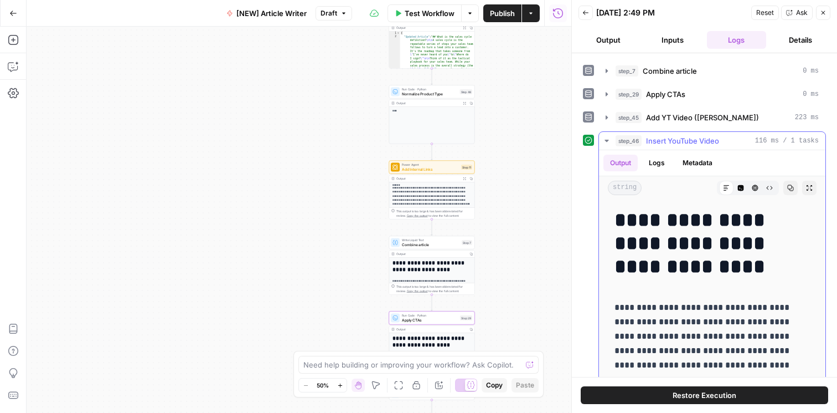
click at [771, 185] on icon "button" at bounding box center [769, 187] width 7 height 7
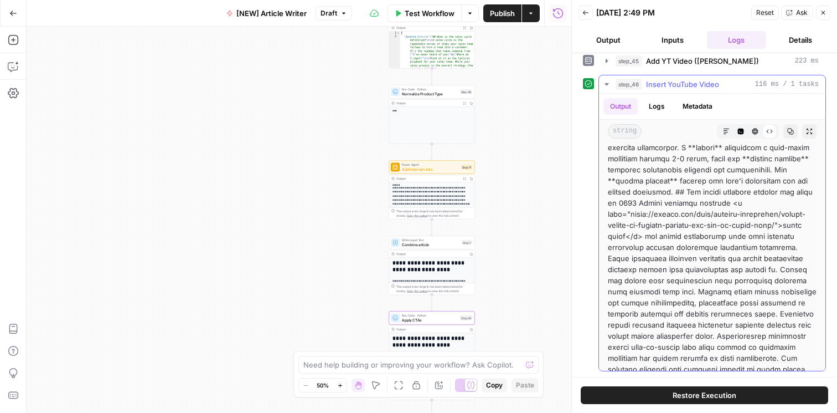
scroll to position [733, 0]
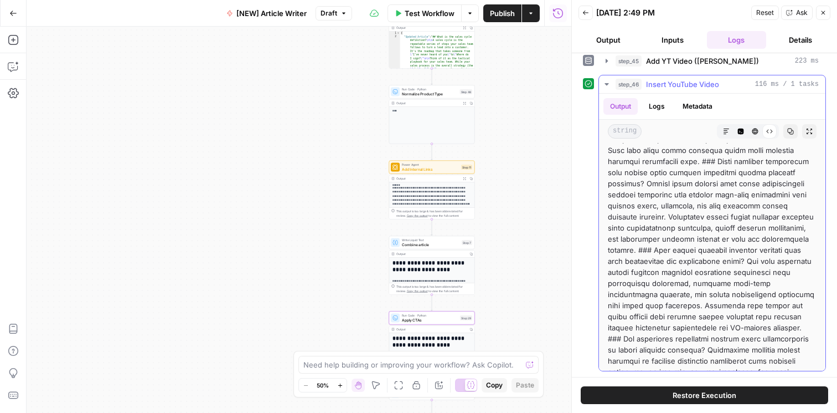
scroll to position [4549, 0]
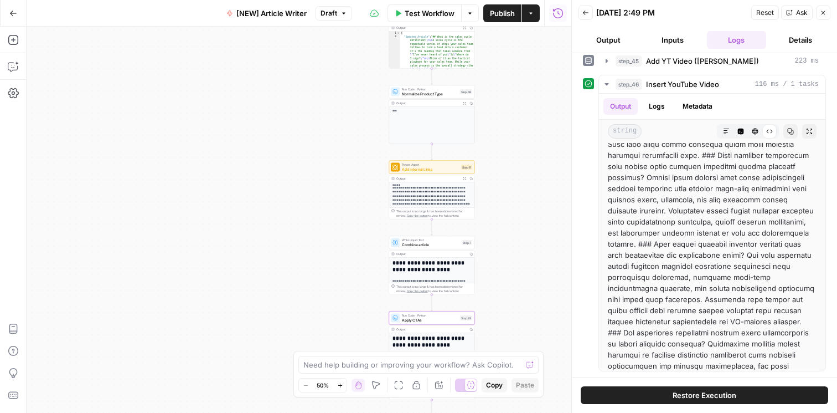
click at [819, 15] on button "Close" at bounding box center [823, 13] width 14 height 14
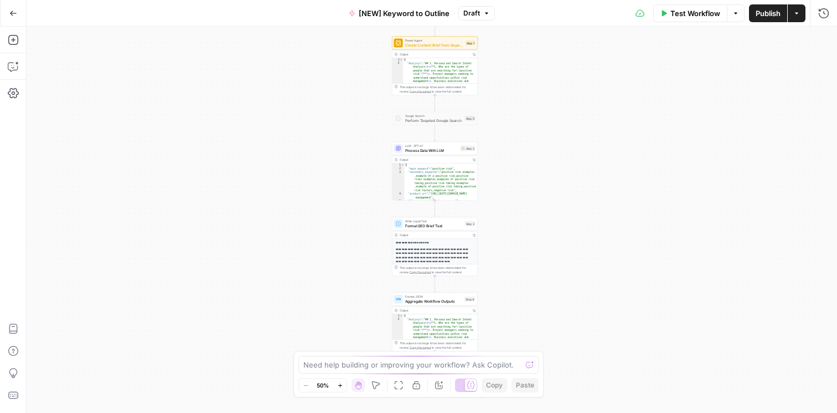
type textarea "**********"
click at [822, 15] on icon "button" at bounding box center [823, 13] width 11 height 11
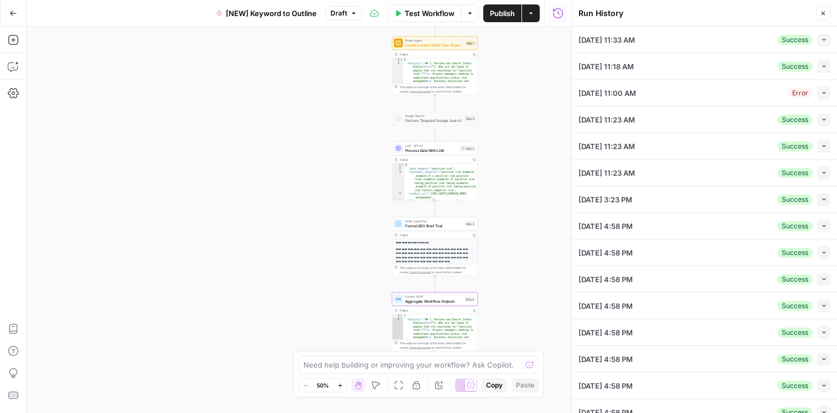
click at [715, 38] on div "08/14/25 at 11:33 AM Success Collapse" at bounding box center [705, 40] width 252 height 26
click at [822, 40] on icon "button" at bounding box center [824, 40] width 6 height 6
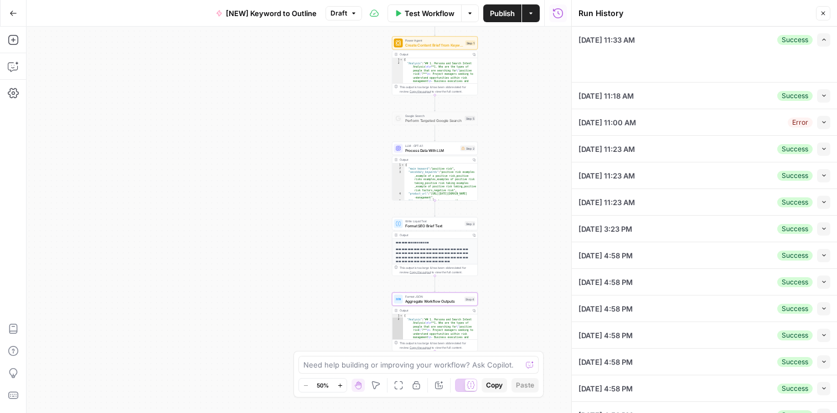
type input "monday Dev"
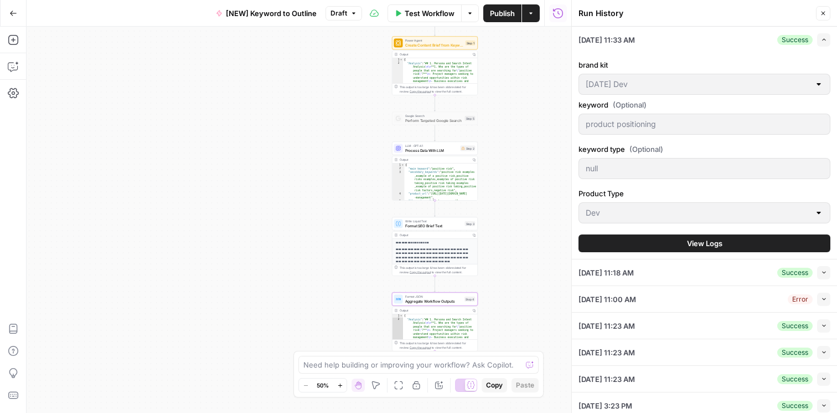
click at [745, 240] on button "View Logs" at bounding box center [705, 243] width 252 height 18
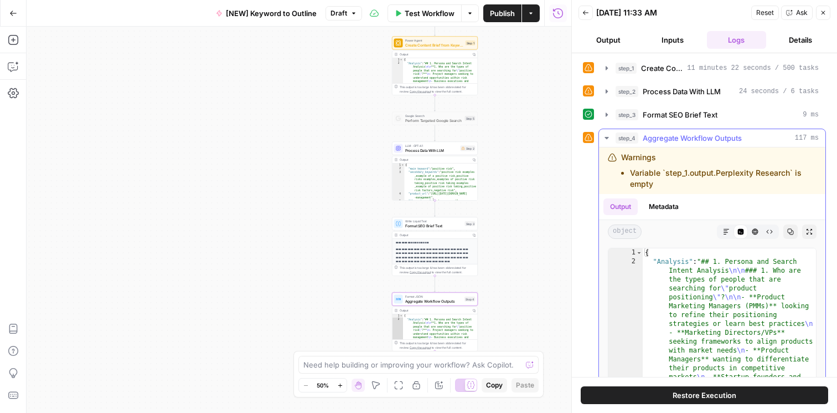
scroll to position [37, 0]
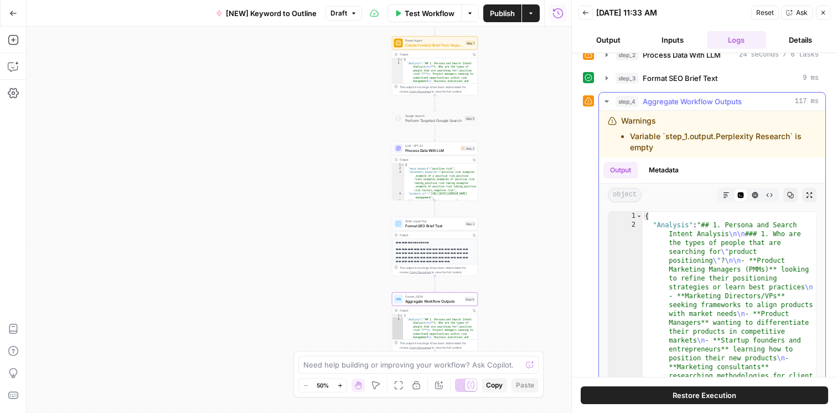
click at [757, 199] on button "HTML Viewer" at bounding box center [755, 195] width 14 height 14
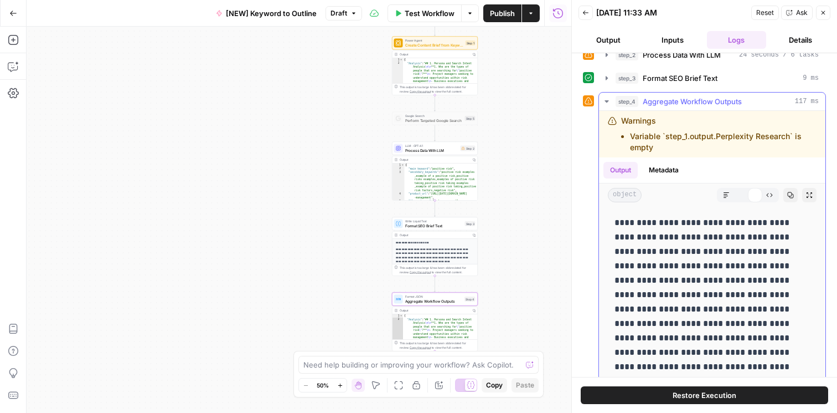
scroll to position [0, 0]
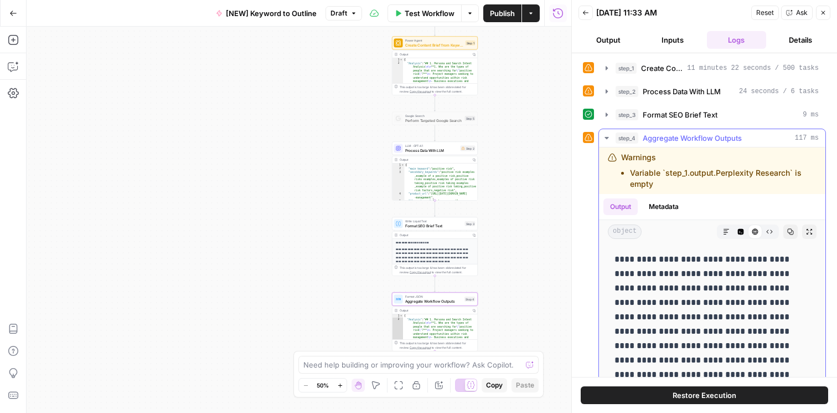
click at [731, 232] on button "Markdown" at bounding box center [726, 231] width 14 height 14
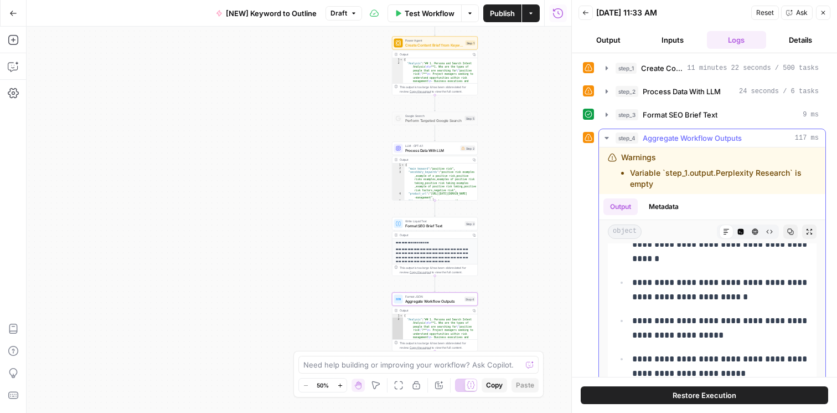
scroll to position [559, 0]
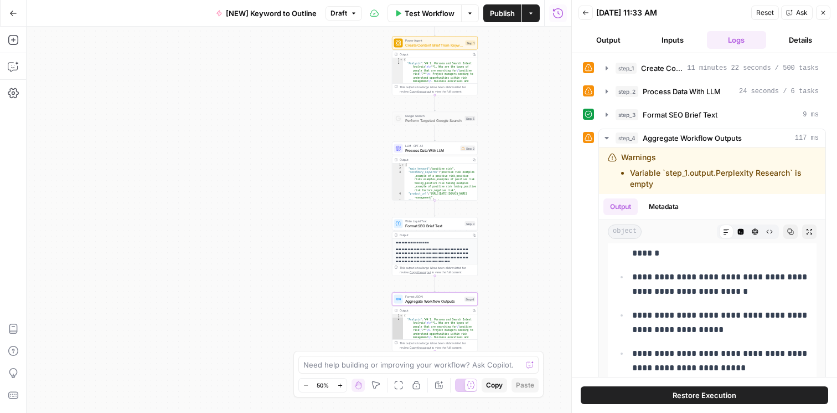
click at [824, 11] on icon "button" at bounding box center [824, 13] width 4 height 4
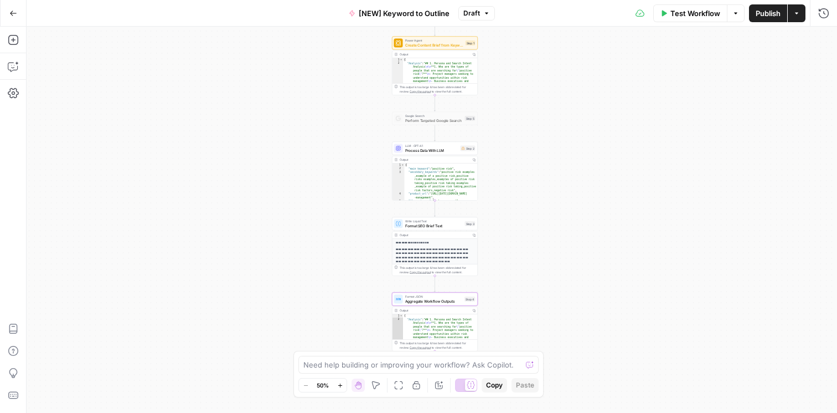
click at [17, 13] on button "Go Back" at bounding box center [13, 13] width 20 height 20
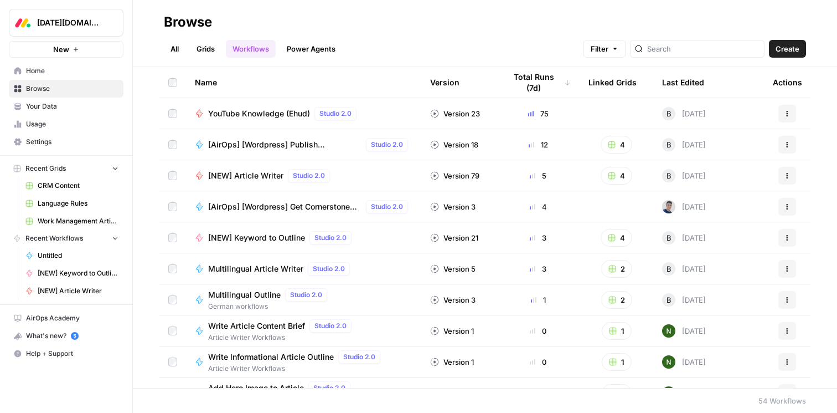
click at [64, 187] on span "CRM Content" at bounding box center [78, 186] width 81 height 10
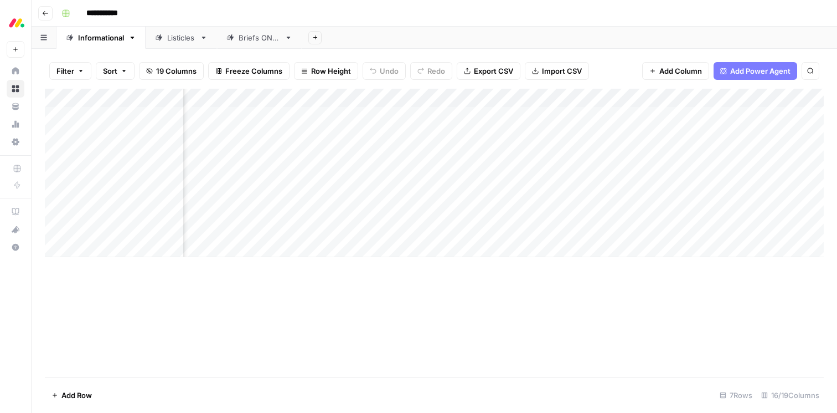
scroll to position [0, 902]
click at [342, 100] on div "Add Column" at bounding box center [434, 173] width 779 height 168
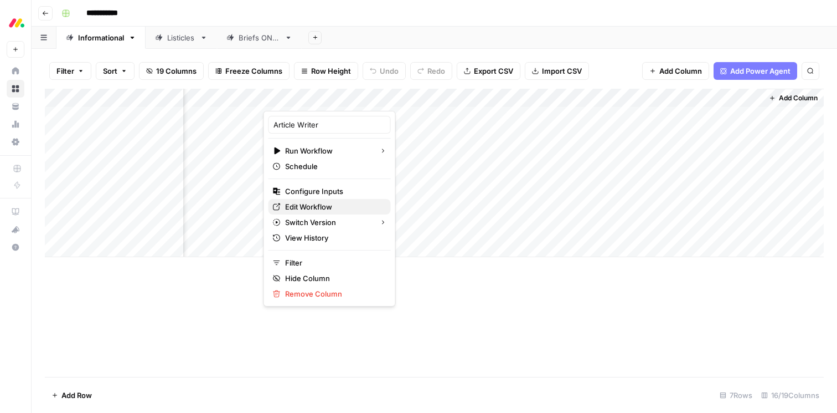
click at [321, 207] on span "Edit Workflow" at bounding box center [333, 206] width 97 height 11
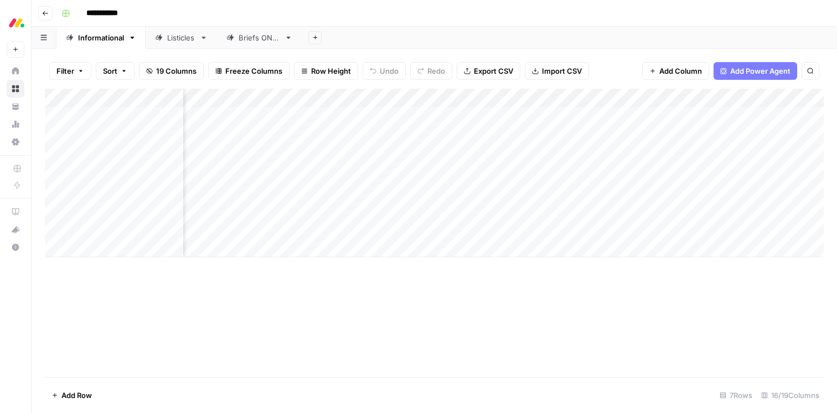
scroll to position [0, 0]
click at [545, 101] on div "Add Column" at bounding box center [434, 173] width 779 height 168
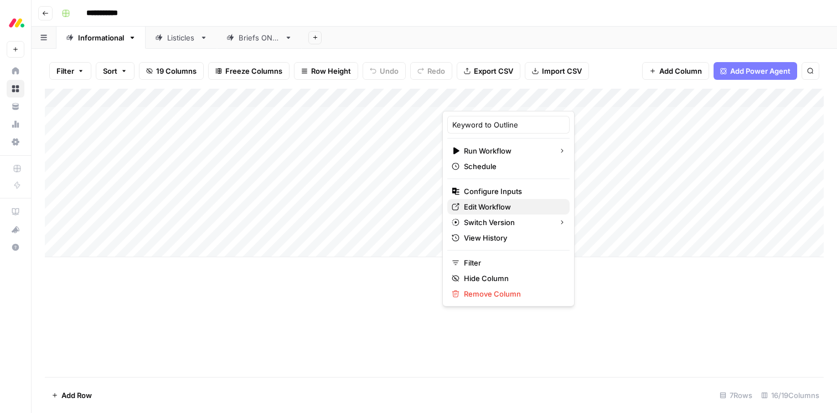
click at [504, 206] on span "Edit Workflow" at bounding box center [512, 206] width 97 height 11
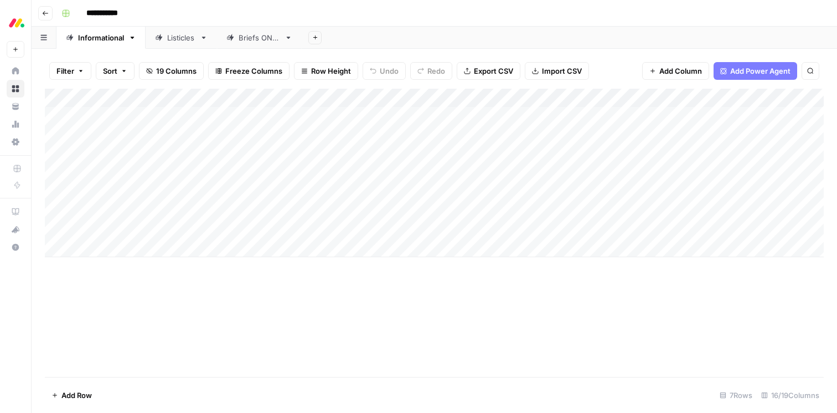
click at [602, 17] on div "**********" at bounding box center [441, 13] width 769 height 18
click at [666, 333] on div "Add Column" at bounding box center [434, 233] width 779 height 288
click at [342, 94] on div "Add Column" at bounding box center [434, 173] width 779 height 168
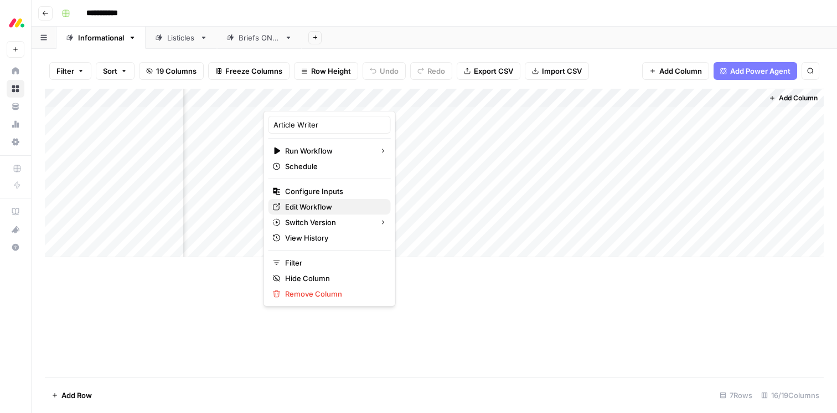
click at [324, 203] on span "Edit Workflow" at bounding box center [333, 206] width 97 height 11
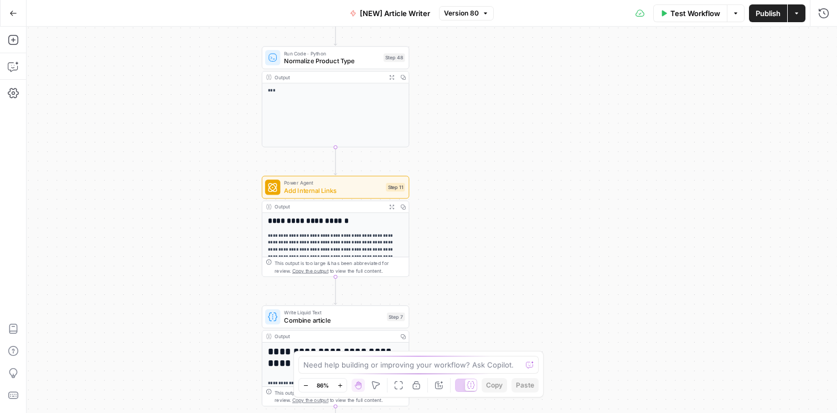
click at [319, 113] on div "***" at bounding box center [335, 114] width 147 height 63
click at [326, 61] on span "Normalize Product Type" at bounding box center [332, 60] width 96 height 9
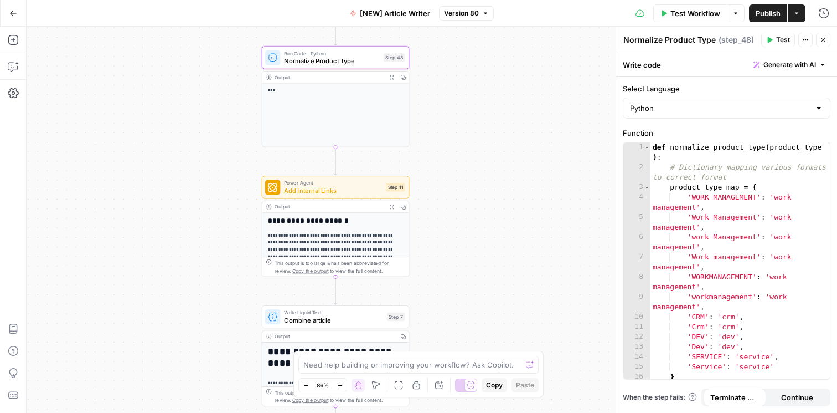
click at [363, 114] on div "***" at bounding box center [335, 114] width 147 height 63
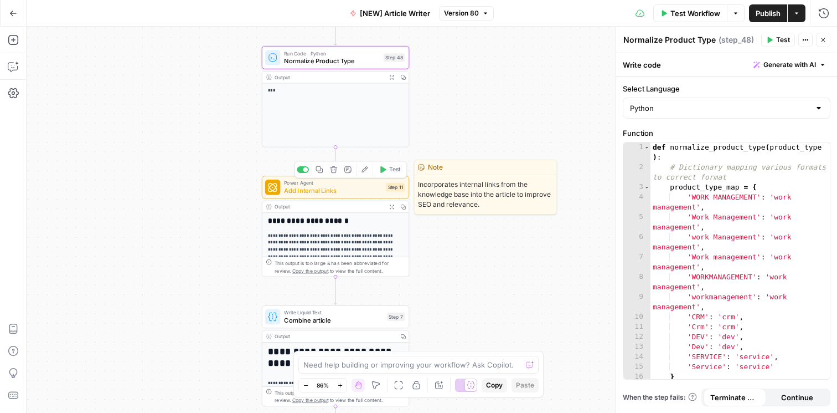
click at [339, 233] on p "**********" at bounding box center [336, 249] width 136 height 35
click at [345, 187] on span "Add Internal Links" at bounding box center [333, 189] width 98 height 9
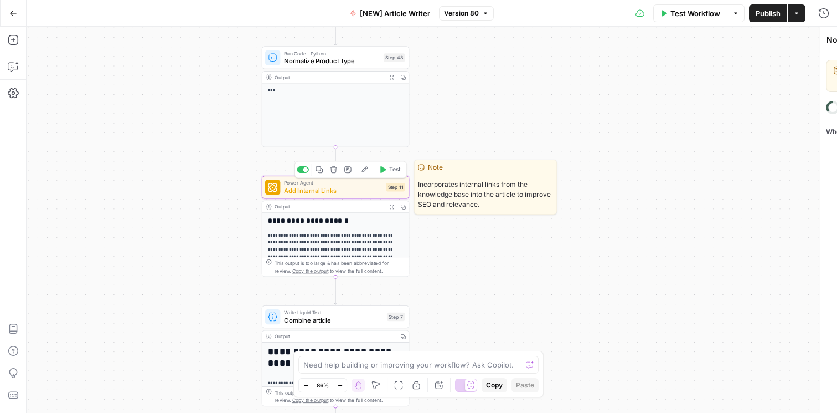
type textarea "Add Internal Links"
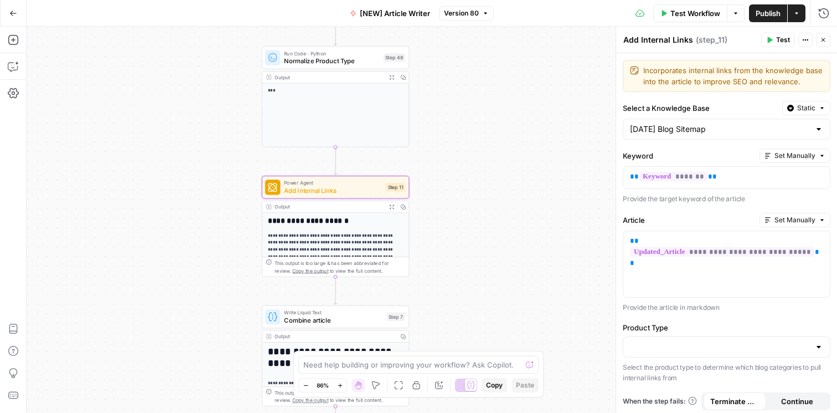
click at [329, 212] on div "**********" at bounding box center [335, 238] width 147 height 76
click at [337, 63] on span "Normalize Product Type" at bounding box center [332, 60] width 96 height 9
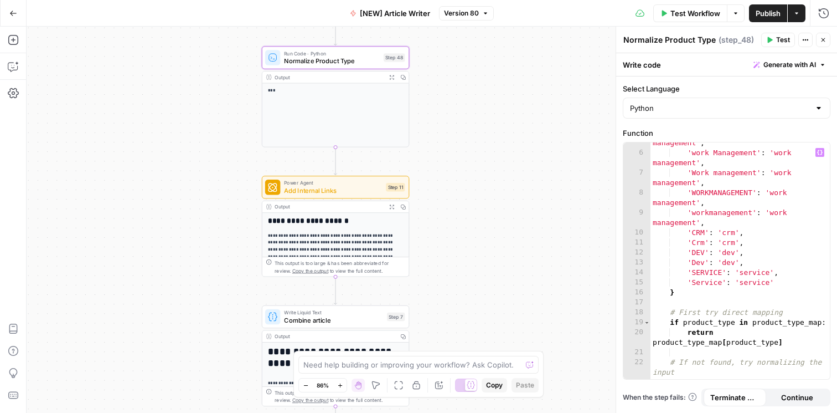
scroll to position [292, 0]
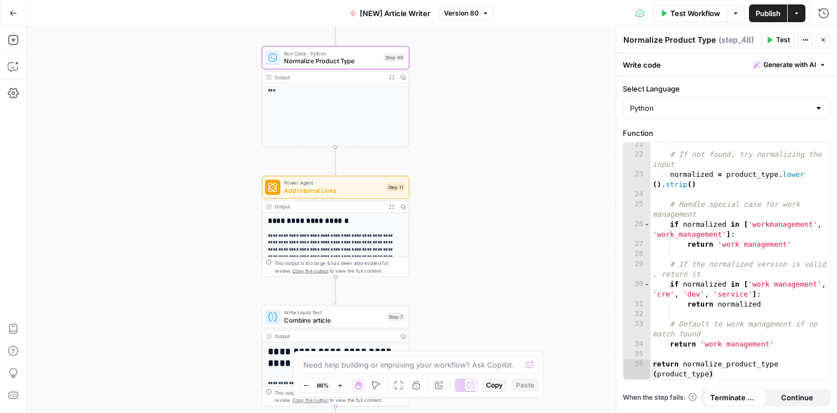
click at [823, 41] on icon "button" at bounding box center [823, 40] width 7 height 7
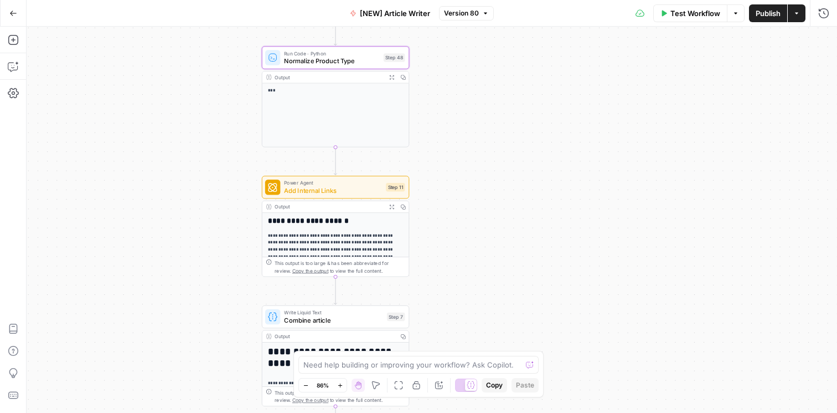
click at [351, 226] on div "**********" at bounding box center [335, 277] width 147 height 129
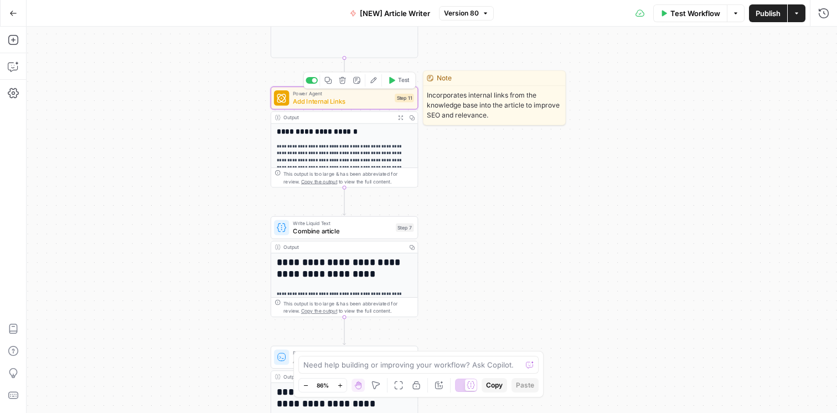
click at [357, 99] on span "Add Internal Links" at bounding box center [342, 100] width 98 height 9
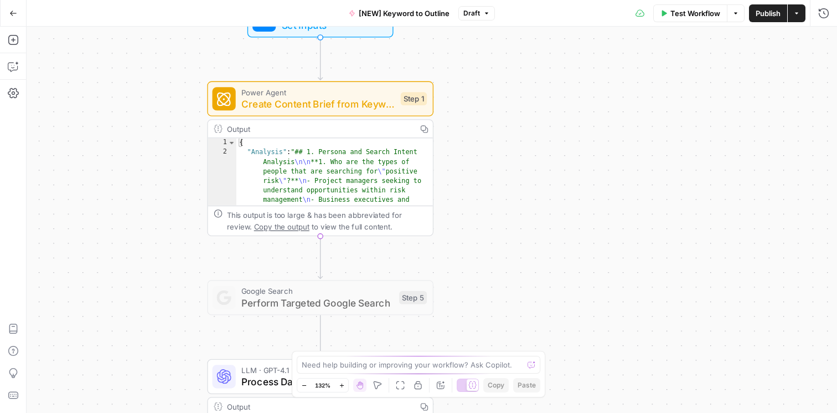
drag, startPoint x: 526, startPoint y: 130, endPoint x: 571, endPoint y: 266, distance: 144.1
click at [571, 266] on div "Workflow Set Inputs Inputs Power Agent Create Content Brief from Keyword - Fork…" at bounding box center [432, 220] width 811 height 386
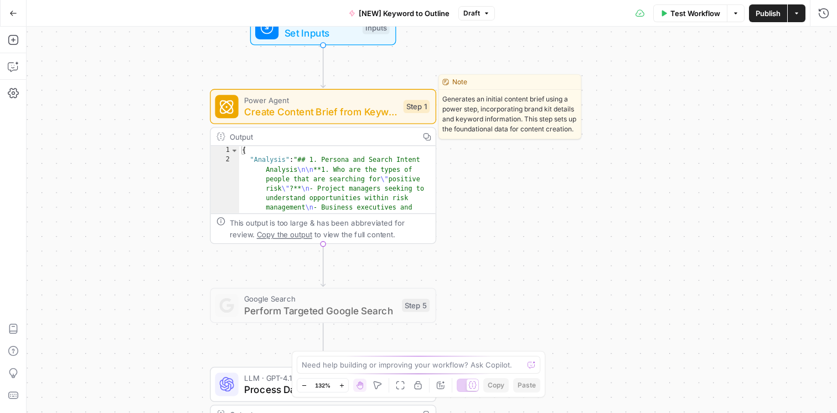
click at [336, 109] on span "Create Content Brief from Keyword - Fork" at bounding box center [320, 111] width 153 height 14
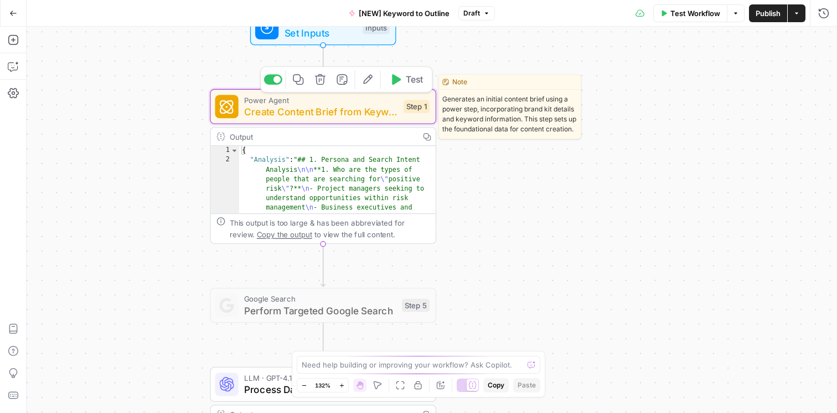
click at [336, 109] on span "Create Content Brief from Keyword - Fork" at bounding box center [320, 111] width 153 height 14
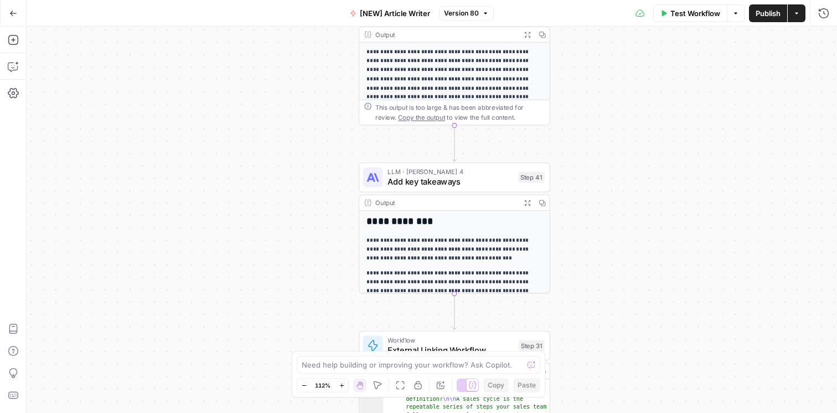
click at [7, 14] on button "Go Back" at bounding box center [13, 13] width 20 height 20
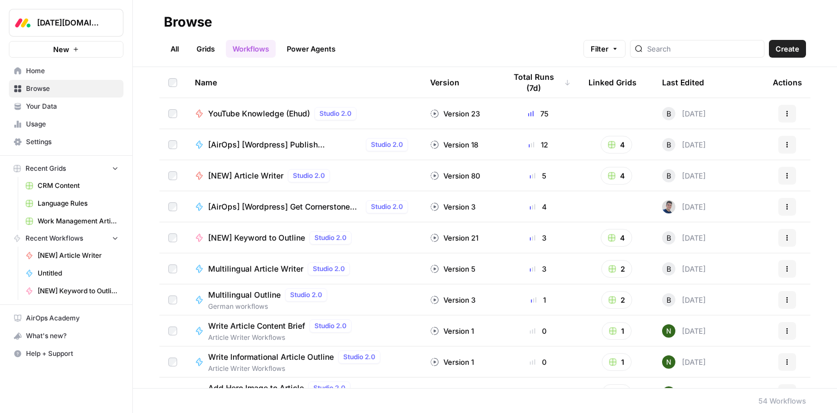
click at [80, 190] on link "CRM Content" at bounding box center [71, 186] width 103 height 18
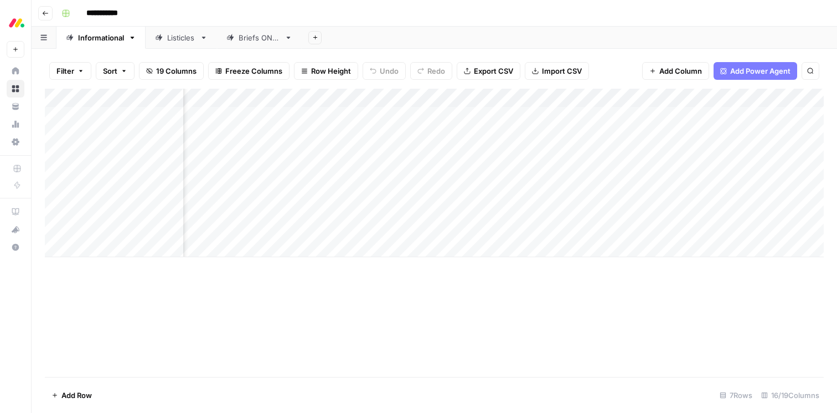
scroll to position [0, 902]
click at [540, 98] on div "Add Column" at bounding box center [434, 173] width 779 height 168
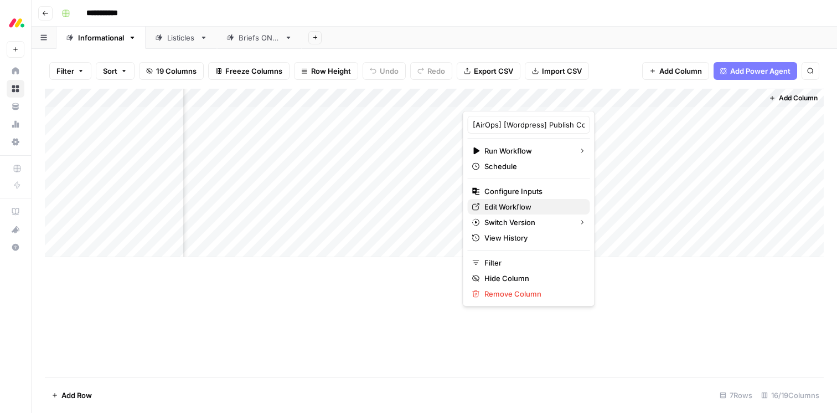
click at [525, 205] on span "Edit Workflow" at bounding box center [532, 206] width 97 height 11
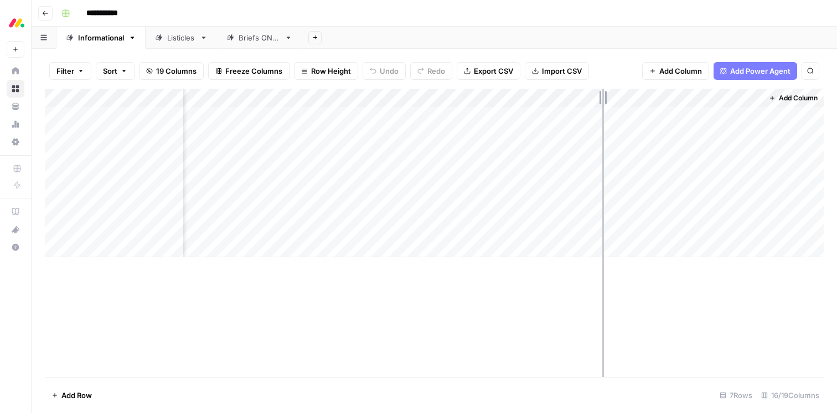
drag, startPoint x: 563, startPoint y: 102, endPoint x: 602, endPoint y: 102, distance: 39.9
click at [602, 102] on div "Add Column" at bounding box center [434, 173] width 779 height 168
drag, startPoint x: 603, startPoint y: 102, endPoint x: 631, endPoint y: 102, distance: 28.2
click at [631, 102] on div "Add Column" at bounding box center [434, 173] width 779 height 168
click at [553, 13] on div "**********" at bounding box center [441, 13] width 769 height 18
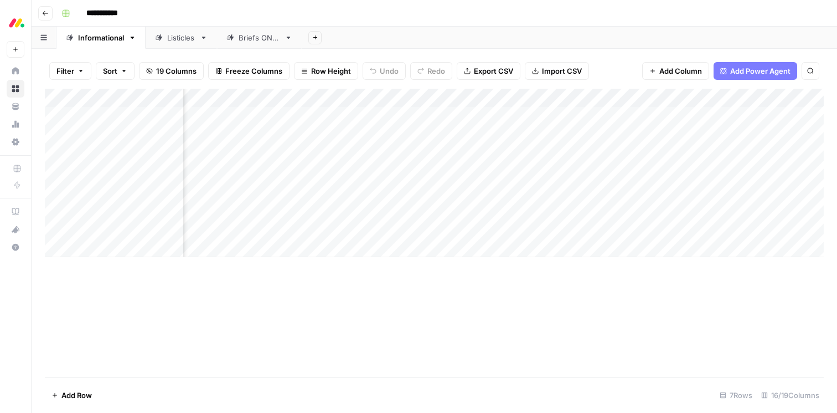
scroll to position [0, 791]
click at [559, 324] on div "Add Column" at bounding box center [434, 233] width 779 height 288
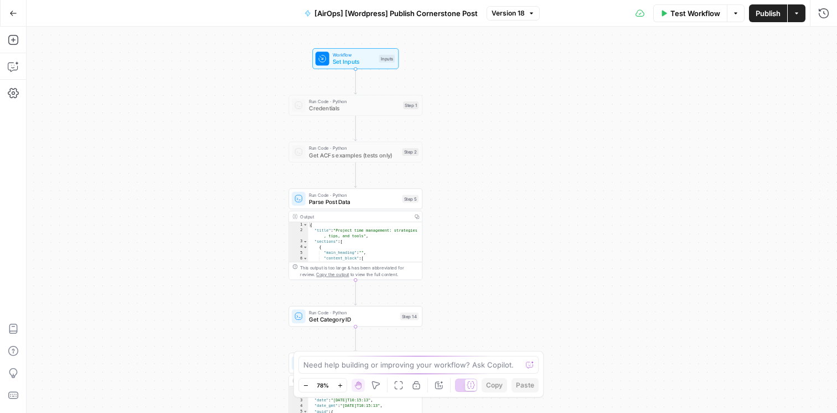
drag, startPoint x: 577, startPoint y: 185, endPoint x: 582, endPoint y: 275, distance: 90.4
click at [582, 275] on div "Workflow Set Inputs Inputs Run Code · Python Credentials Step 1 Run Code · Pyth…" at bounding box center [432, 220] width 811 height 386
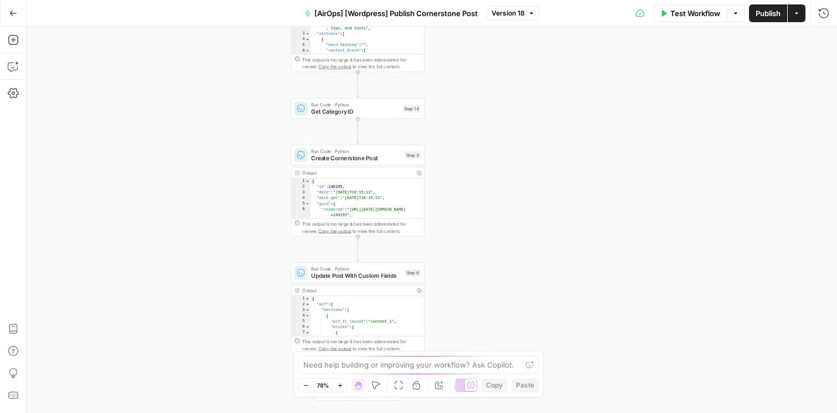
drag, startPoint x: 553, startPoint y: 295, endPoint x: 555, endPoint y: 85, distance: 209.9
click at [555, 85] on div "Workflow Set Inputs Inputs Run Code · Python Credentials Step 1 Run Code · Pyth…" at bounding box center [432, 220] width 811 height 386
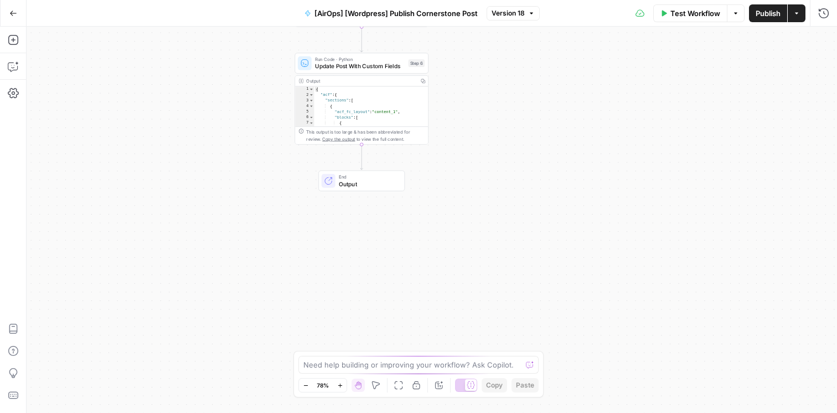
drag, startPoint x: 548, startPoint y: 228, endPoint x: 551, endPoint y: 19, distance: 208.2
click at [551, 19] on div "Go Back [AirOps] [Wordpress] Publish Cornerstone Post Version 18 Test Workflow …" at bounding box center [418, 206] width 837 height 413
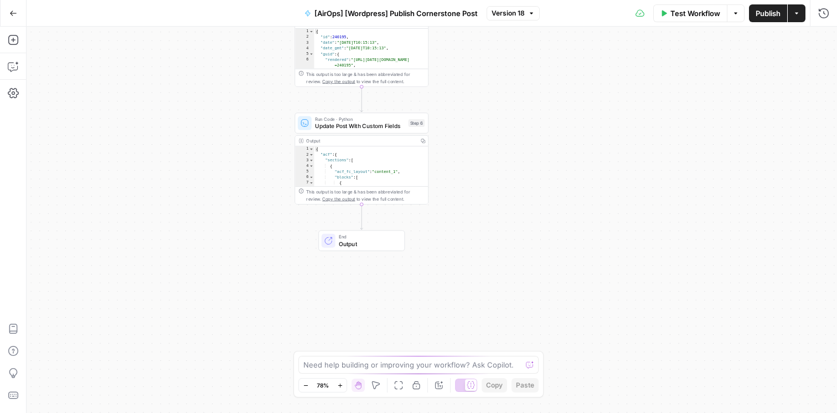
drag, startPoint x: 551, startPoint y: 64, endPoint x: 551, endPoint y: 132, distance: 68.1
click at [551, 132] on div "Workflow Set Inputs Inputs Run Code · Python Credentials Step 1 Run Code · Pyth…" at bounding box center [432, 220] width 811 height 386
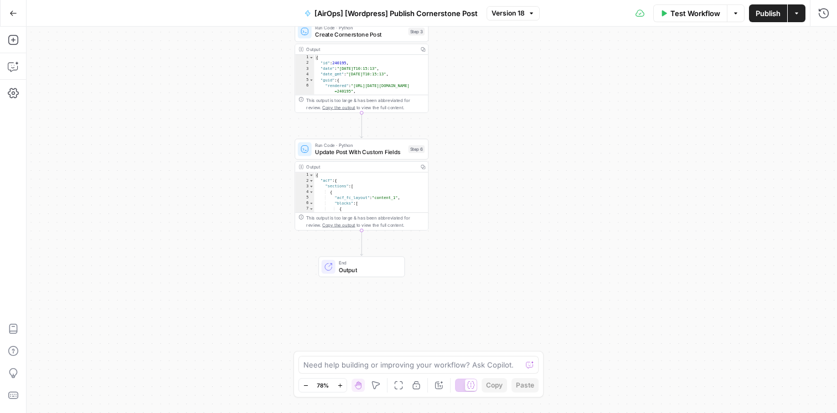
drag, startPoint x: 551, startPoint y: 132, endPoint x: 551, endPoint y: 159, distance: 27.1
click at [551, 159] on div "Workflow Set Inputs Inputs Run Code · Python Credentials Step 1 Run Code · Pyth…" at bounding box center [432, 220] width 811 height 386
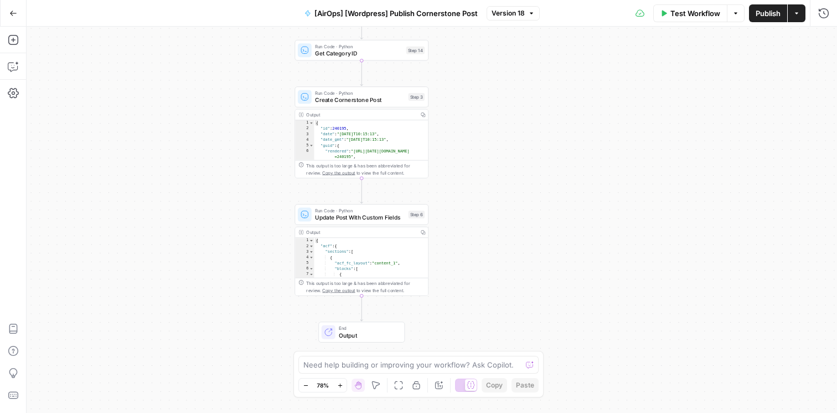
drag, startPoint x: 551, startPoint y: 159, endPoint x: 551, endPoint y: 215, distance: 55.9
click at [551, 215] on div "Workflow Set Inputs Inputs Run Code · Python Credentials Step 1 Run Code · Pyth…" at bounding box center [432, 220] width 811 height 386
